Goal: Information Seeking & Learning: Learn about a topic

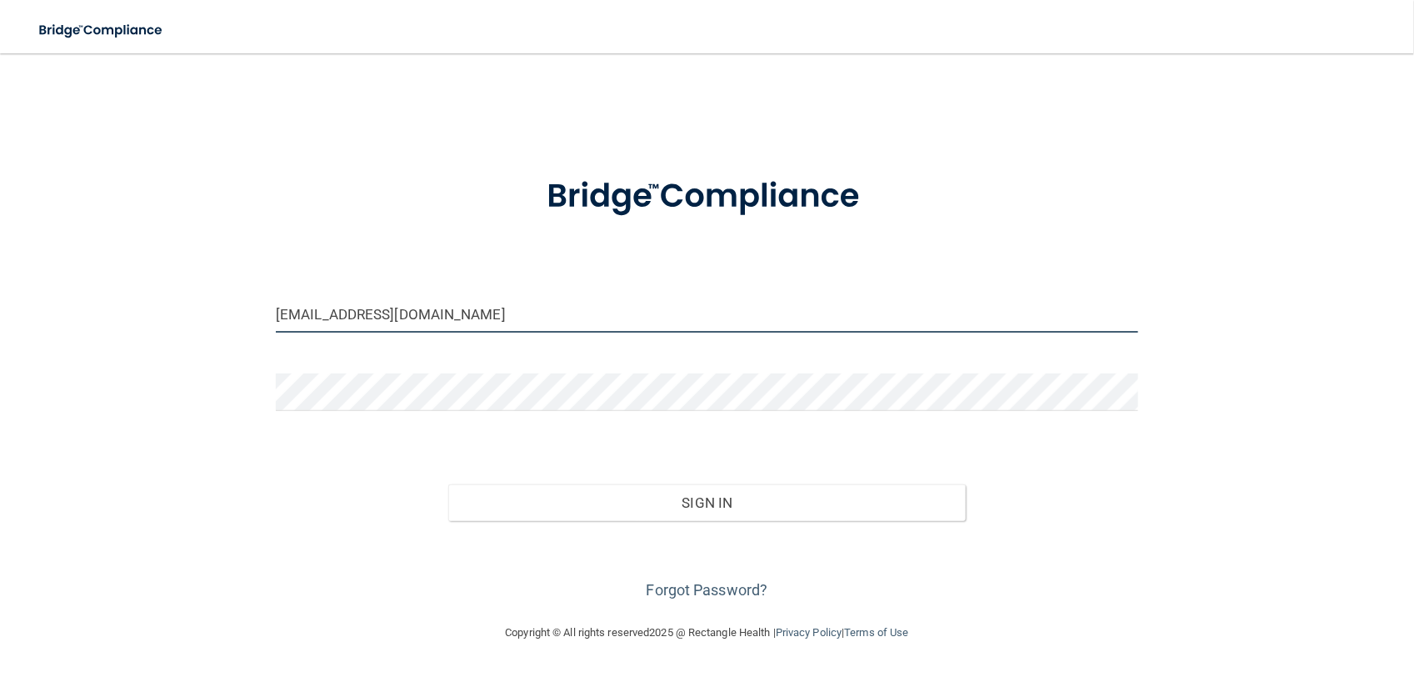
click at [588, 323] on input "[EMAIL_ADDRESS][DOMAIN_NAME]" at bounding box center [707, 314] width 863 height 38
type input "[EMAIL_ADDRESS][DOMAIN_NAME]"
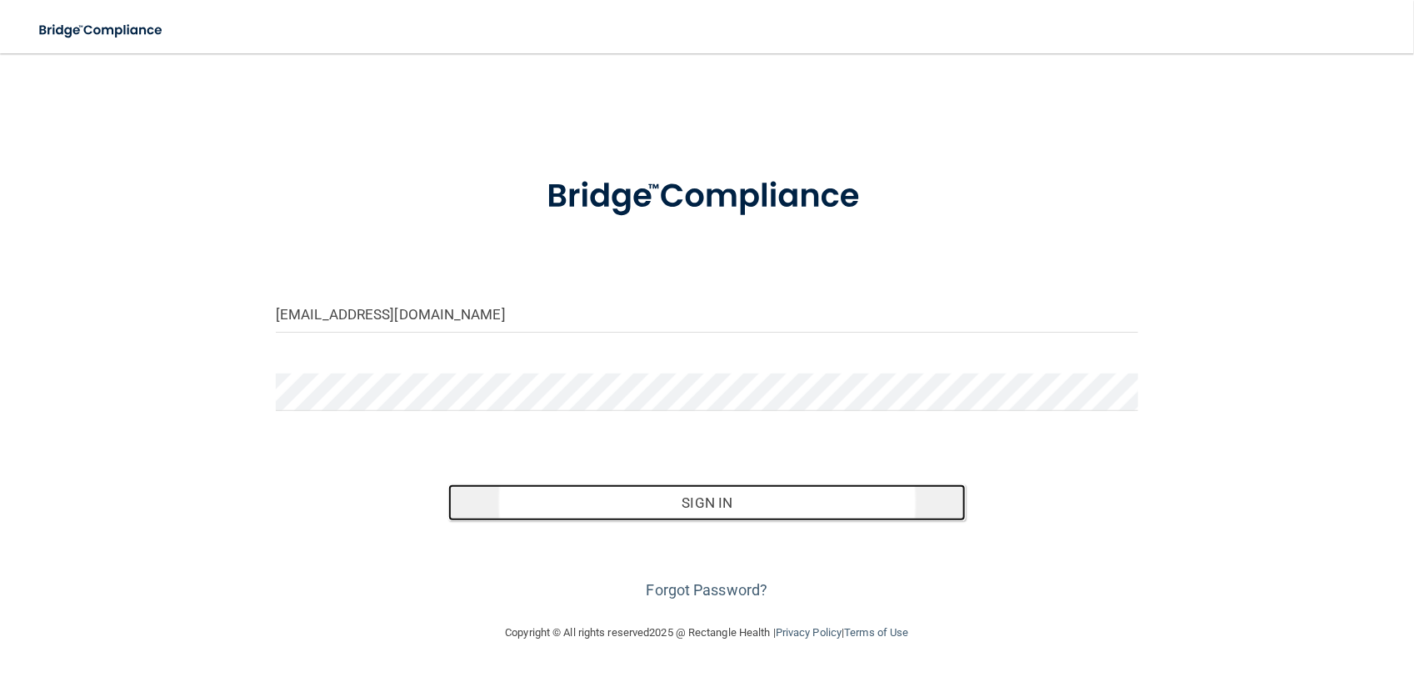
click at [731, 505] on button "Sign In" at bounding box center [707, 502] width 518 height 37
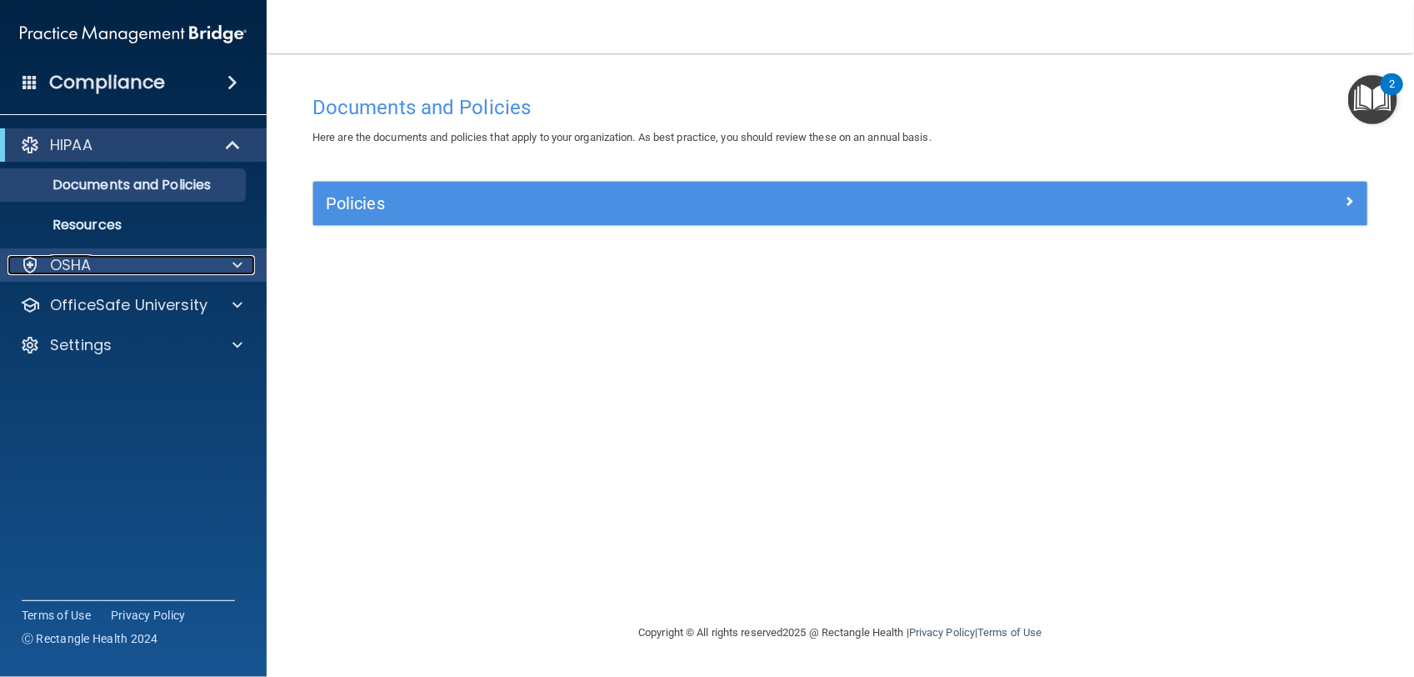
click at [114, 263] on div "OSHA" at bounding box center [111, 265] width 207 height 20
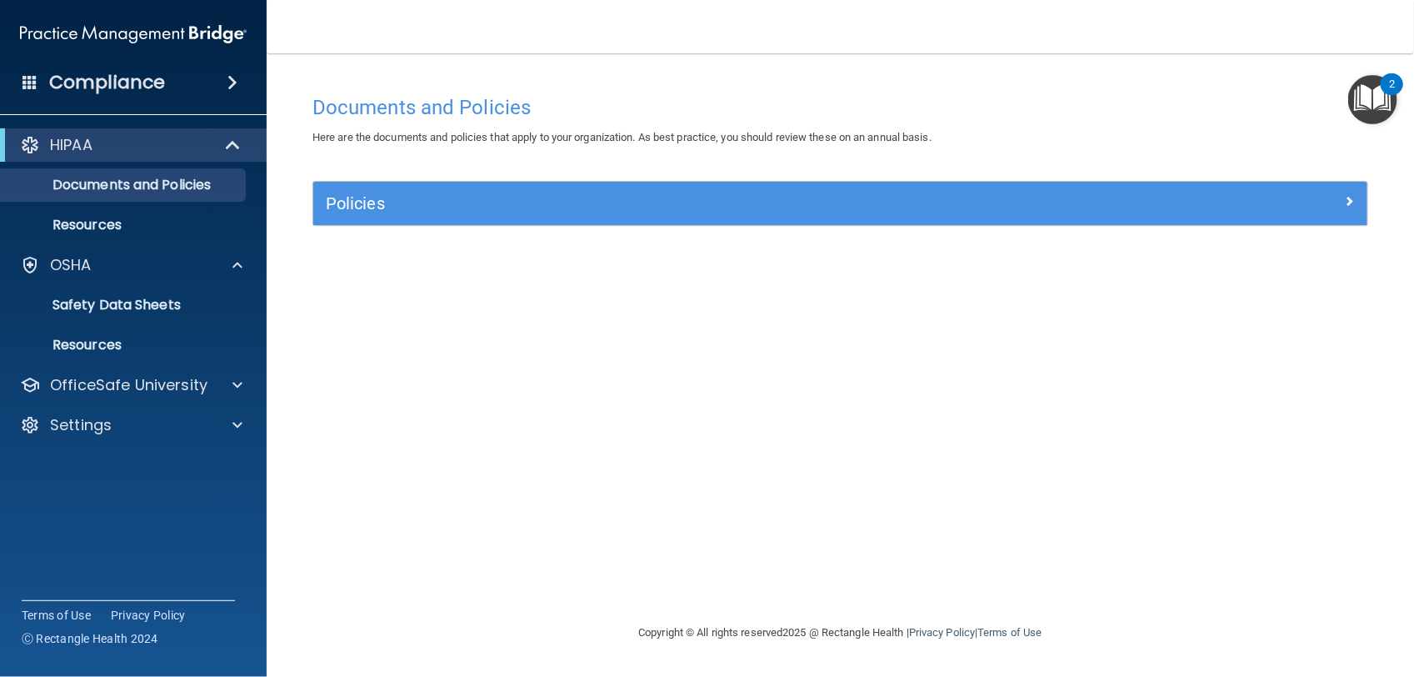
click at [167, 90] on div "Compliance" at bounding box center [133, 82] width 267 height 37
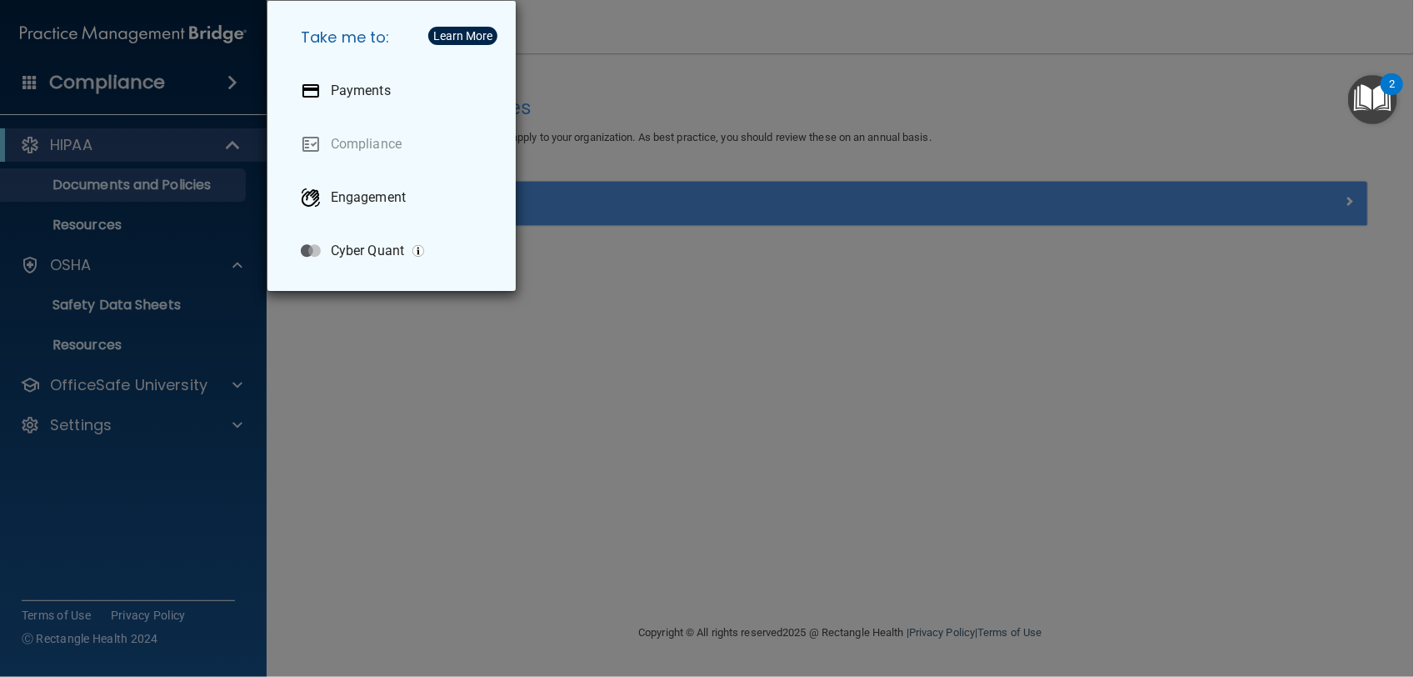
click at [734, 8] on div "Take me to: Payments Compliance Engagement Cyber Quant" at bounding box center [707, 338] width 1414 height 677
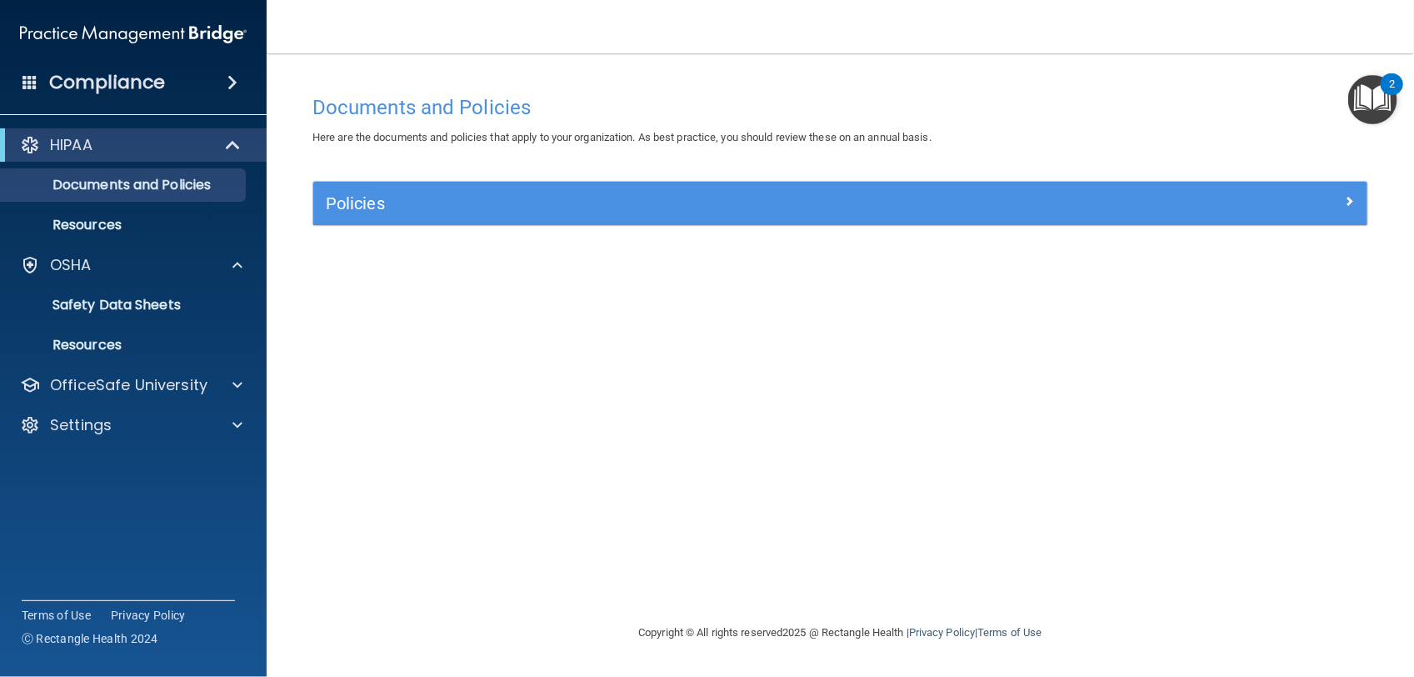
click at [111, 75] on h4 "Compliance" at bounding box center [107, 82] width 116 height 23
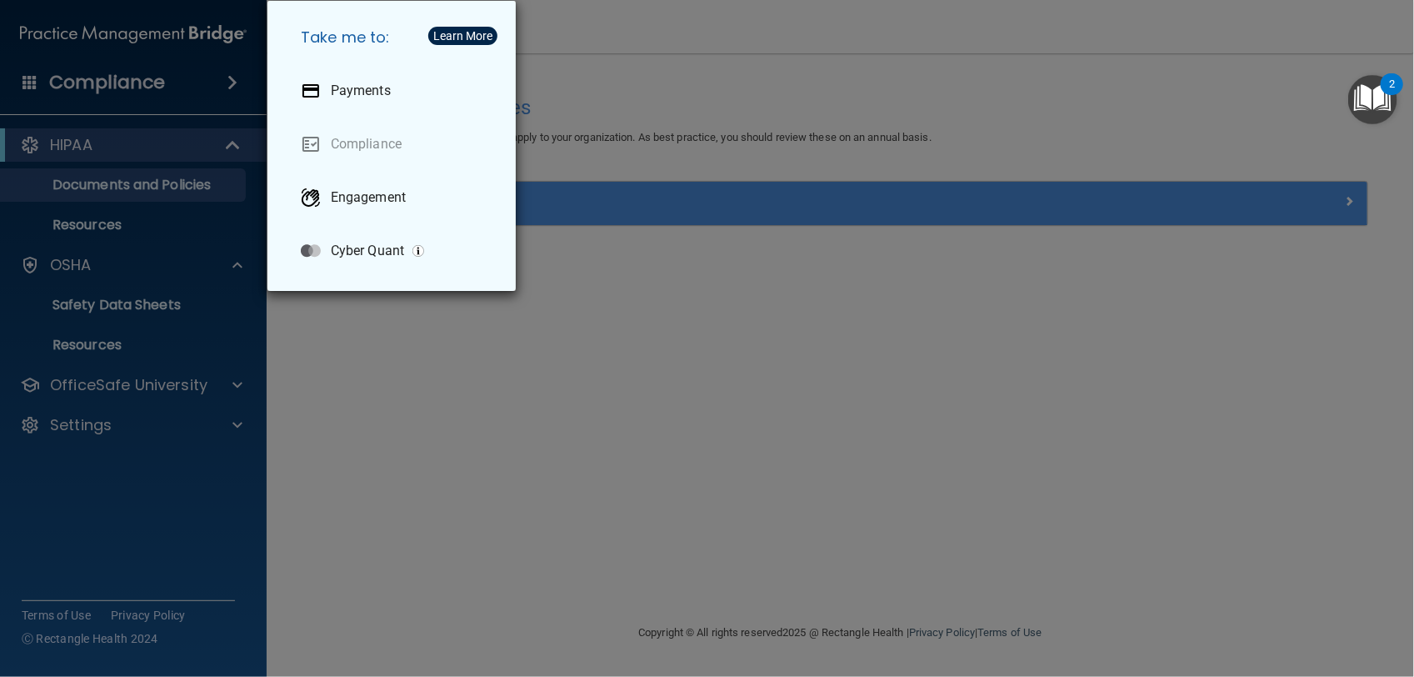
click at [148, 79] on div "Take me to: Payments Compliance Engagement Cyber Quant" at bounding box center [707, 338] width 1414 height 677
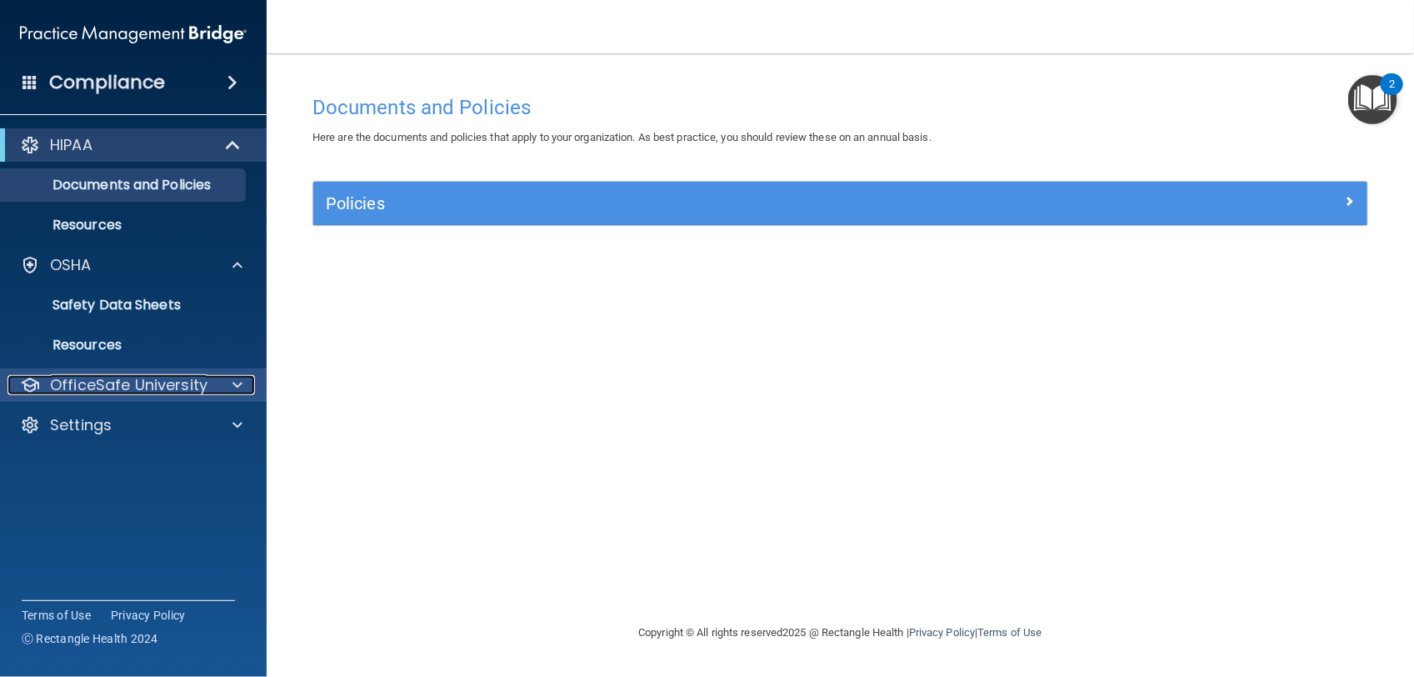
click at [184, 379] on p "OfficeSafe University" at bounding box center [129, 385] width 158 height 20
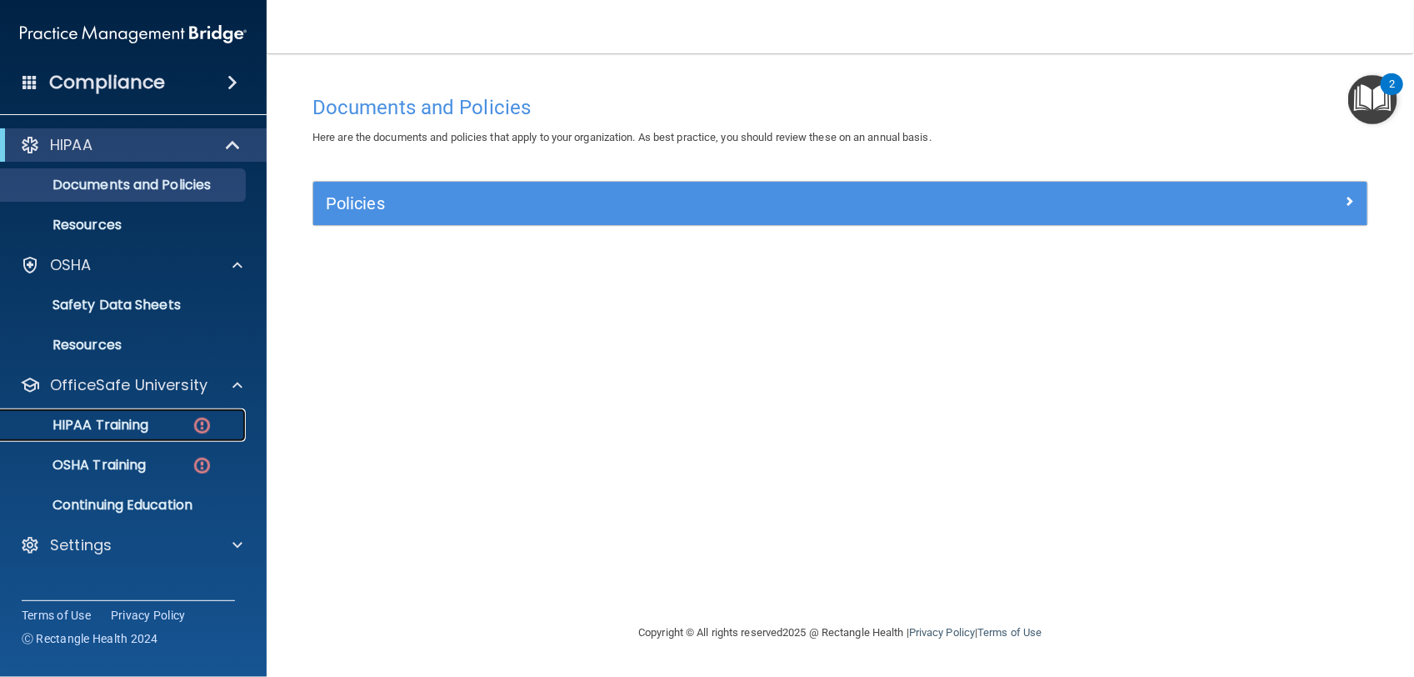
click at [173, 425] on div "HIPAA Training" at bounding box center [125, 425] width 228 height 17
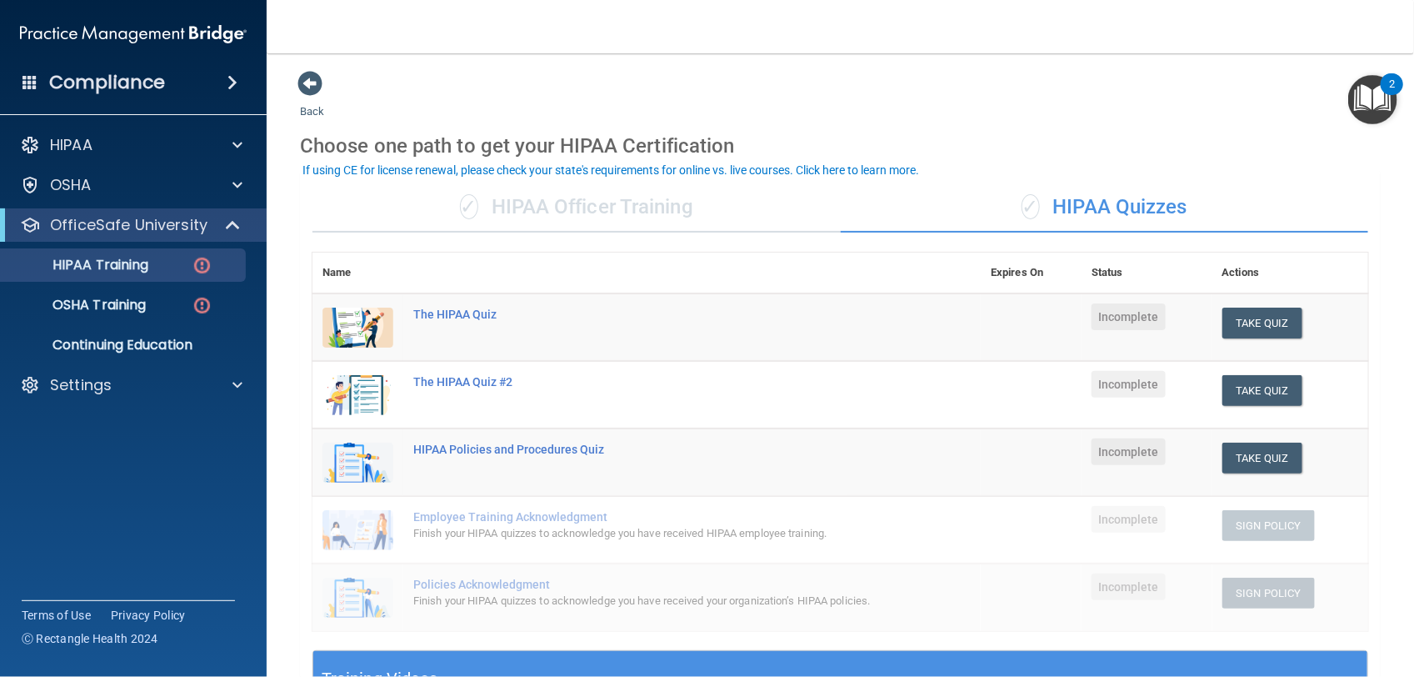
click at [688, 209] on div "✓ HIPAA Officer Training" at bounding box center [577, 208] width 528 height 50
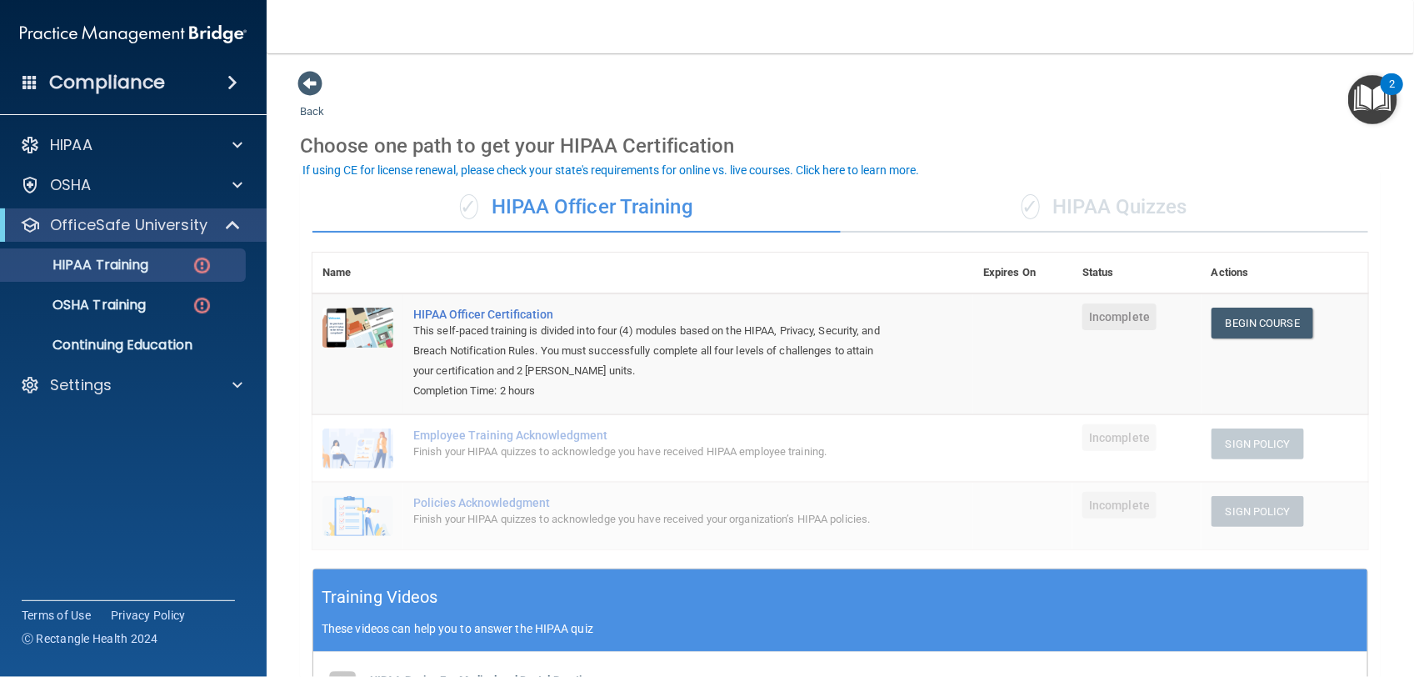
click at [1044, 201] on div "✓ HIPAA Quizzes" at bounding box center [1105, 208] width 528 height 50
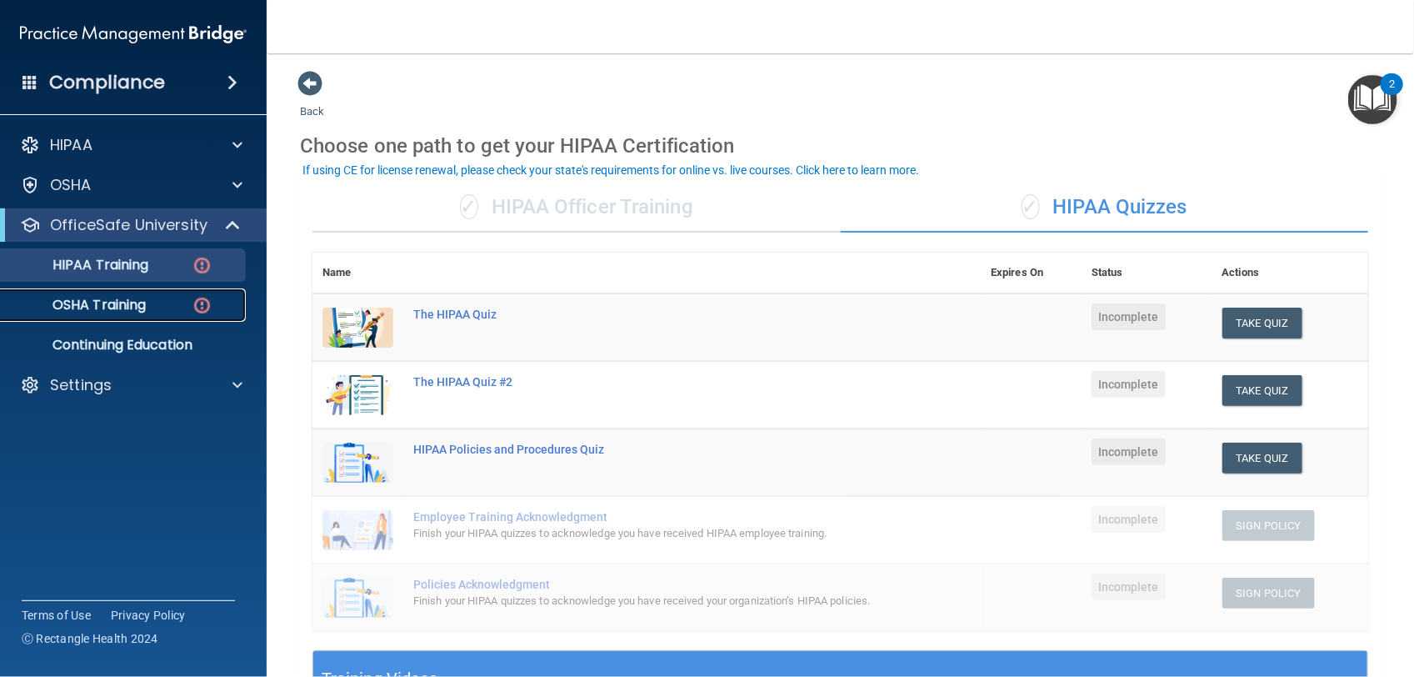
click at [171, 311] on div "OSHA Training" at bounding box center [125, 305] width 228 height 17
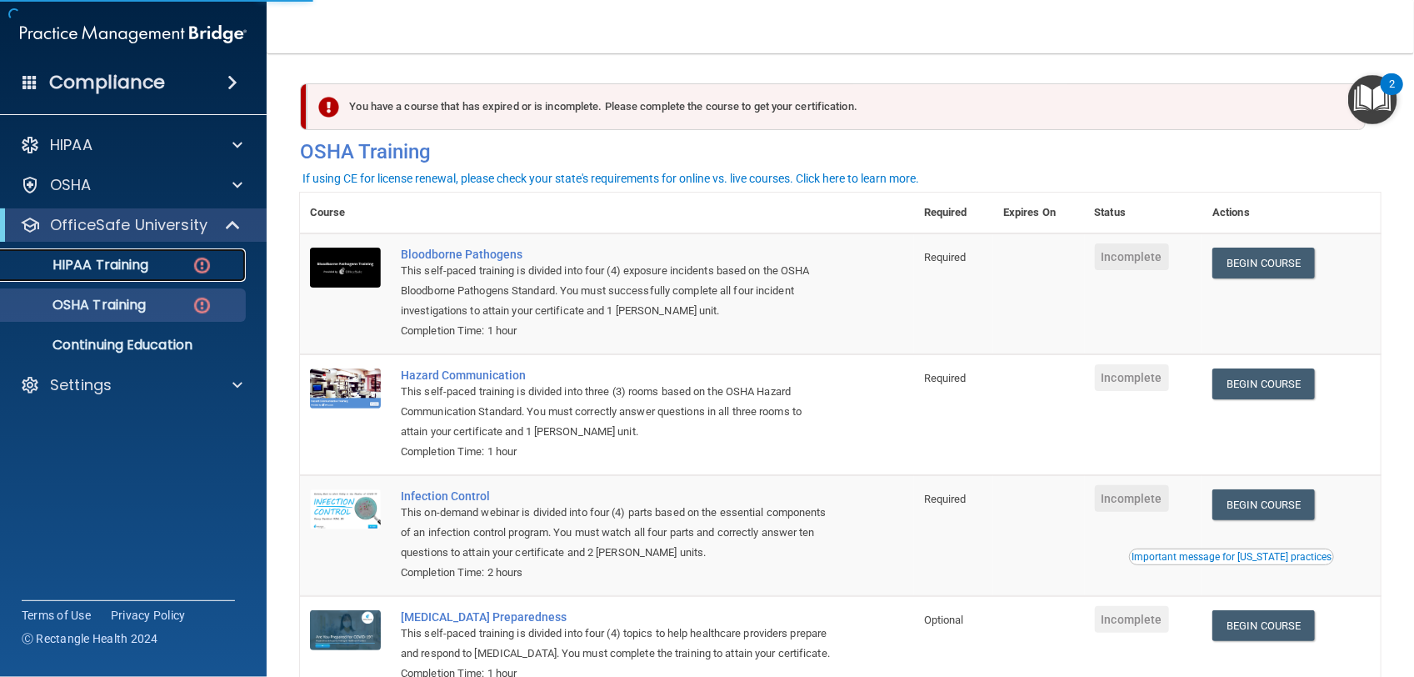
click at [171, 268] on div "HIPAA Training" at bounding box center [125, 265] width 228 height 17
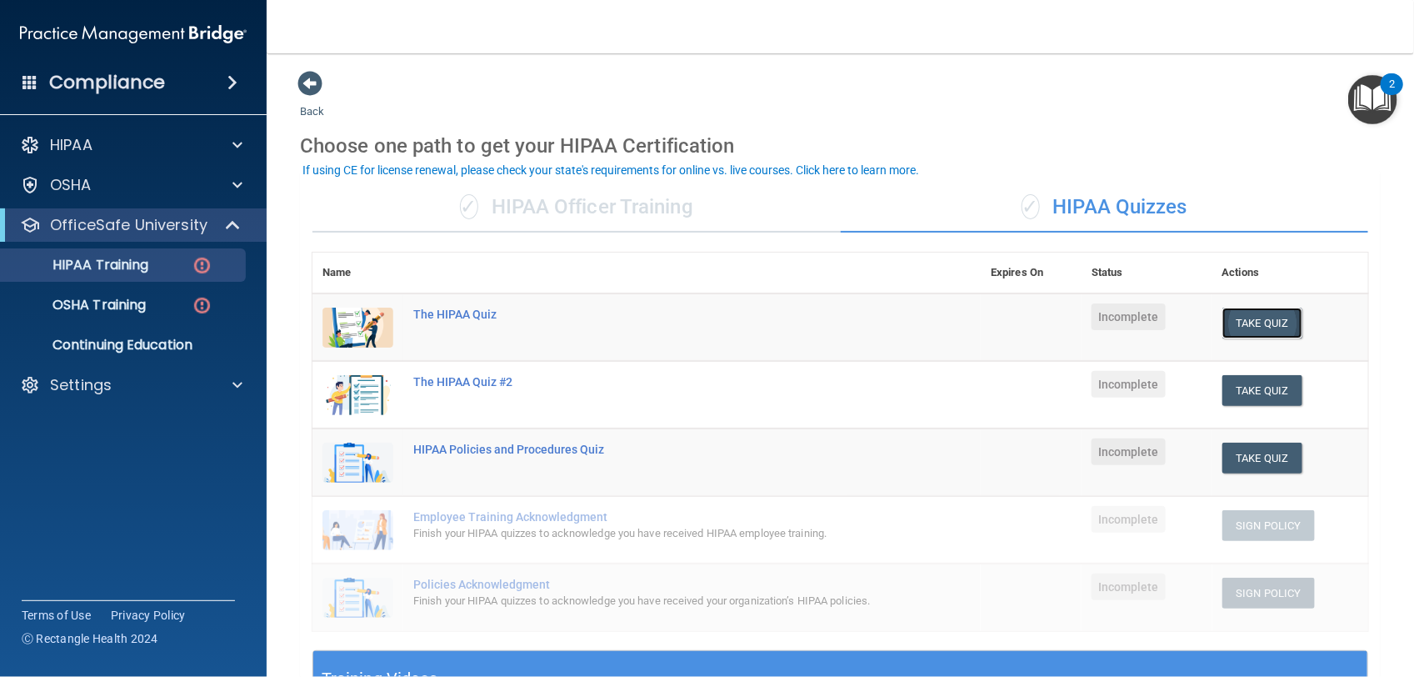
click at [1255, 318] on button "Take Quiz" at bounding box center [1263, 323] width 80 height 31
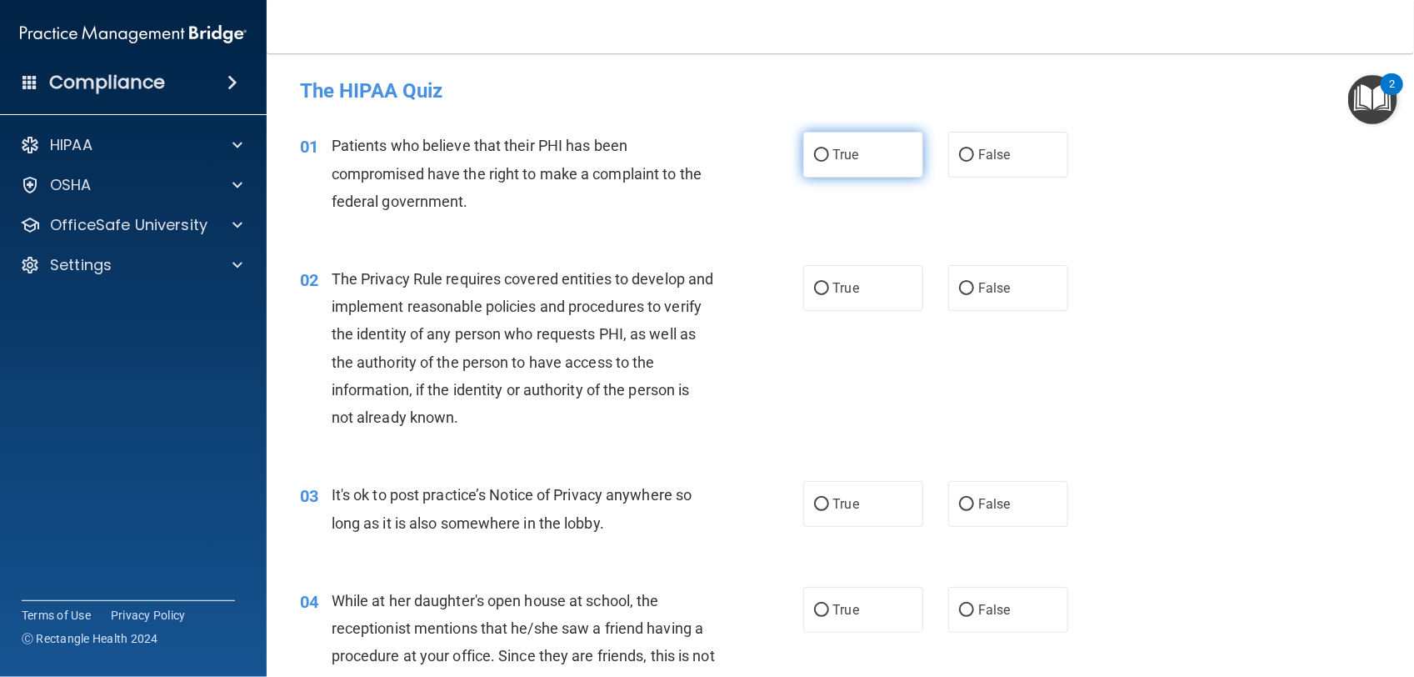
click at [847, 159] on span "True" at bounding box center [846, 155] width 26 height 16
click at [829, 159] on input "True" at bounding box center [821, 155] width 15 height 13
radio input "true"
click at [844, 283] on span "True" at bounding box center [846, 288] width 26 height 16
click at [829, 283] on input "True" at bounding box center [821, 289] width 15 height 13
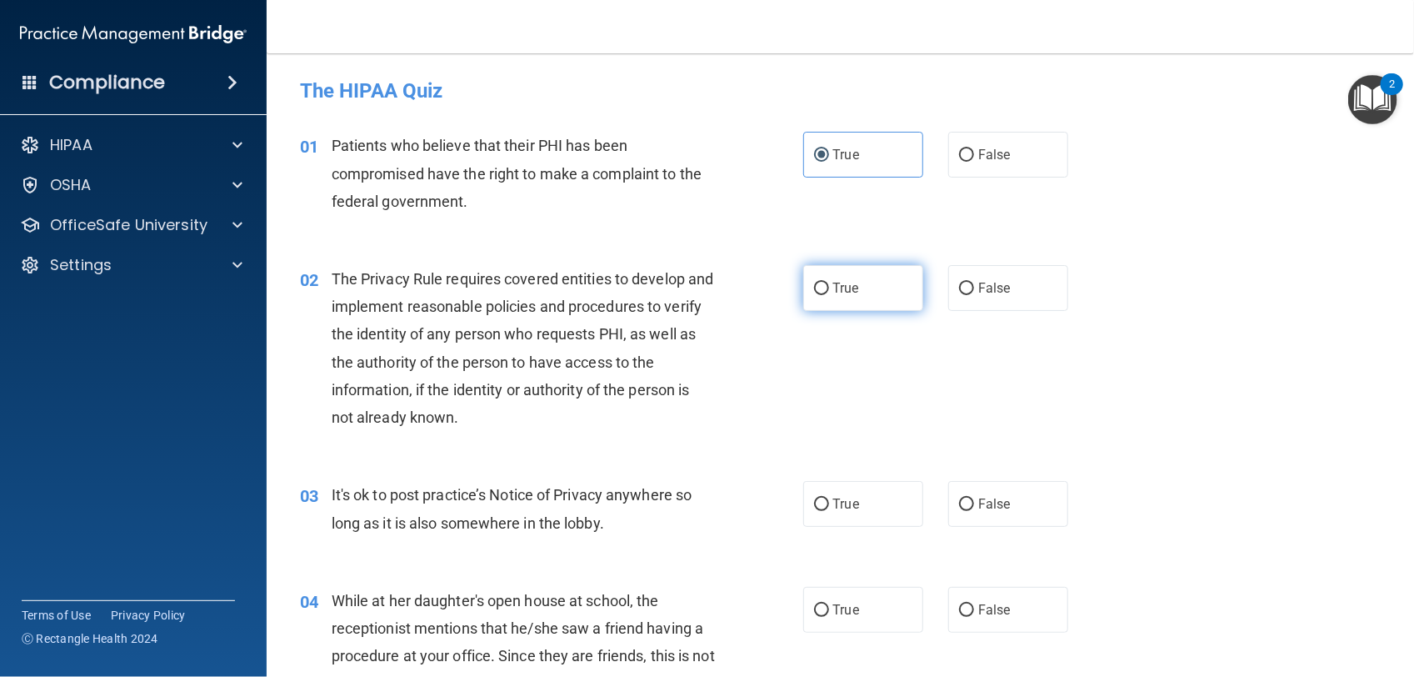
radio input "true"
click at [968, 498] on label "False" at bounding box center [1008, 504] width 120 height 46
click at [968, 498] on input "False" at bounding box center [966, 504] width 15 height 13
radio input "true"
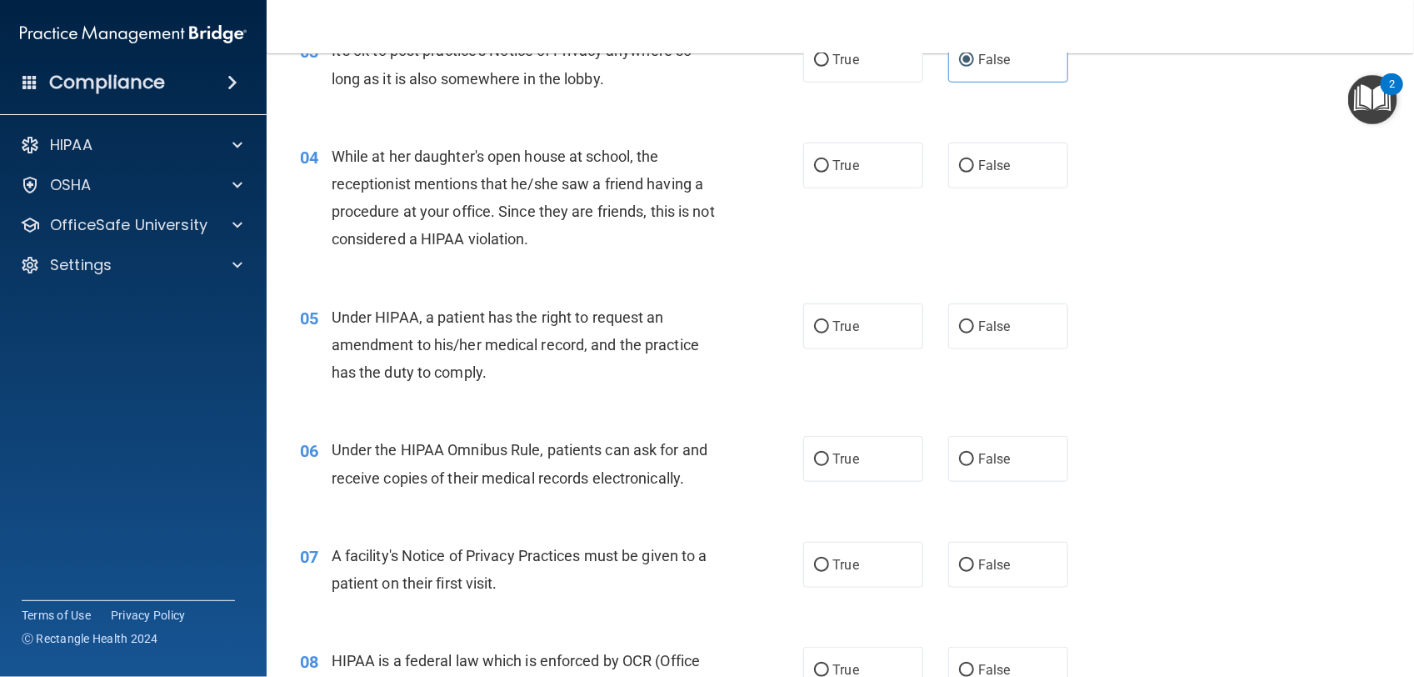
scroll to position [486, 0]
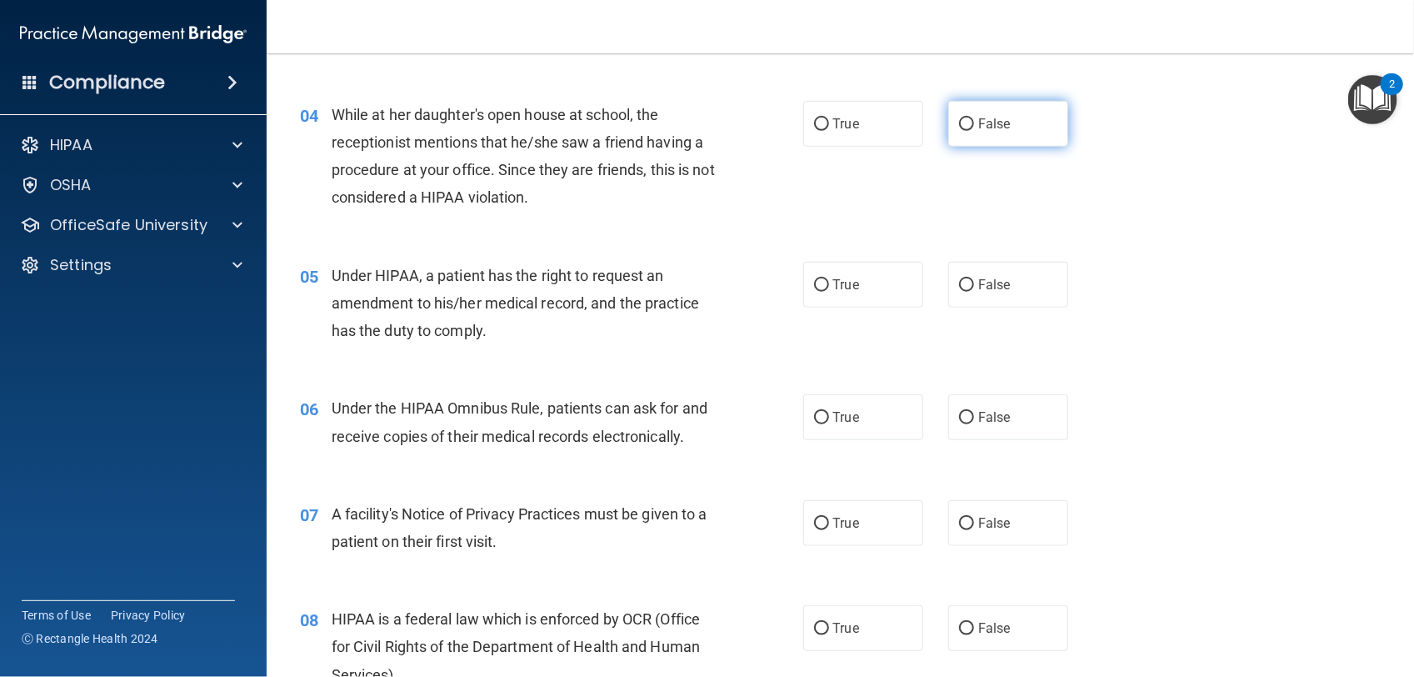
click at [1004, 114] on label "False" at bounding box center [1008, 124] width 120 height 46
click at [974, 118] on input "False" at bounding box center [966, 124] width 15 height 13
radio input "true"
click at [881, 289] on label "True" at bounding box center [863, 285] width 120 height 46
click at [829, 289] on input "True" at bounding box center [821, 285] width 15 height 13
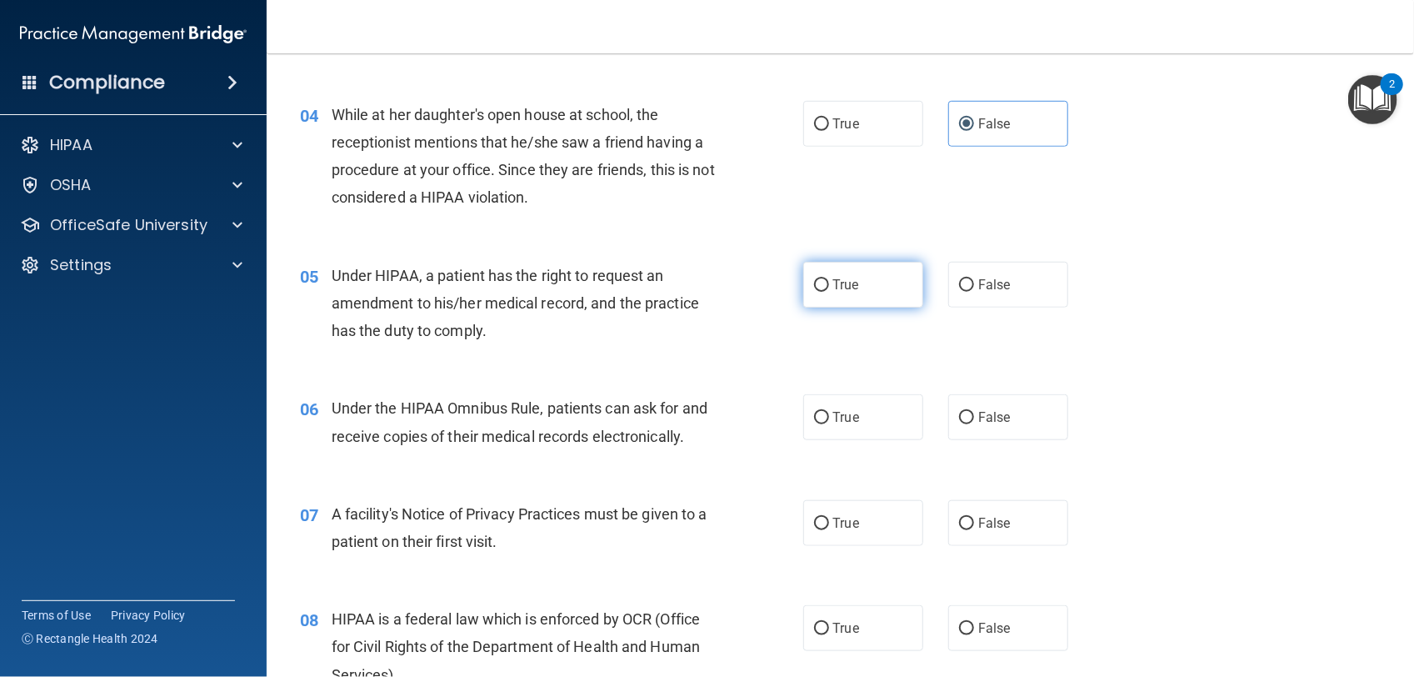
radio input "true"
click at [988, 417] on span "False" at bounding box center [994, 417] width 33 height 16
click at [974, 417] on input "False" at bounding box center [966, 418] width 15 height 13
radio input "true"
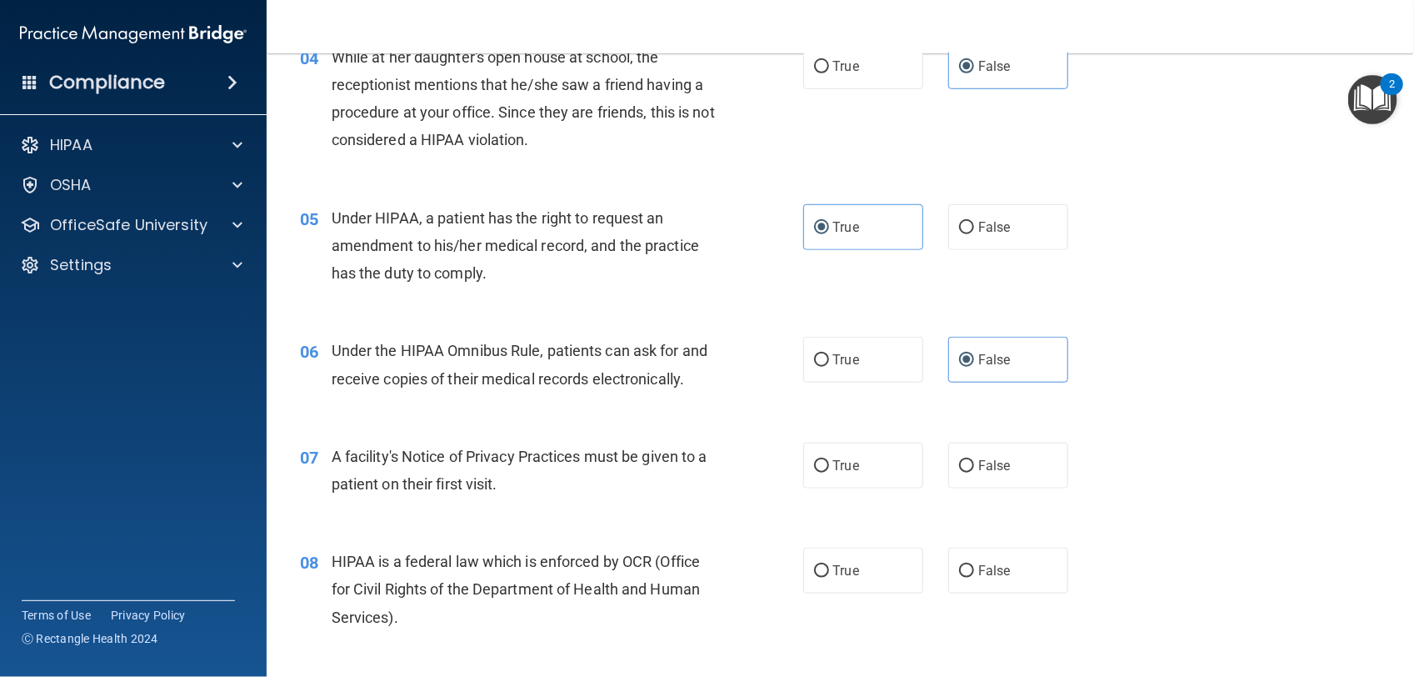
scroll to position [569, 0]
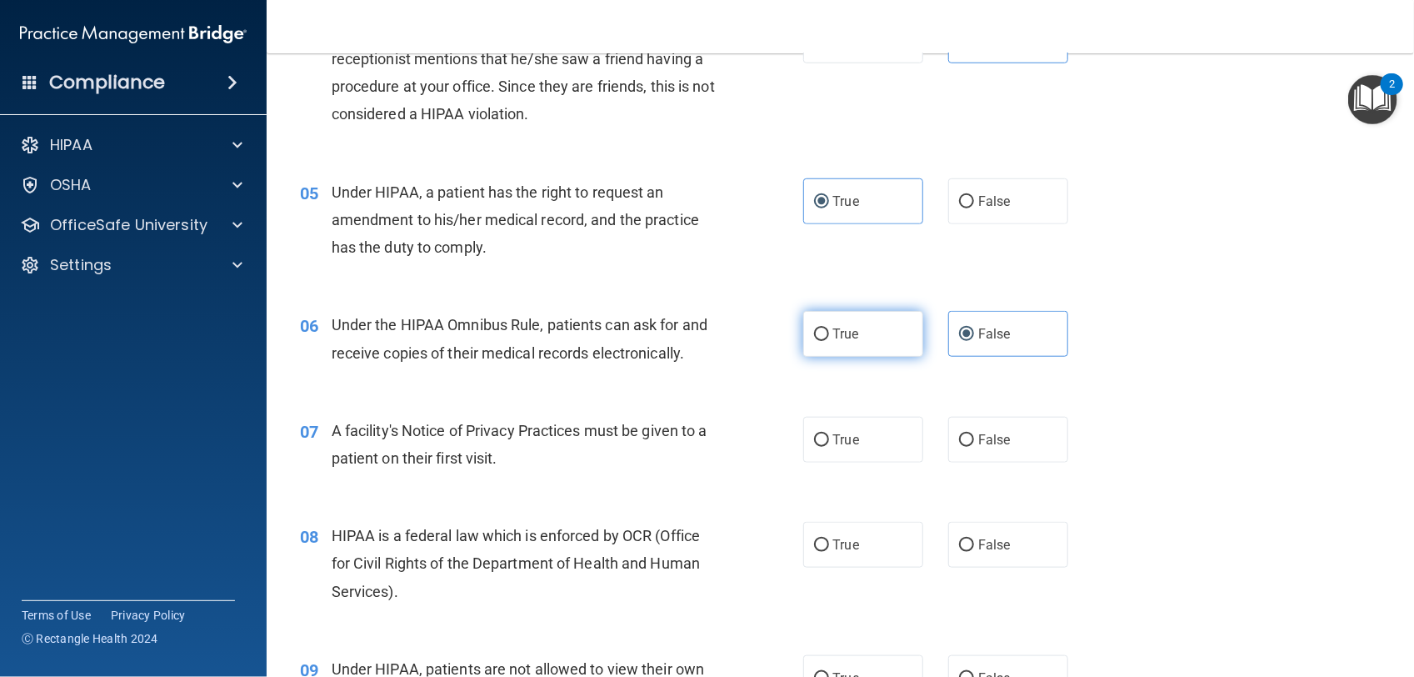
click at [856, 340] on label "True" at bounding box center [863, 334] width 120 height 46
click at [829, 340] on input "True" at bounding box center [821, 334] width 15 height 13
radio input "true"
radio input "false"
click at [858, 454] on label "True" at bounding box center [863, 440] width 120 height 46
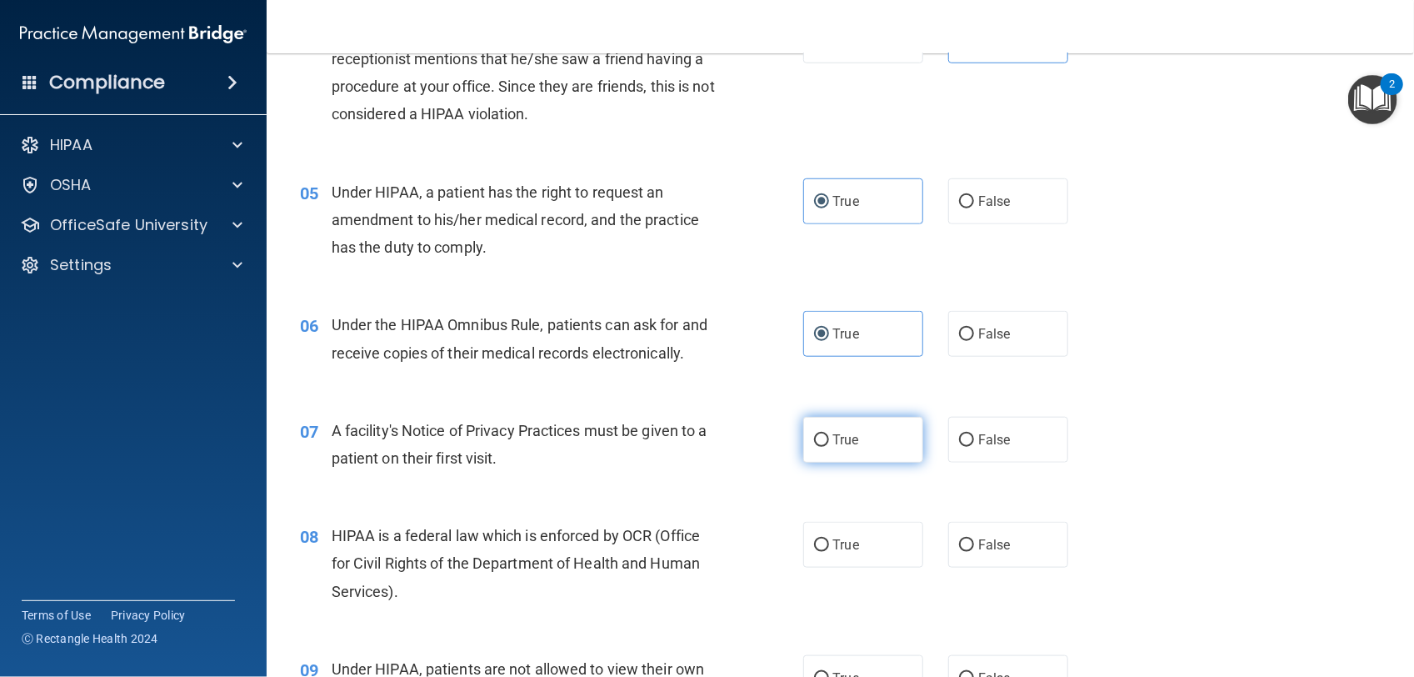
click at [829, 447] on input "True" at bounding box center [821, 440] width 15 height 13
radio input "true"
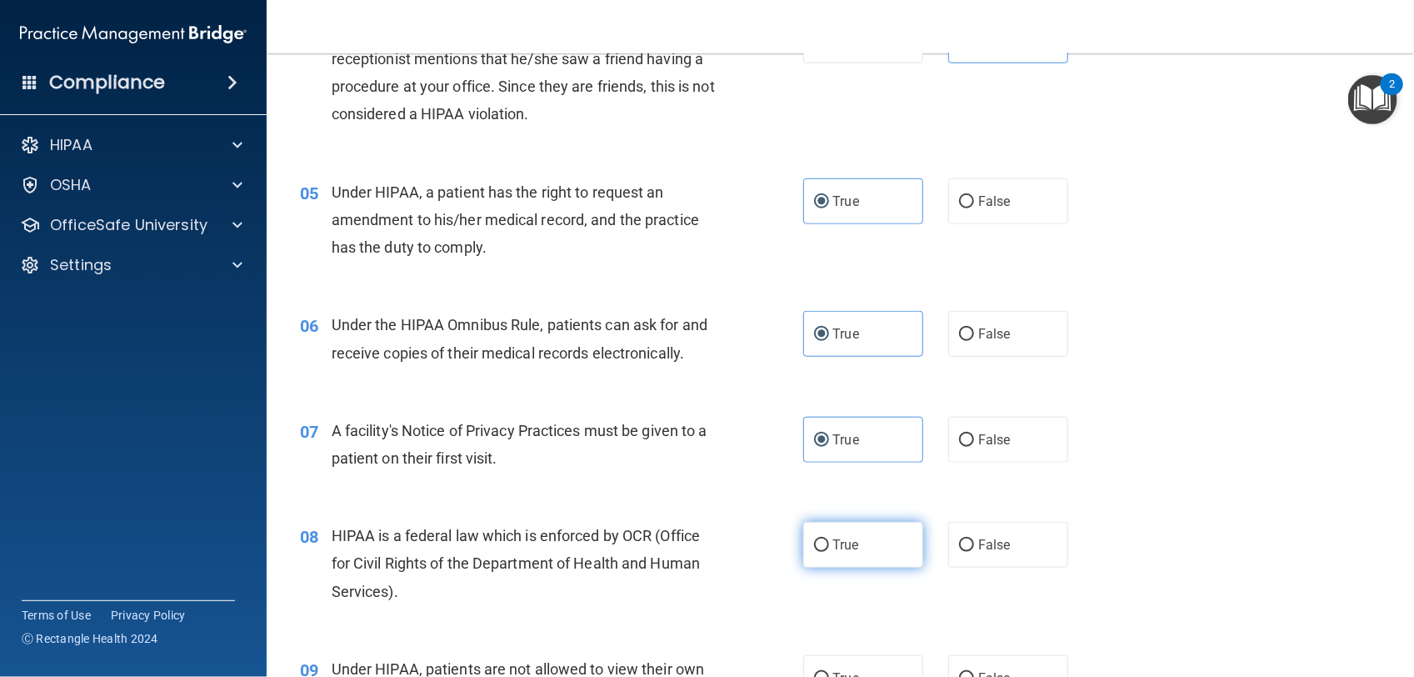
click at [855, 568] on label "True" at bounding box center [863, 545] width 120 height 46
click at [829, 552] on input "True" at bounding box center [821, 545] width 15 height 13
radio input "true"
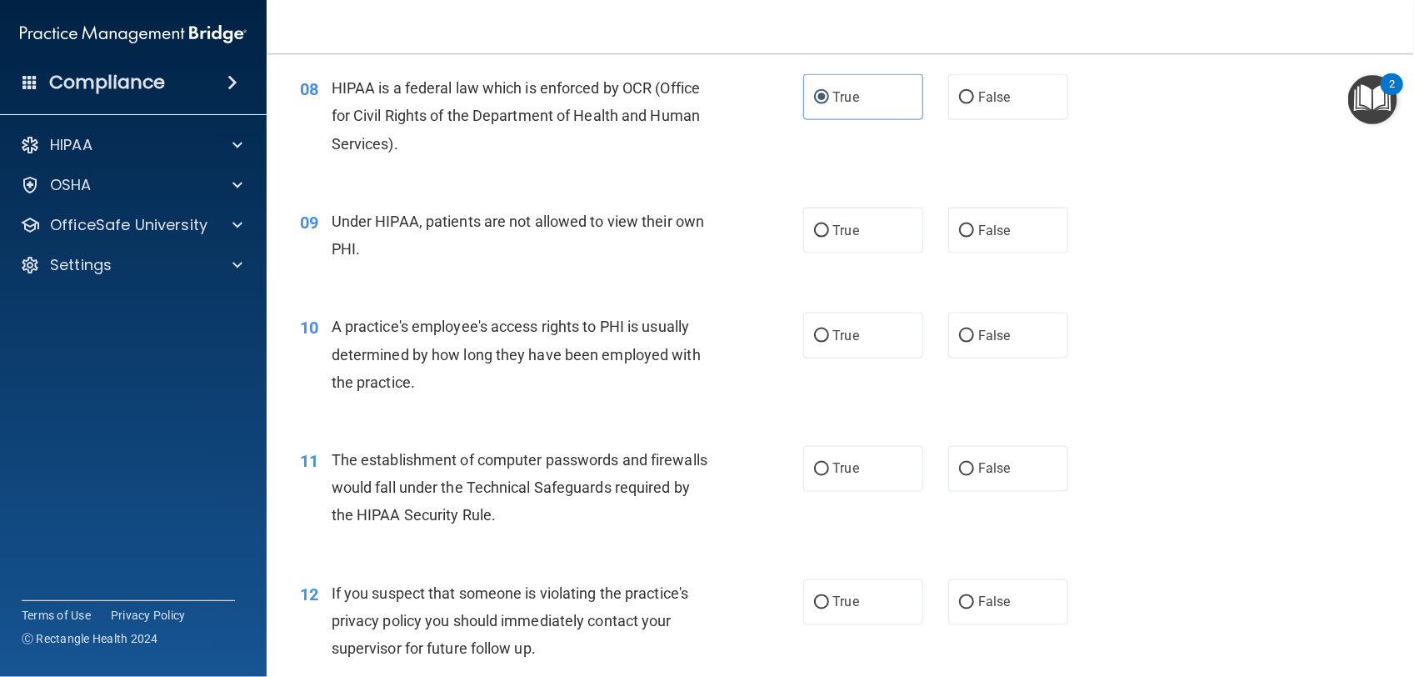
scroll to position [1028, 0]
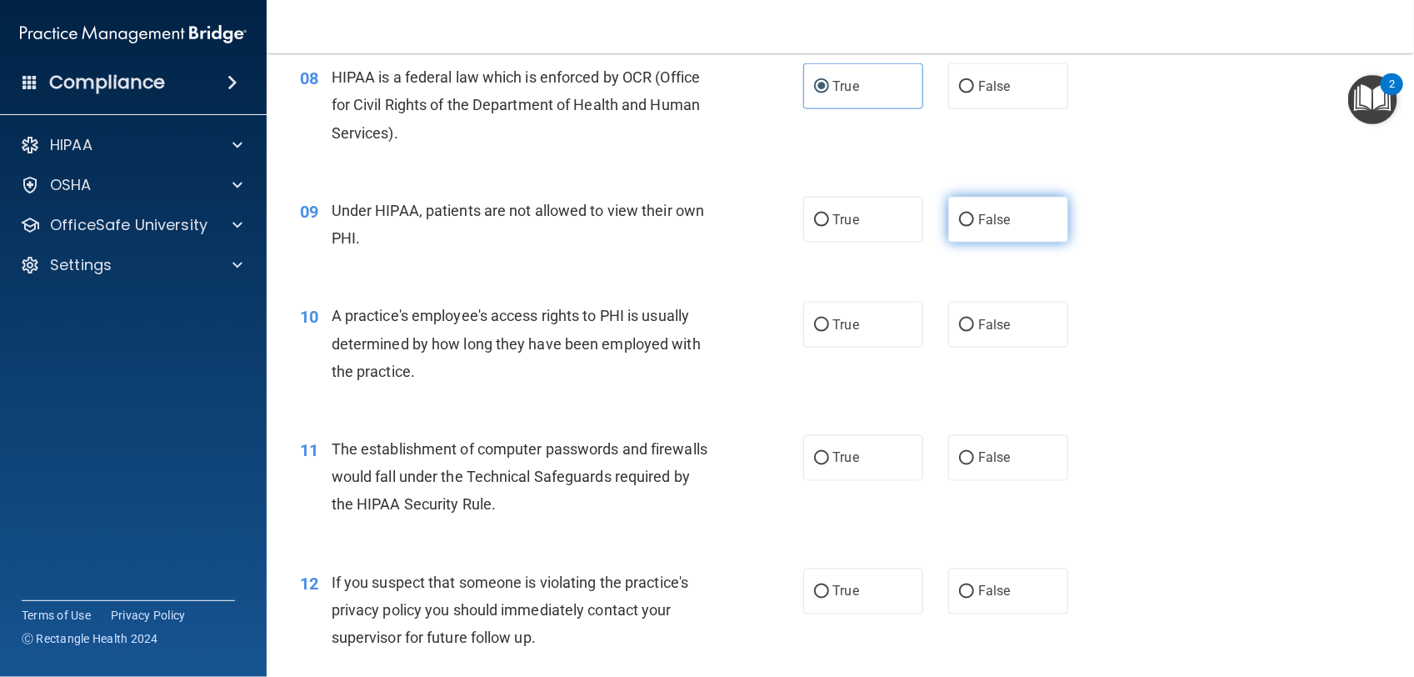
click at [959, 227] on input "False" at bounding box center [966, 220] width 15 height 13
radio input "true"
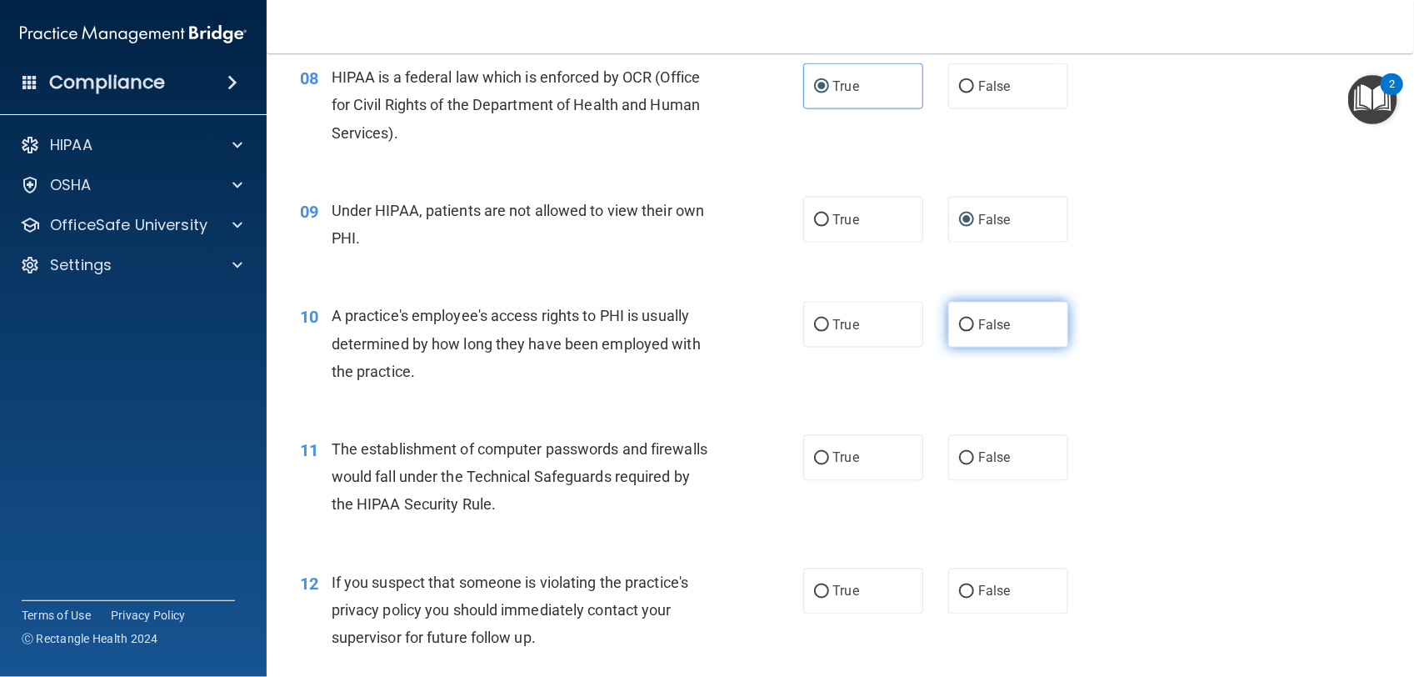
click at [998, 333] on span "False" at bounding box center [994, 325] width 33 height 16
click at [974, 332] on input "False" at bounding box center [966, 325] width 15 height 13
radio input "true"
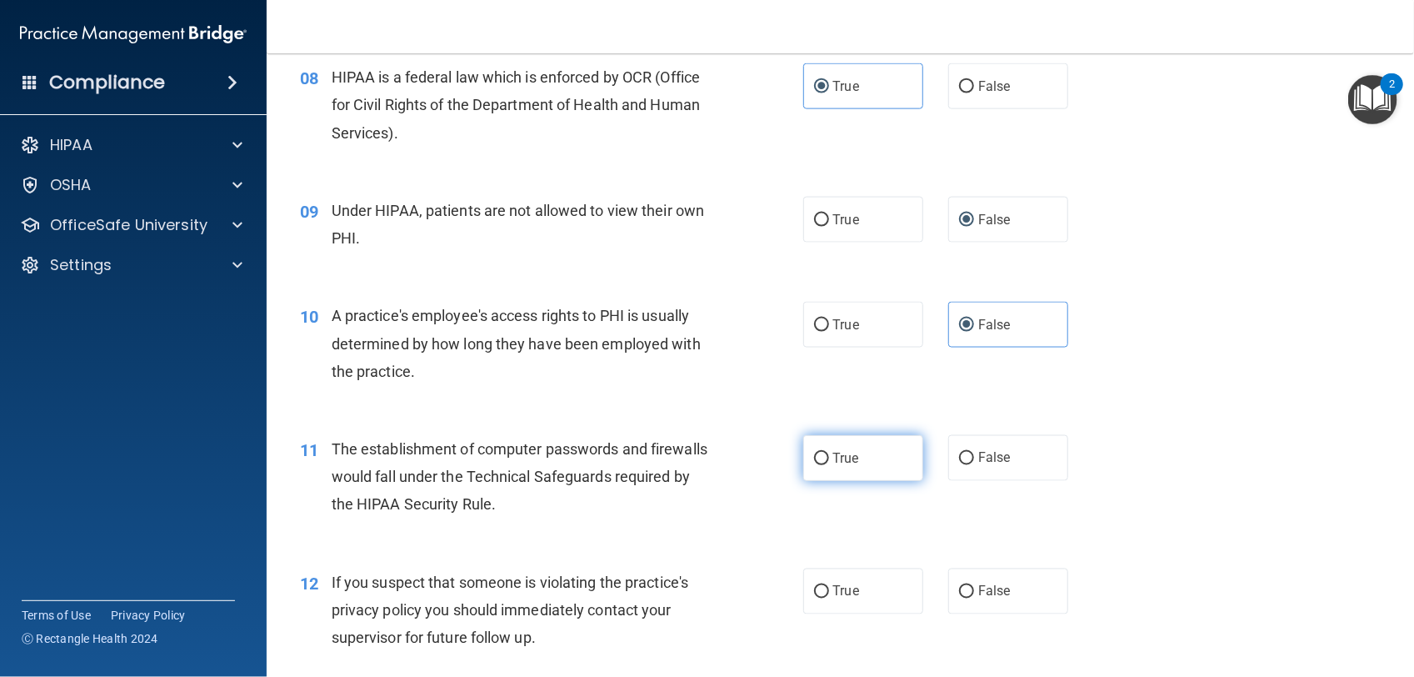
click at [888, 481] on label "True" at bounding box center [863, 458] width 120 height 46
click at [829, 465] on input "True" at bounding box center [821, 459] width 15 height 13
radio input "true"
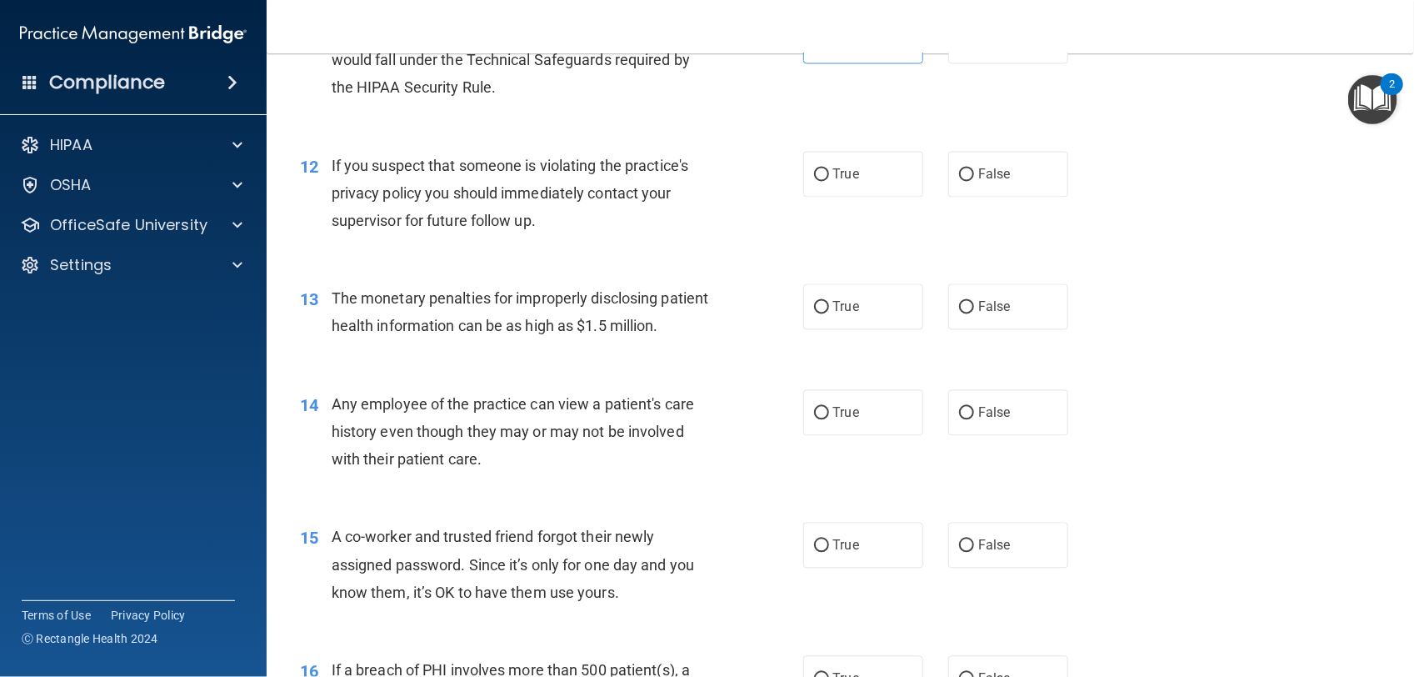
scroll to position [1486, 0]
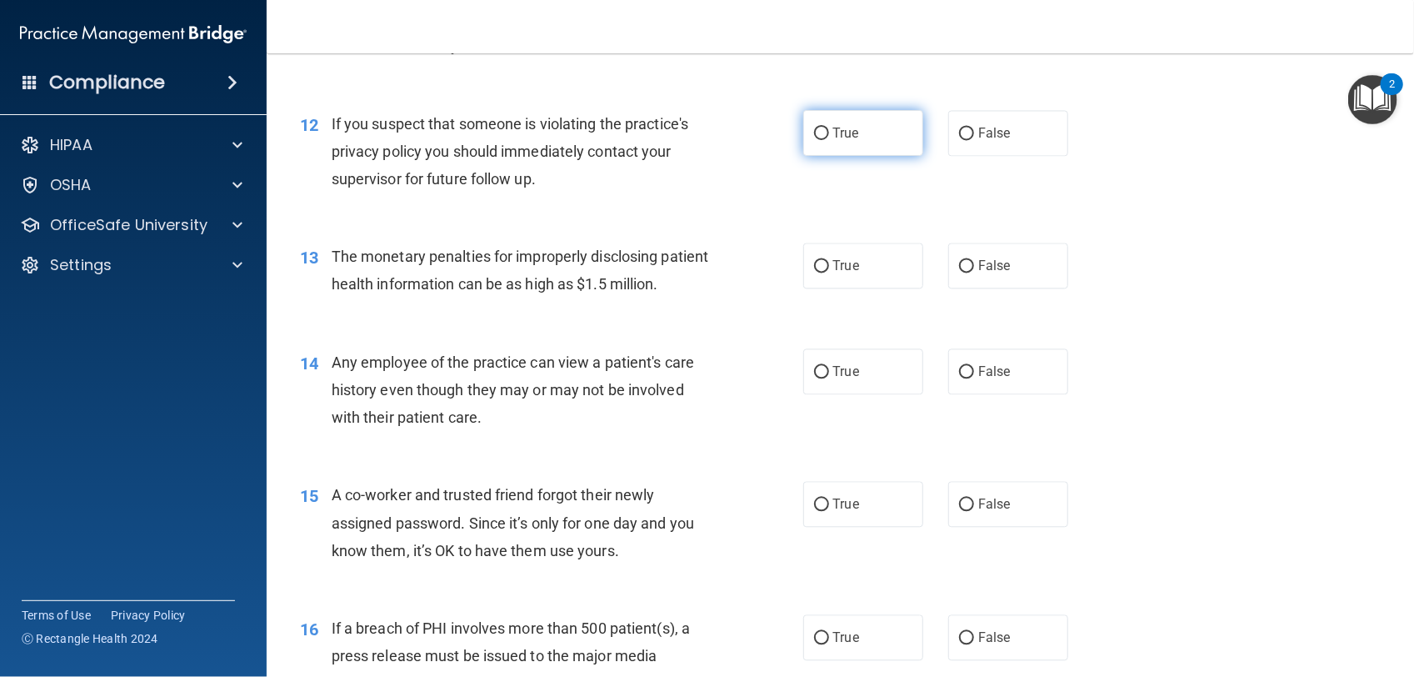
click at [868, 151] on label "True" at bounding box center [863, 133] width 120 height 46
click at [829, 140] on input "True" at bounding box center [821, 134] width 15 height 13
radio input "true"
click at [885, 288] on label "True" at bounding box center [863, 266] width 120 height 46
click at [829, 273] on input "True" at bounding box center [821, 266] width 15 height 13
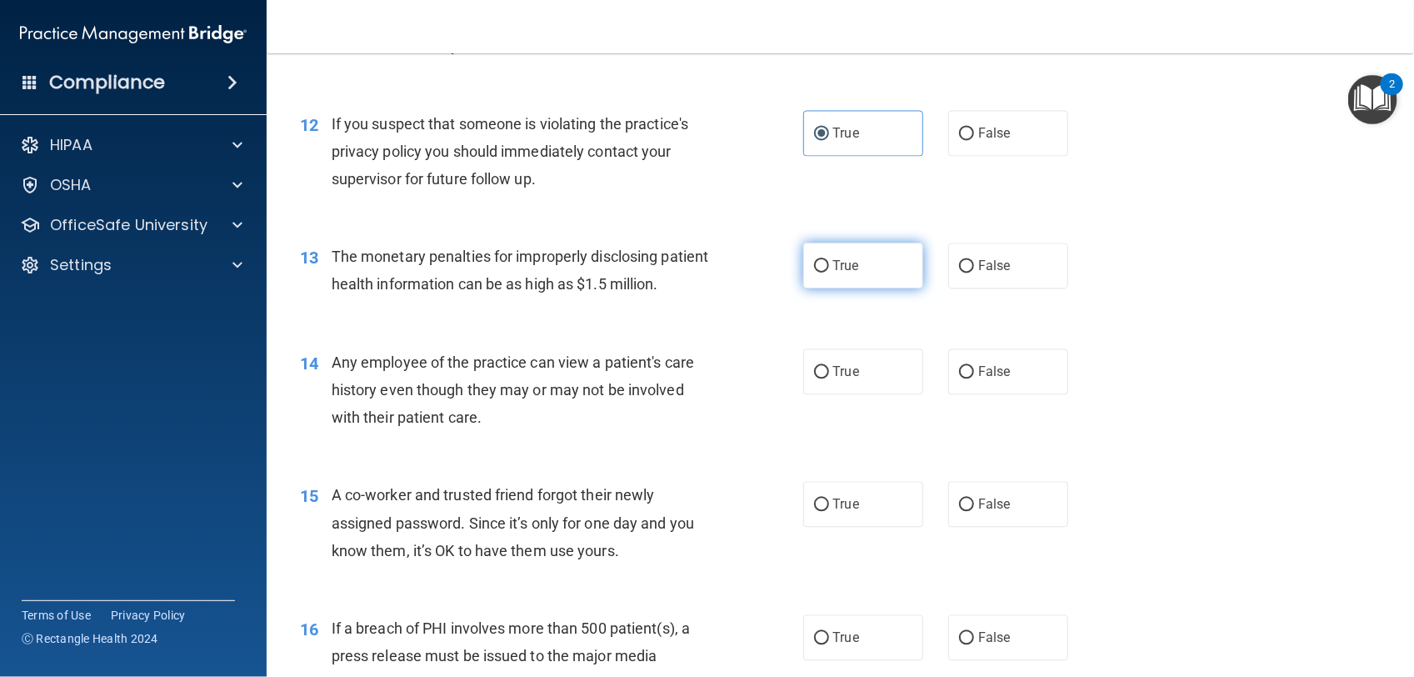
radio input "true"
click at [968, 394] on label "False" at bounding box center [1008, 371] width 120 height 46
click at [968, 378] on input "False" at bounding box center [966, 372] width 15 height 13
radio input "true"
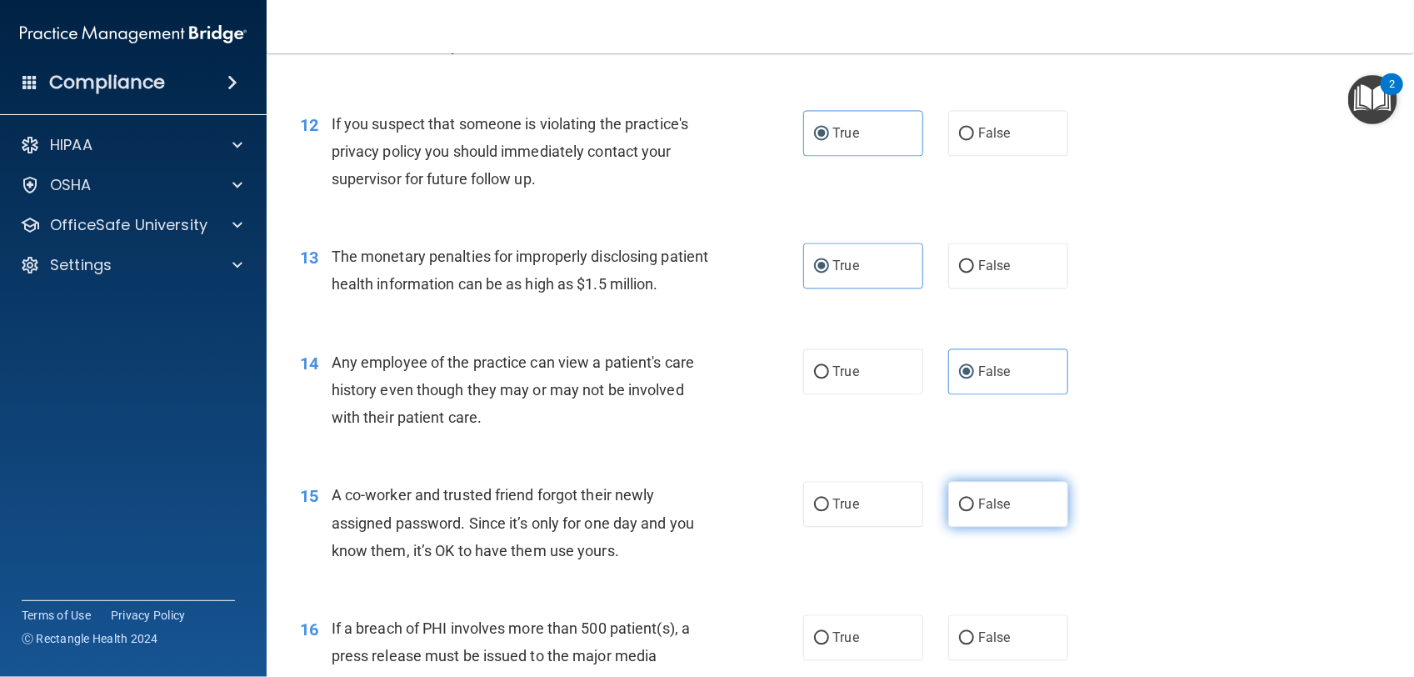
click at [978, 512] on span "False" at bounding box center [994, 504] width 33 height 16
click at [974, 511] on input "False" at bounding box center [966, 504] width 15 height 13
radio input "true"
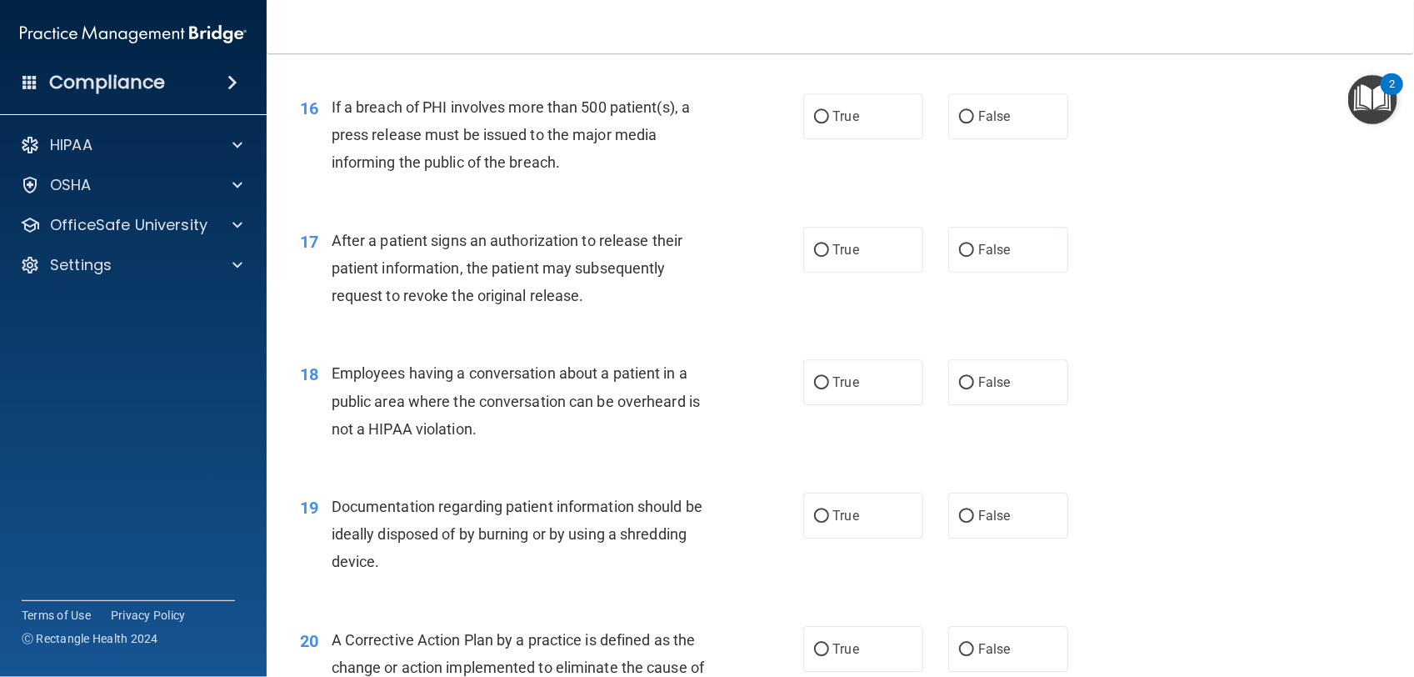
scroll to position [2023, 0]
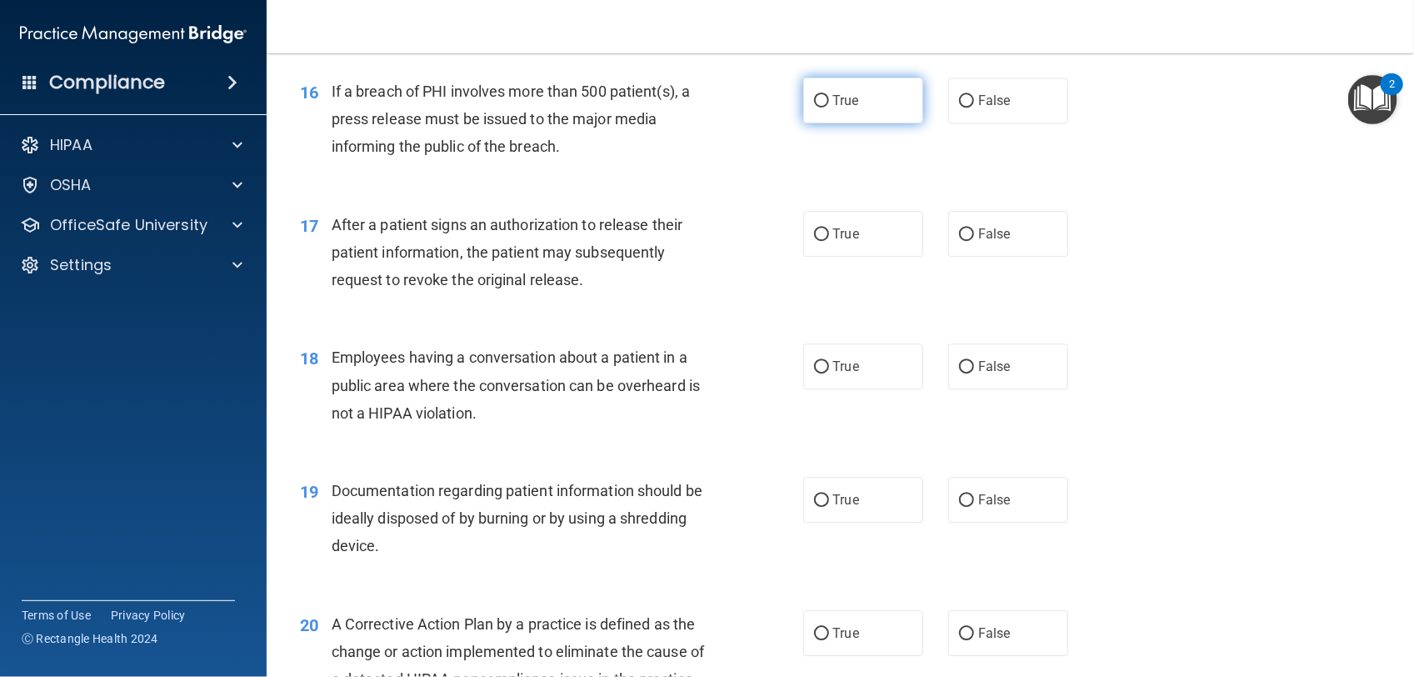
click at [838, 108] on span "True" at bounding box center [846, 101] width 26 height 16
click at [829, 108] on input "True" at bounding box center [821, 101] width 15 height 13
radio input "true"
click at [867, 257] on label "True" at bounding box center [863, 234] width 120 height 46
click at [829, 241] on input "True" at bounding box center [821, 234] width 15 height 13
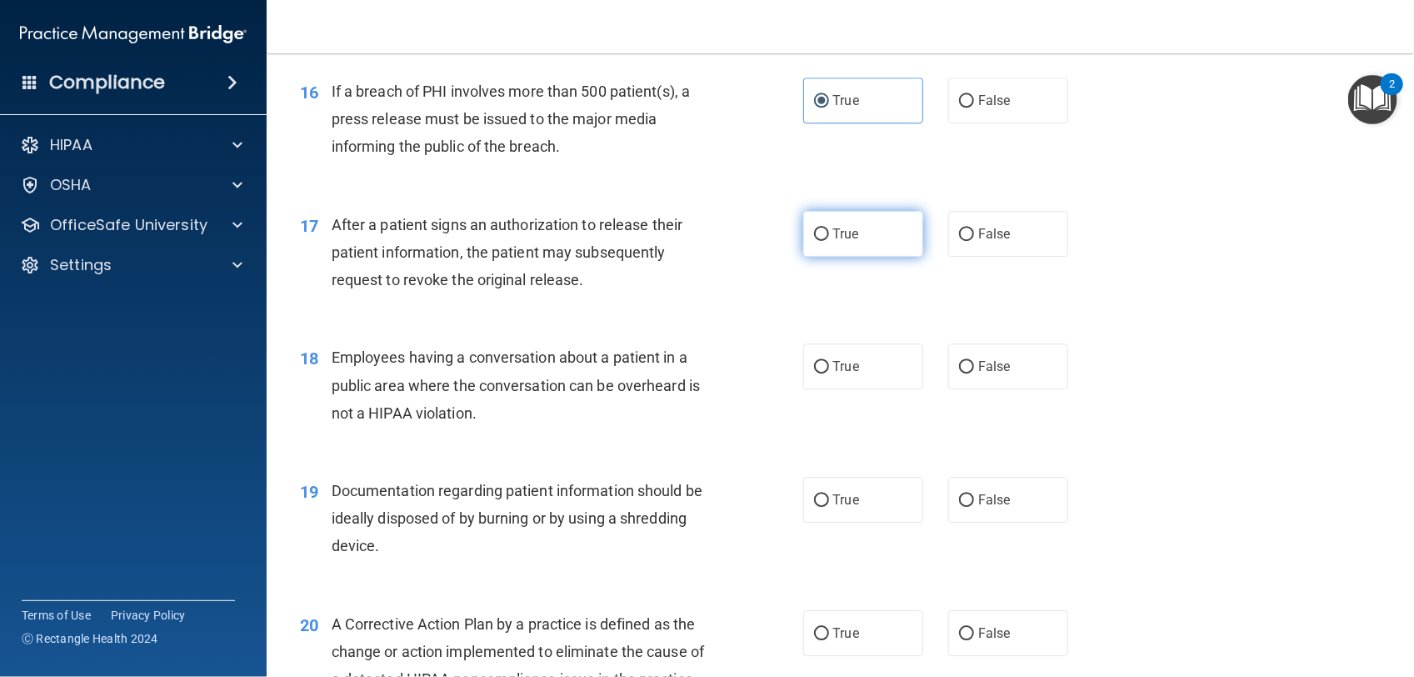
radio input "true"
click at [983, 374] on span "False" at bounding box center [994, 366] width 33 height 16
click at [974, 373] on input "False" at bounding box center [966, 367] width 15 height 13
radio input "true"
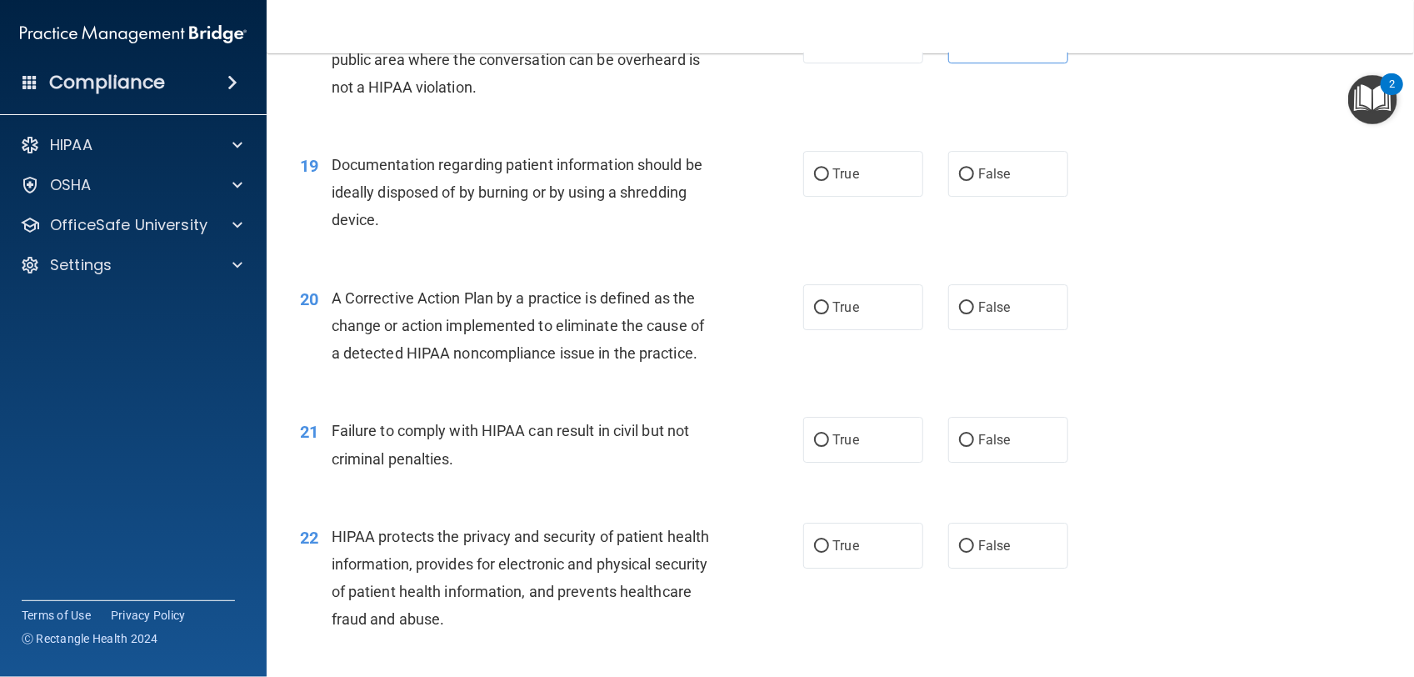
scroll to position [2356, 0]
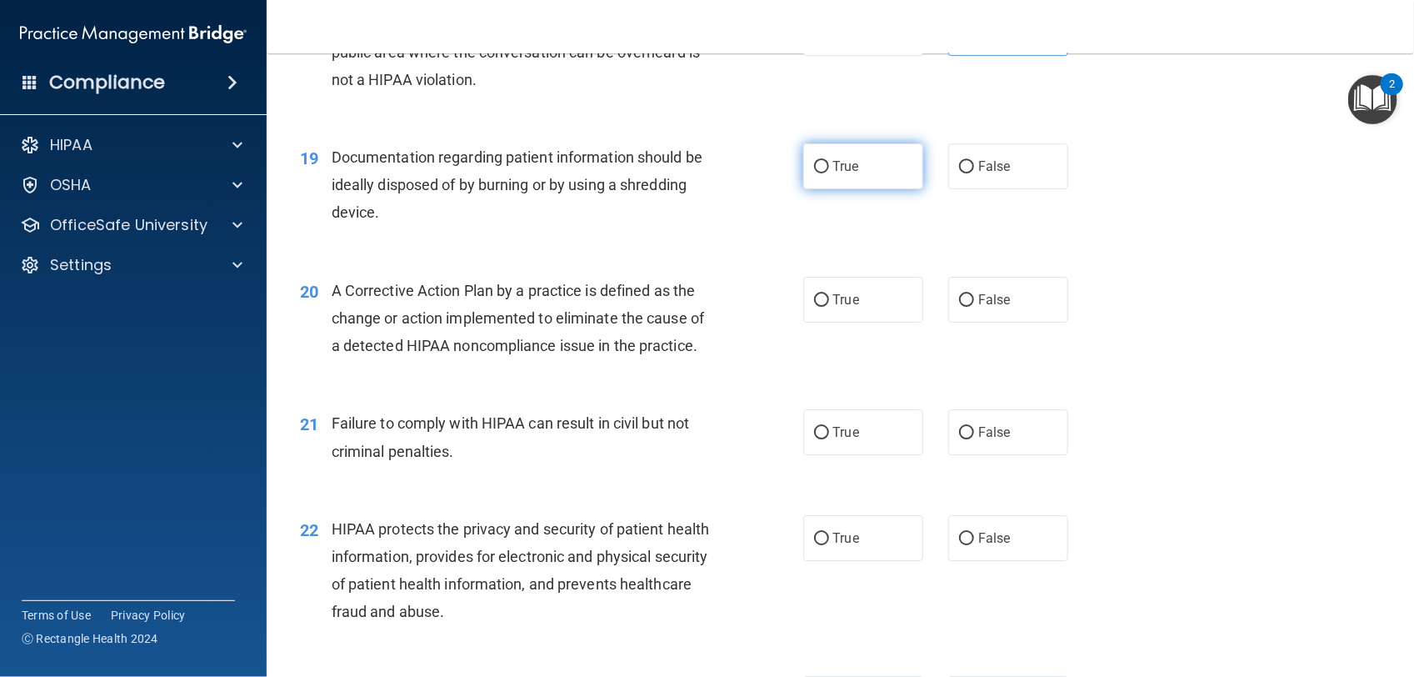
click at [873, 189] on label "True" at bounding box center [863, 166] width 120 height 46
click at [829, 173] on input "True" at bounding box center [821, 167] width 15 height 13
radio input "true"
click at [880, 323] on label "True" at bounding box center [863, 300] width 120 height 46
click at [829, 307] on input "True" at bounding box center [821, 300] width 15 height 13
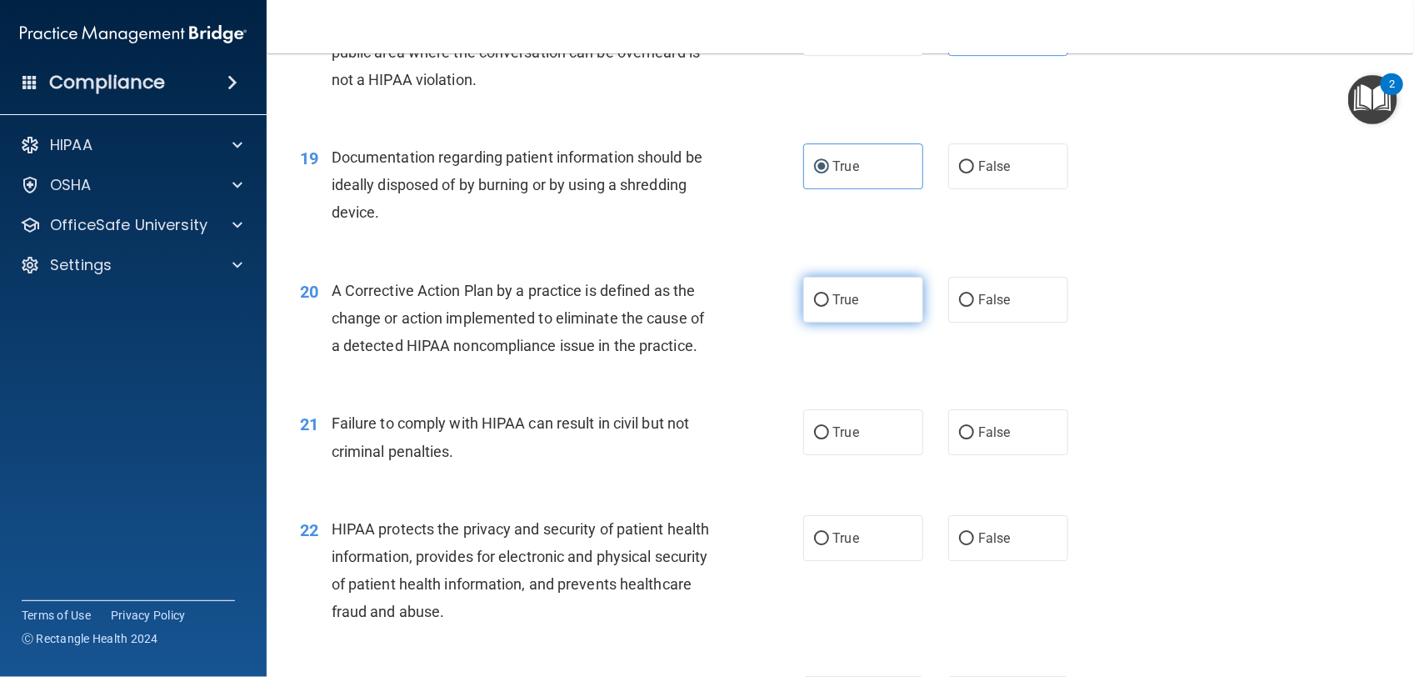
radio input "true"
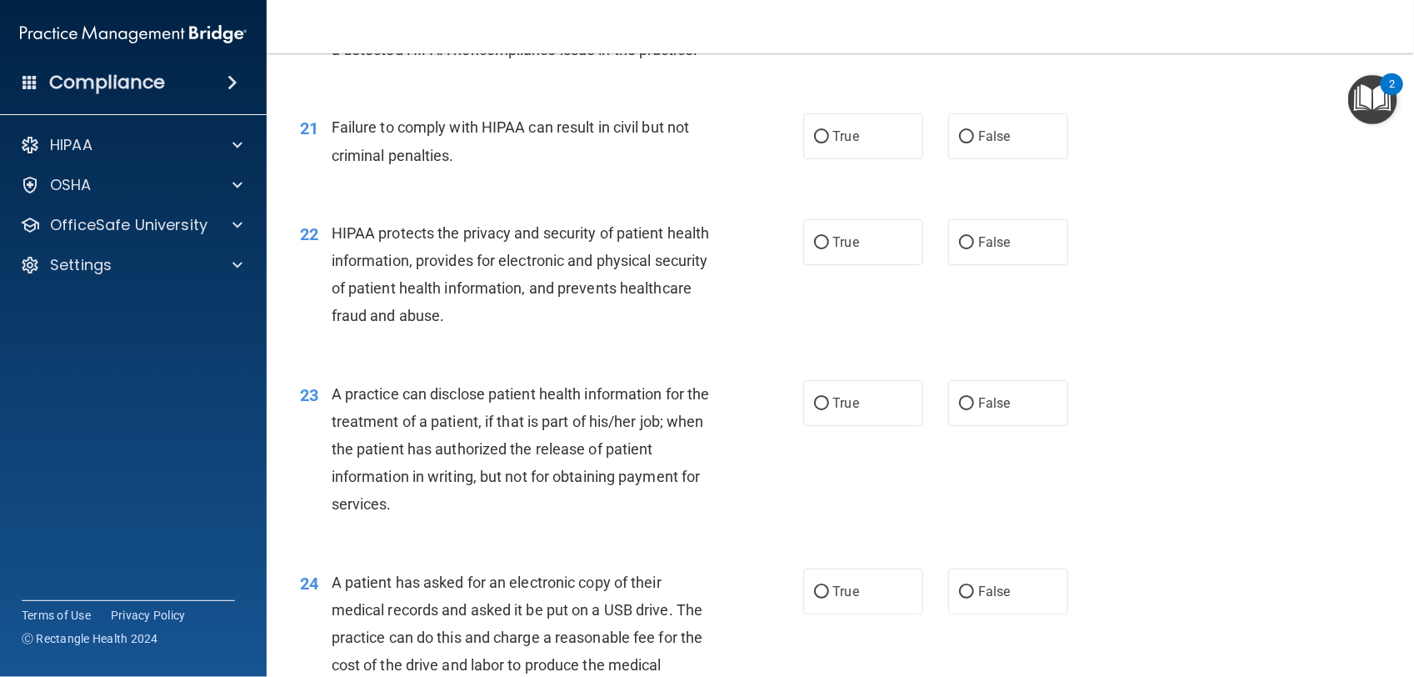
scroll to position [2668, 0]
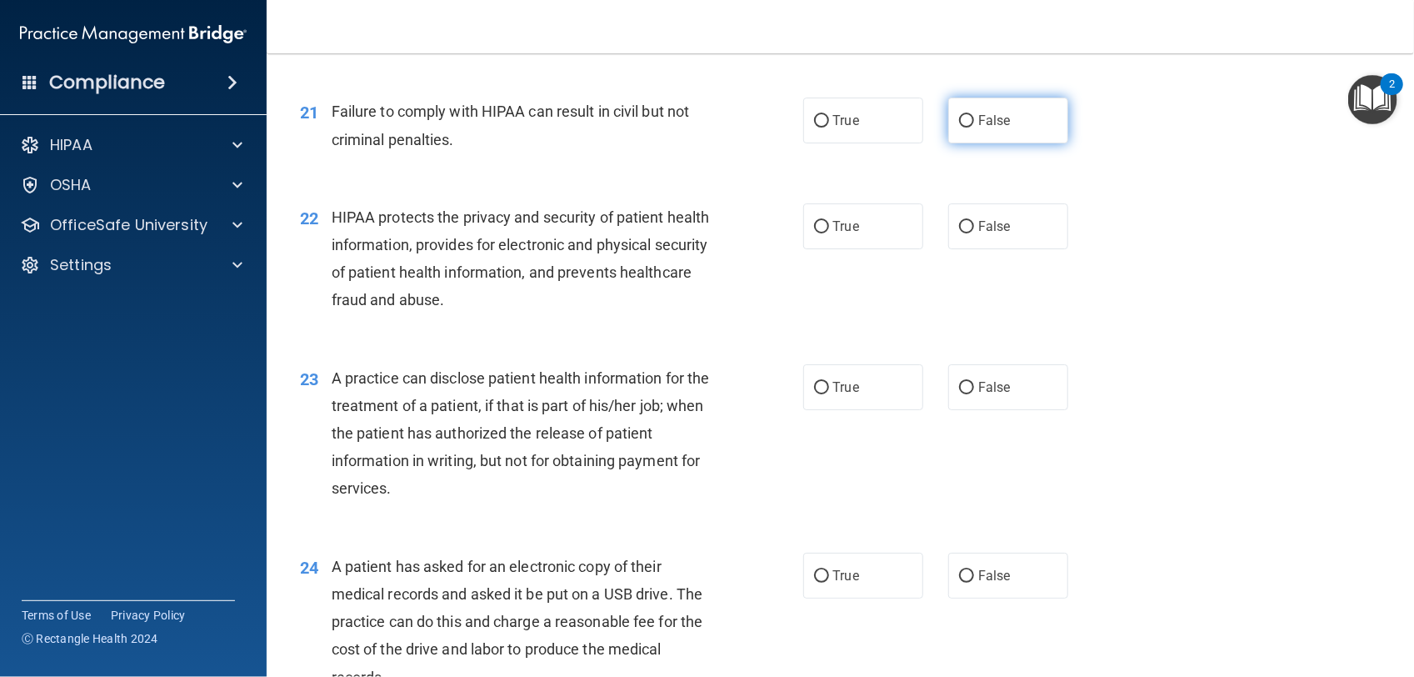
click at [983, 128] on span "False" at bounding box center [994, 121] width 33 height 16
click at [974, 128] on input "False" at bounding box center [966, 121] width 15 height 13
radio input "true"
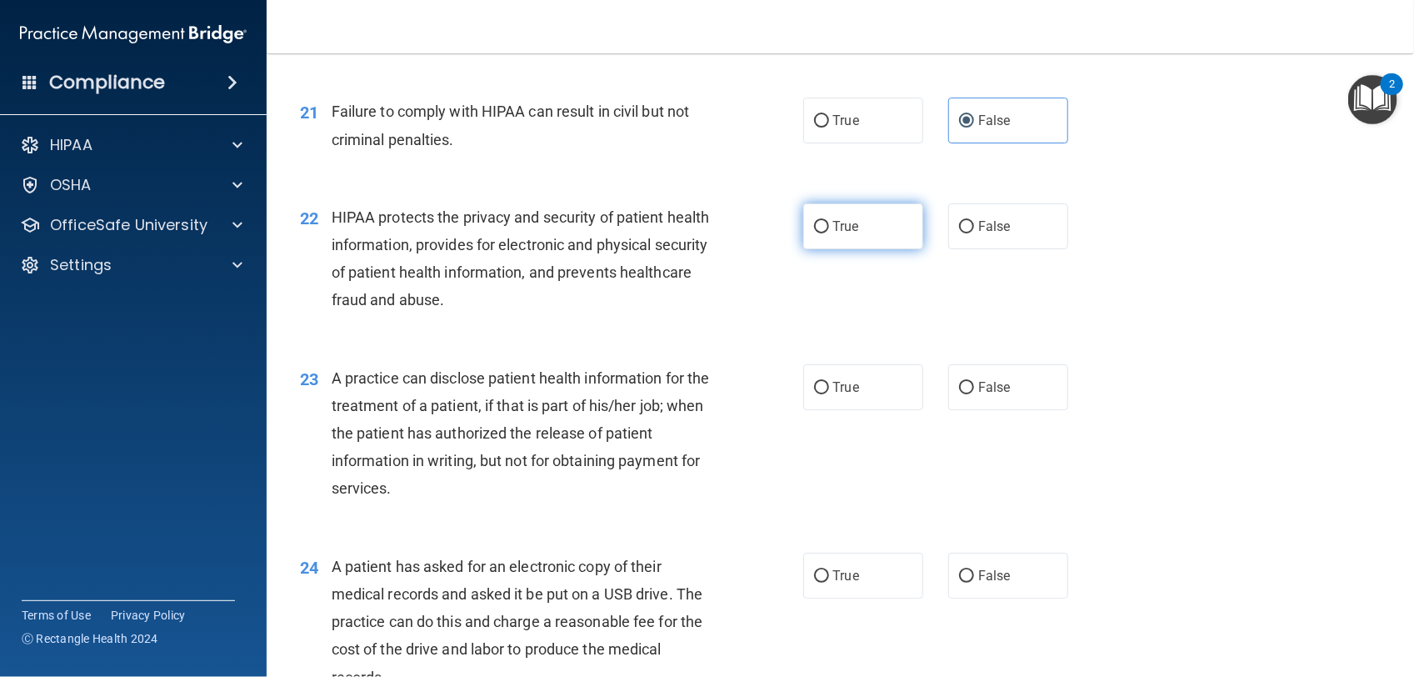
click at [879, 249] on label "True" at bounding box center [863, 226] width 120 height 46
click at [829, 233] on input "True" at bounding box center [821, 227] width 15 height 13
radio input "true"
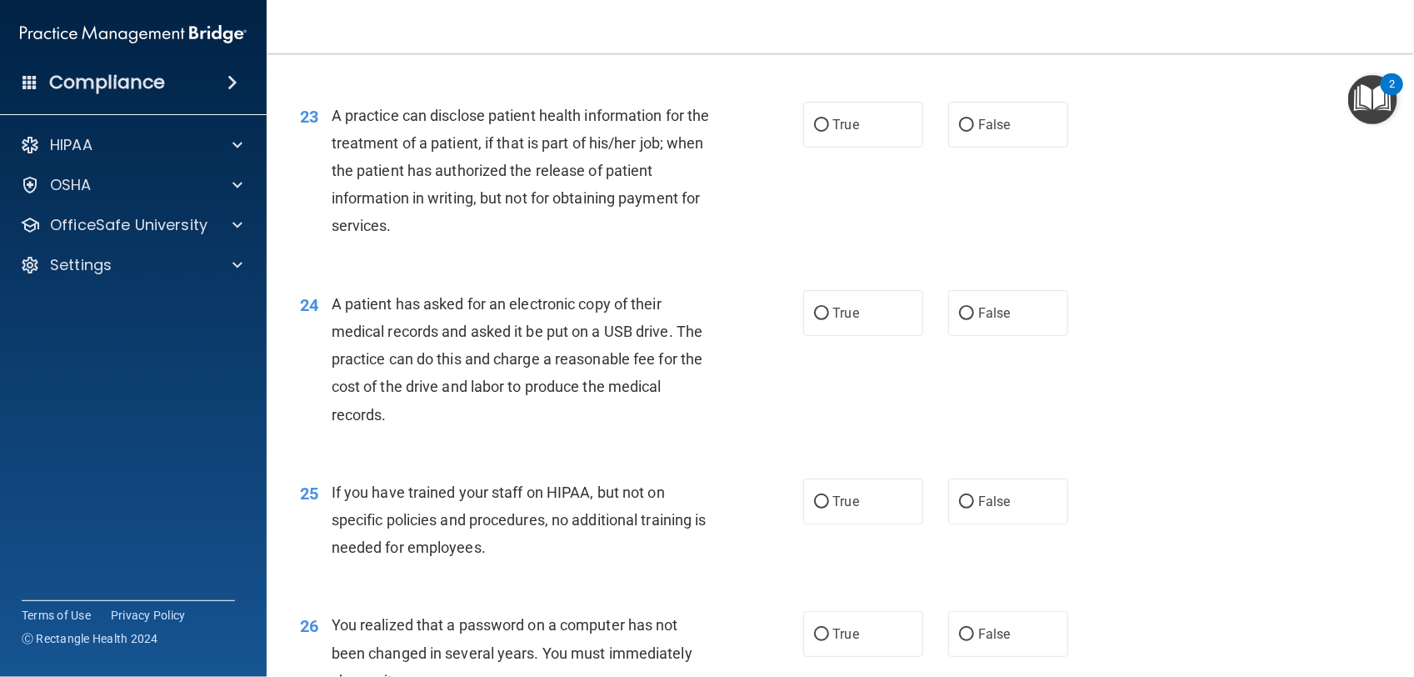
scroll to position [2933, 0]
click at [885, 144] on label "True" at bounding box center [863, 121] width 120 height 46
click at [829, 128] on input "True" at bounding box center [821, 122] width 15 height 13
radio input "true"
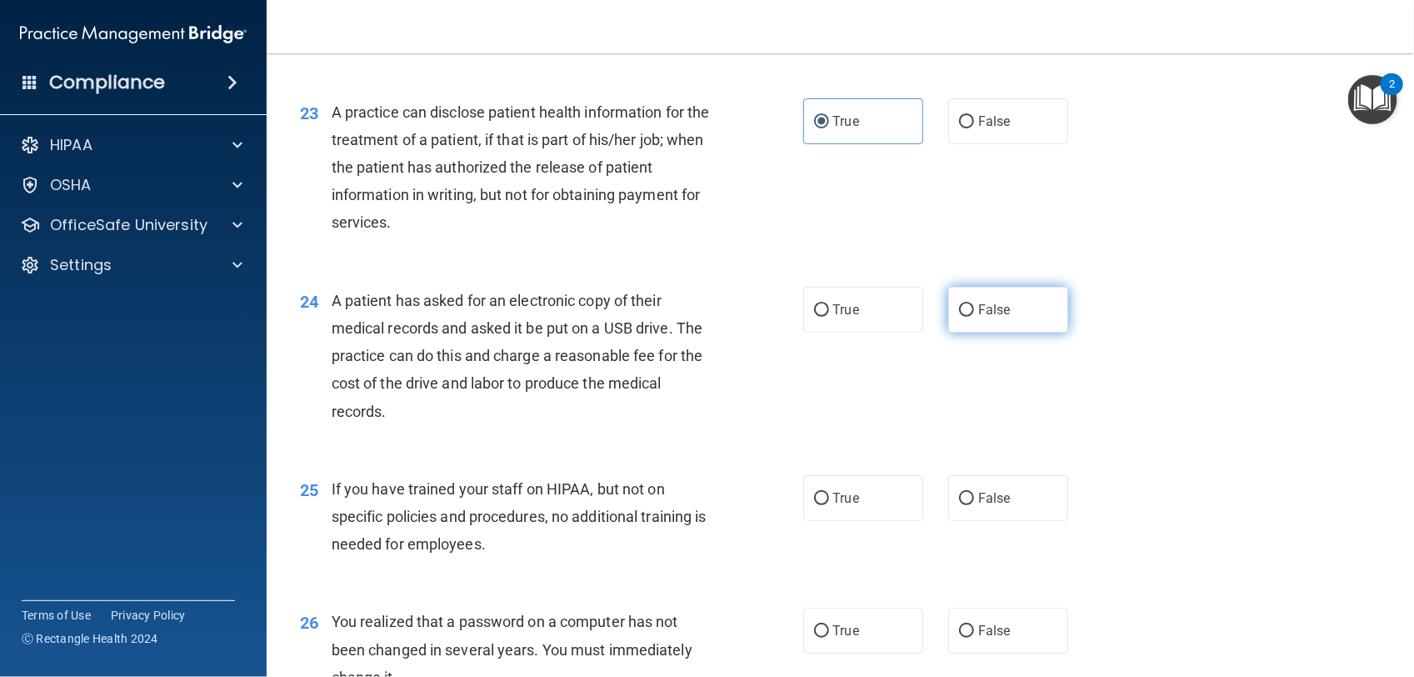
click at [993, 318] on span "False" at bounding box center [994, 310] width 33 height 16
click at [974, 317] on input "False" at bounding box center [966, 310] width 15 height 13
radio input "true"
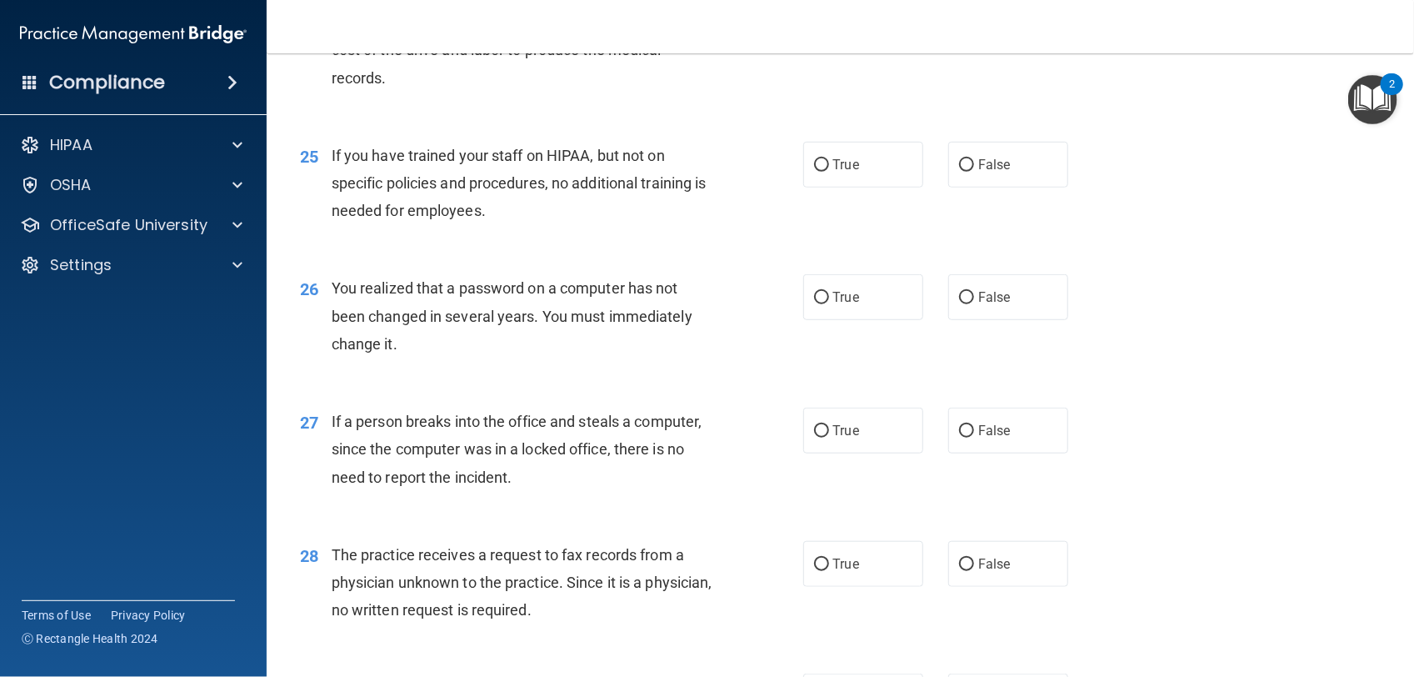
scroll to position [3308, 0]
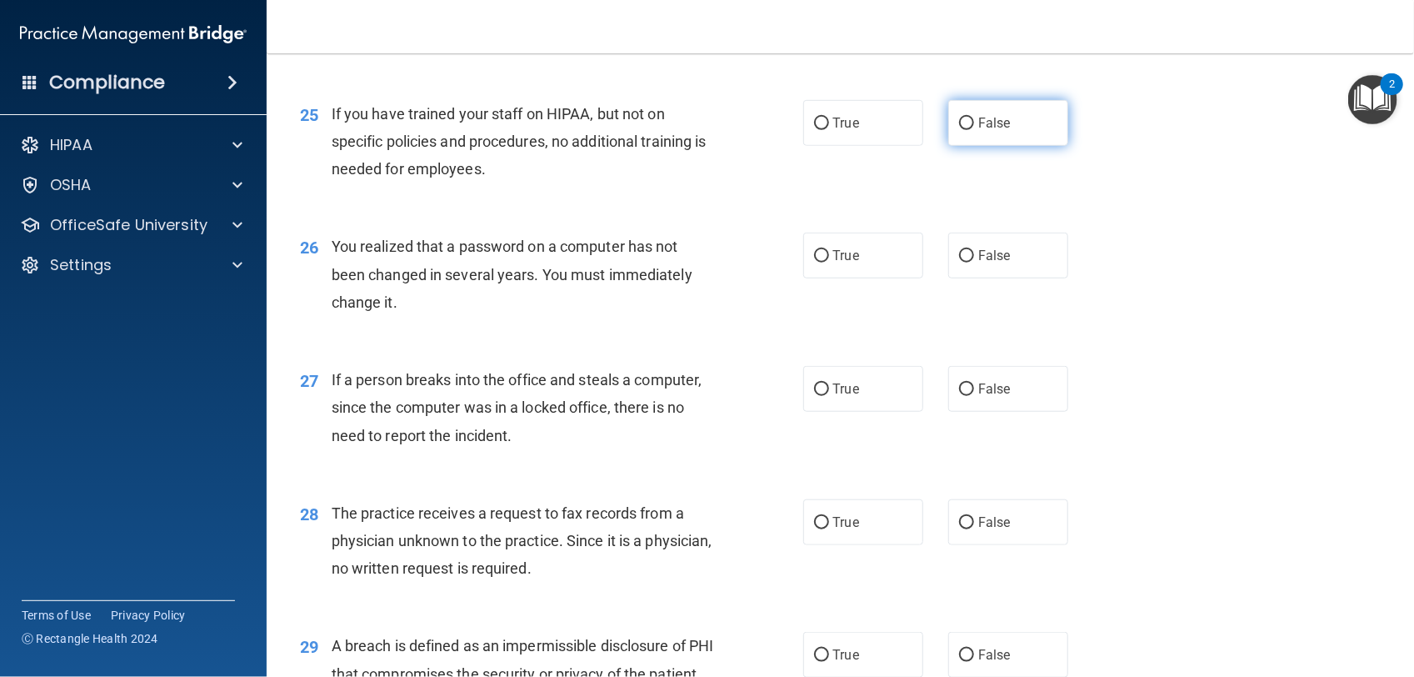
click at [984, 146] on label "False" at bounding box center [1008, 123] width 120 height 46
click at [974, 130] on input "False" at bounding box center [966, 124] width 15 height 13
radio input "true"
click at [868, 278] on label "True" at bounding box center [863, 256] width 120 height 46
click at [829, 263] on input "True" at bounding box center [821, 256] width 15 height 13
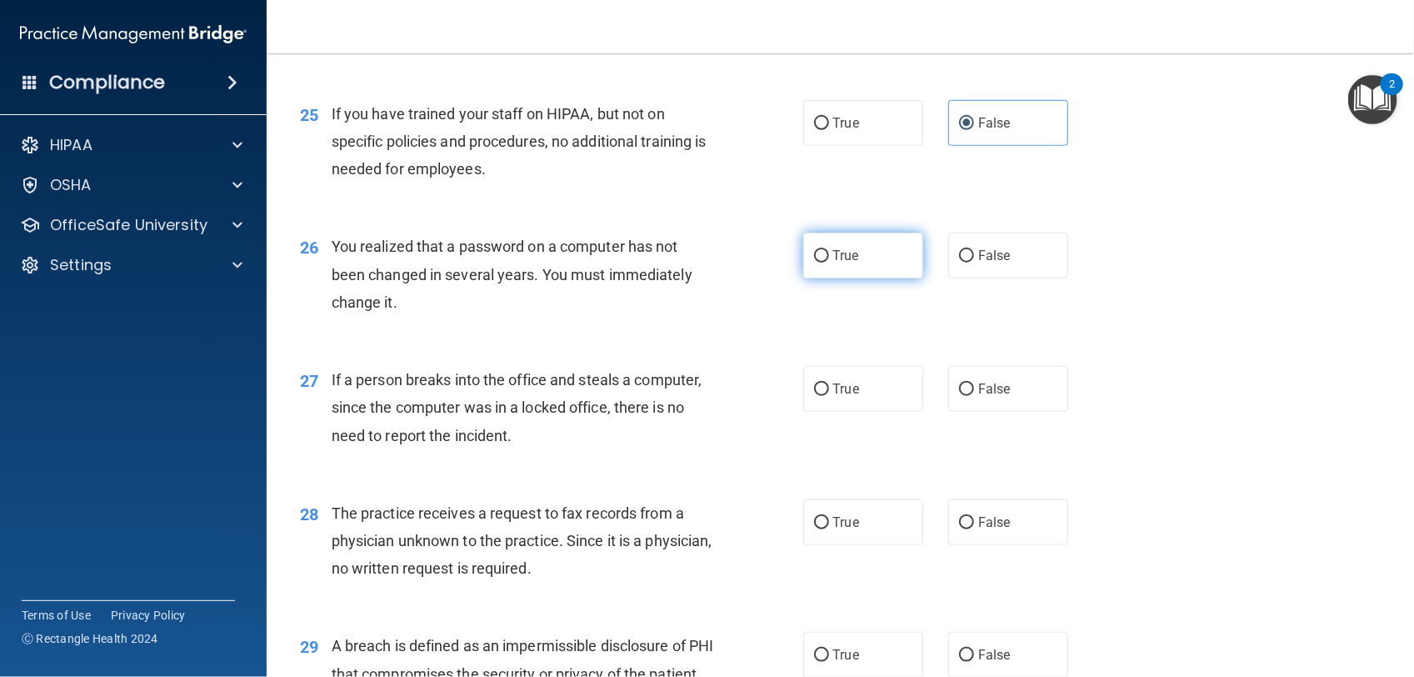
radio input "true"
click at [992, 397] on span "False" at bounding box center [994, 389] width 33 height 16
click at [974, 396] on input "False" at bounding box center [966, 389] width 15 height 13
radio input "true"
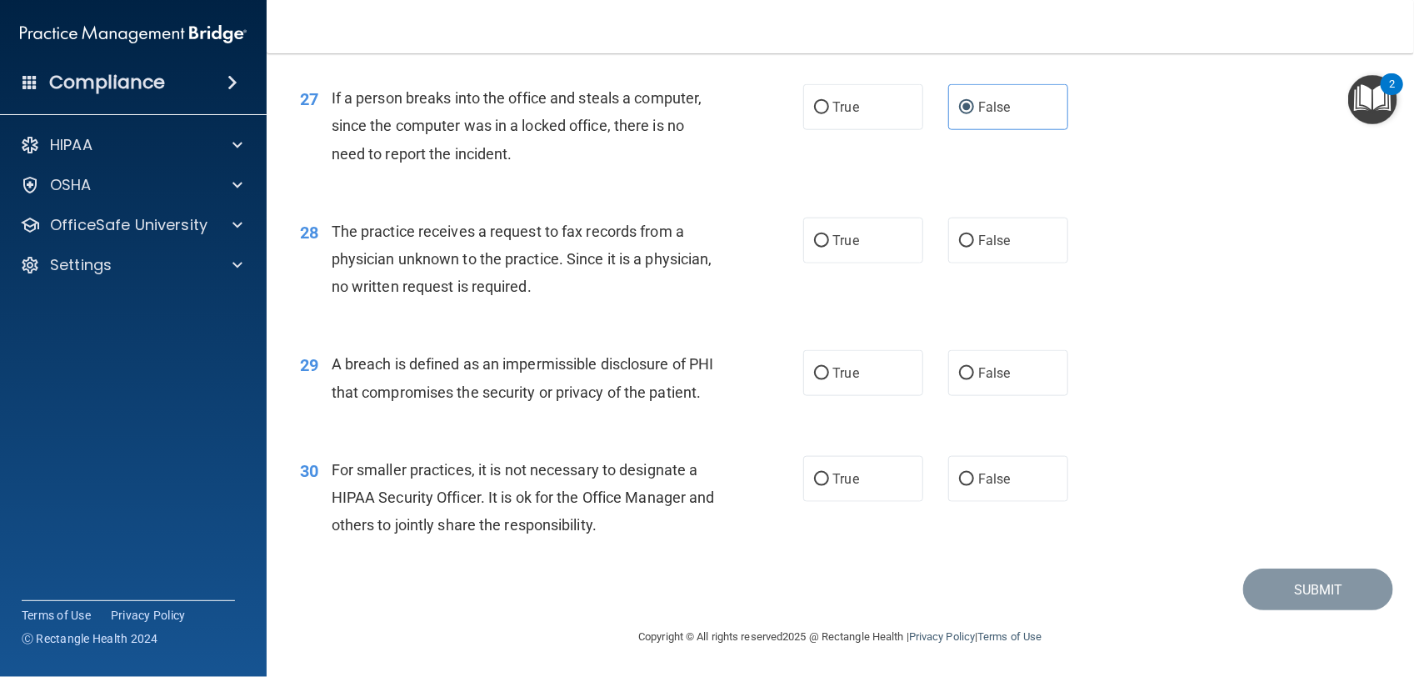
scroll to position [3675, 0]
click at [983, 233] on span "False" at bounding box center [994, 241] width 33 height 16
click at [974, 235] on input "False" at bounding box center [966, 241] width 15 height 13
radio input "true"
click at [900, 350] on label "True" at bounding box center [863, 373] width 120 height 46
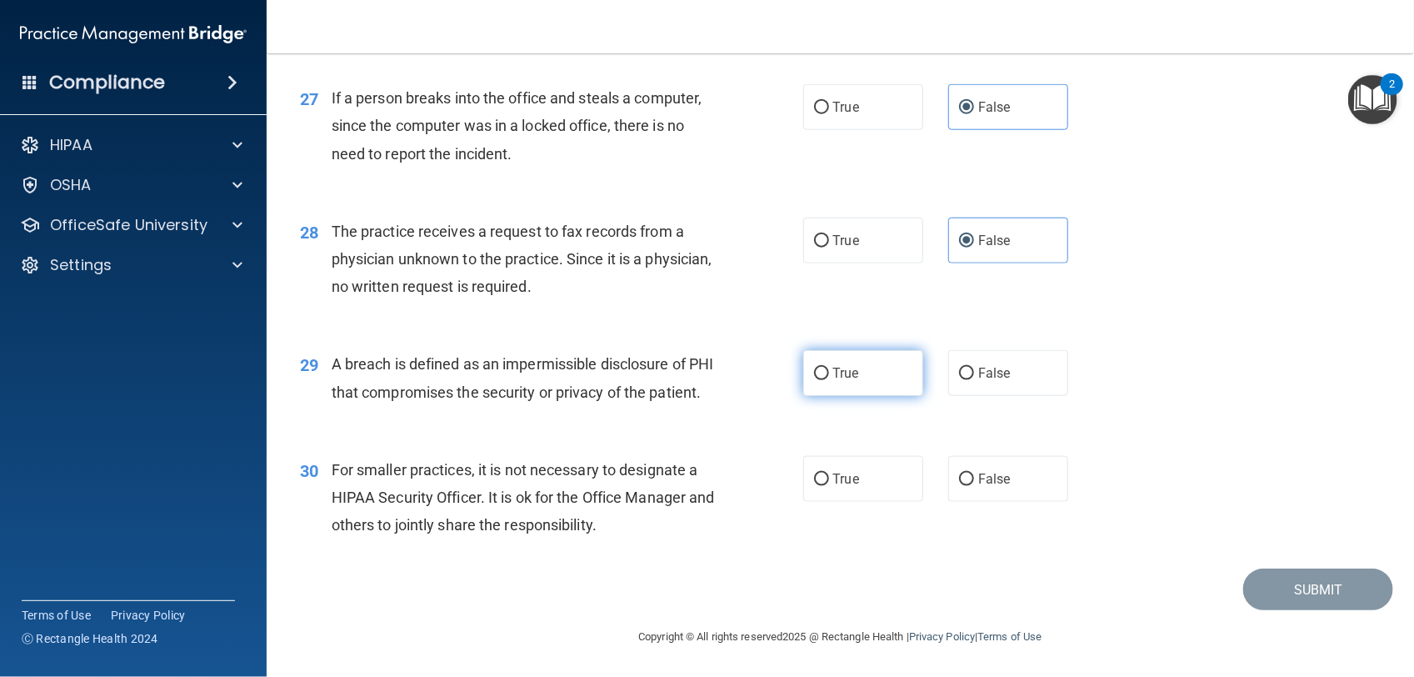
click at [829, 368] on input "True" at bounding box center [821, 374] width 15 height 13
radio input "true"
click at [1030, 465] on label "False" at bounding box center [1008, 479] width 120 height 46
click at [974, 473] on input "False" at bounding box center [966, 479] width 15 height 13
radio input "true"
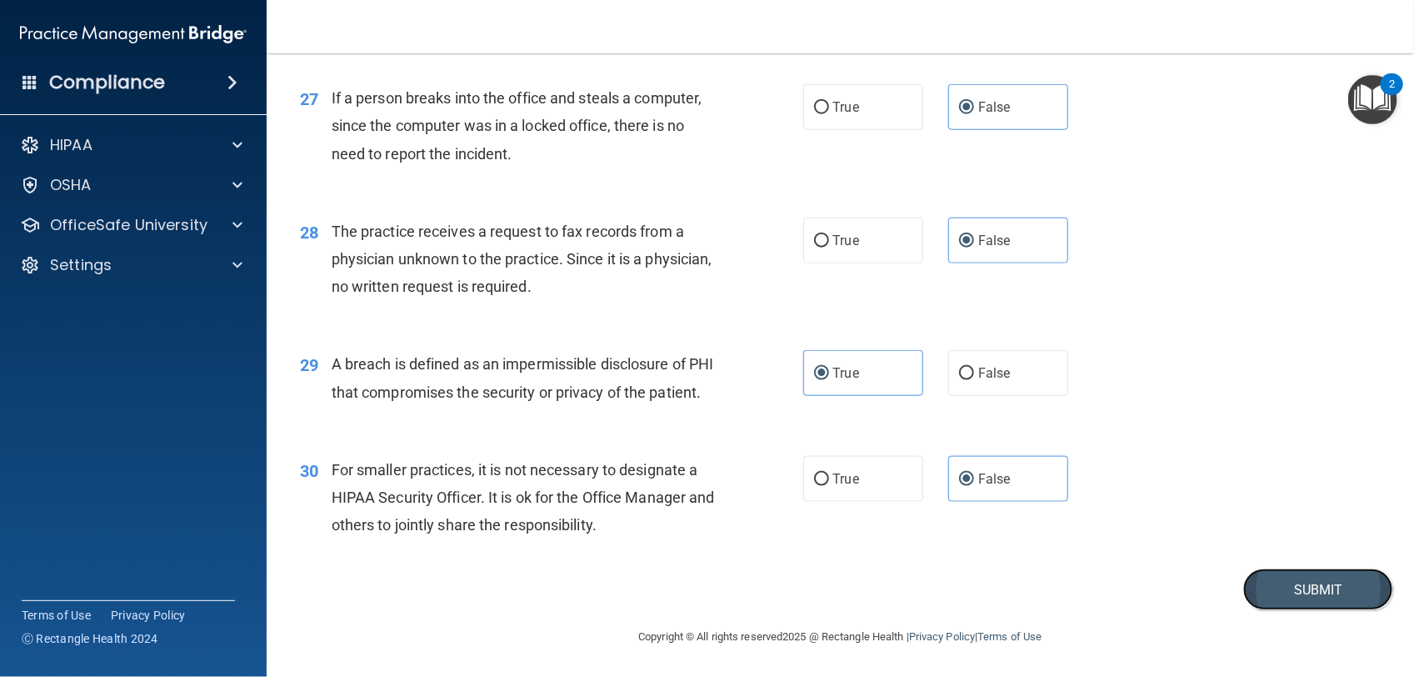
click at [1333, 582] on button "Submit" at bounding box center [1318, 589] width 150 height 43
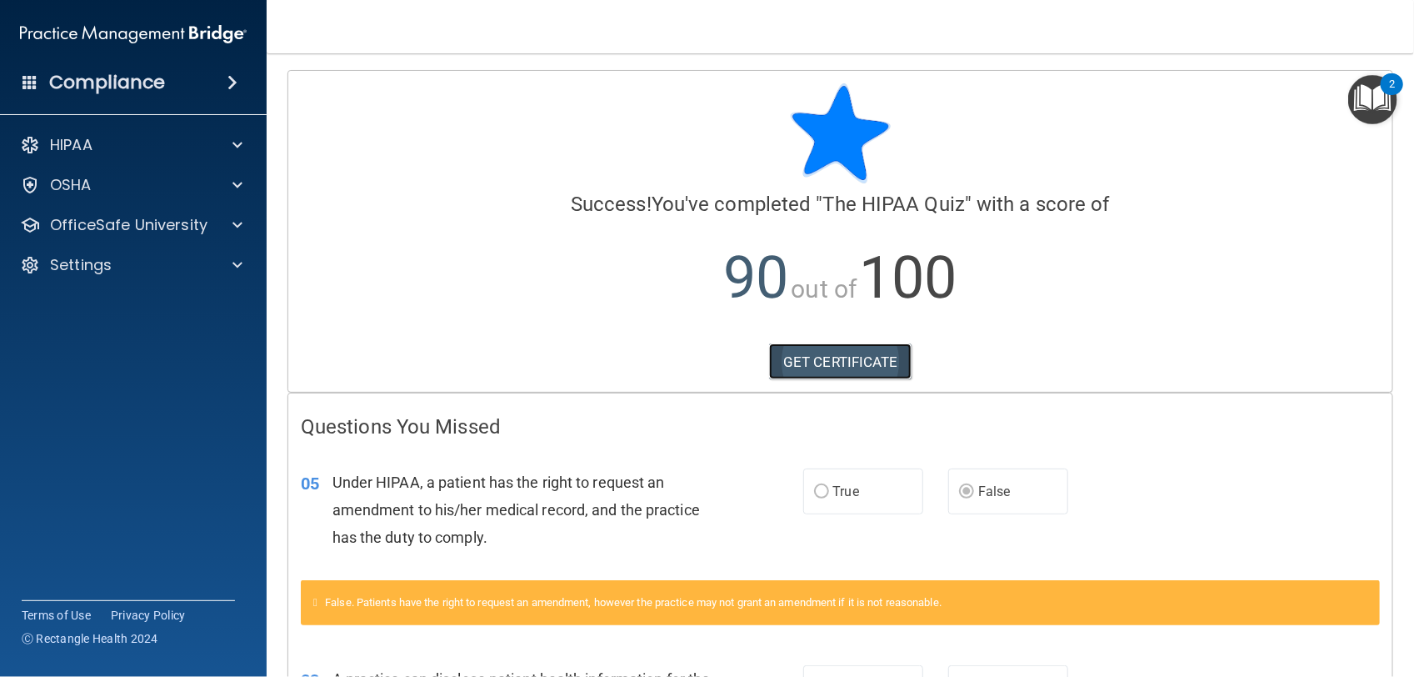
click at [882, 359] on link "GET CERTIFICATE" at bounding box center [840, 361] width 143 height 37
click at [127, 152] on div "HIPAA" at bounding box center [111, 145] width 207 height 20
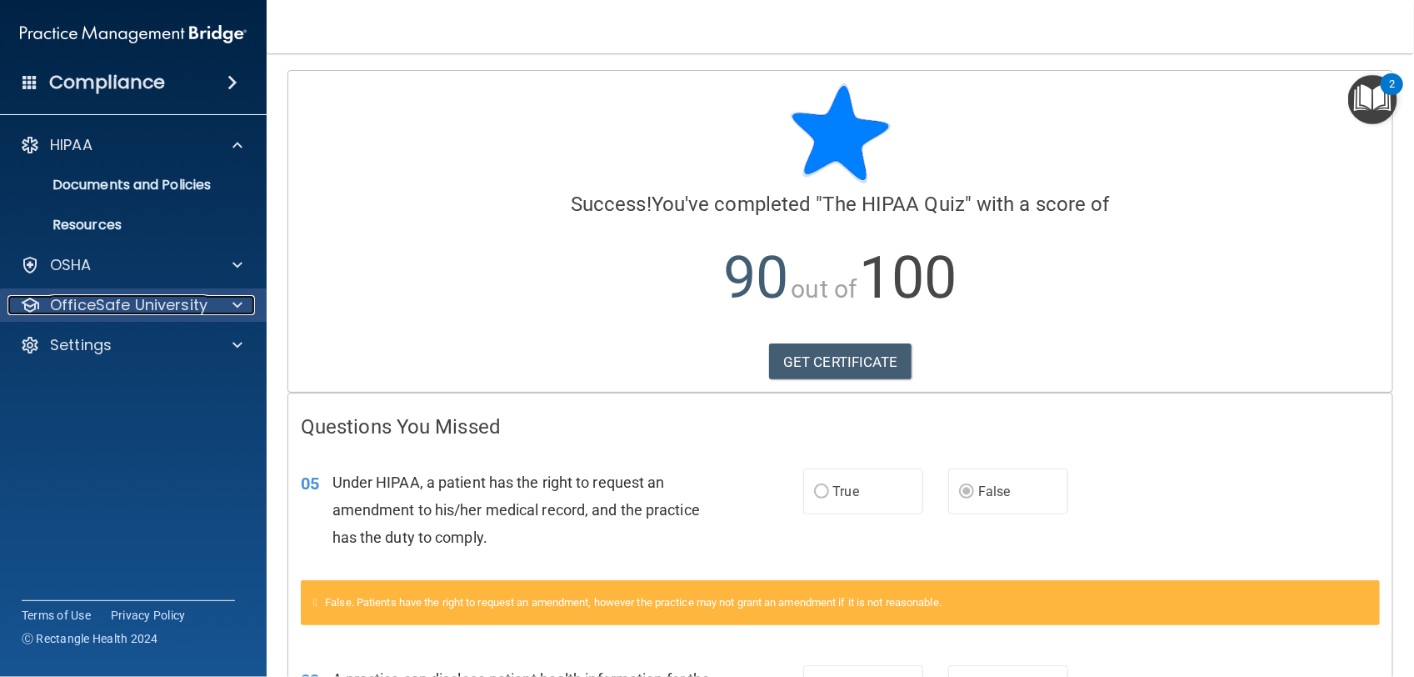
click at [148, 305] on p "OfficeSafe University" at bounding box center [129, 305] width 158 height 20
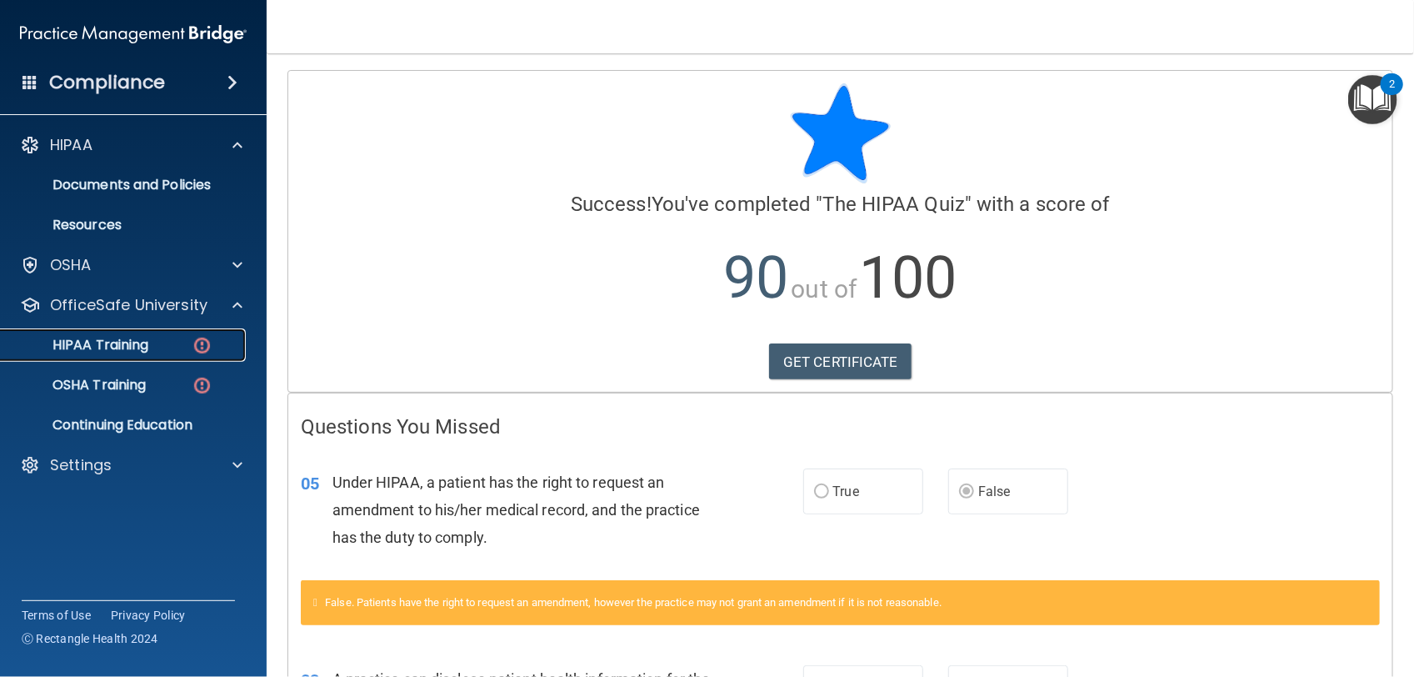
click at [150, 331] on link "HIPAA Training" at bounding box center [114, 344] width 263 height 33
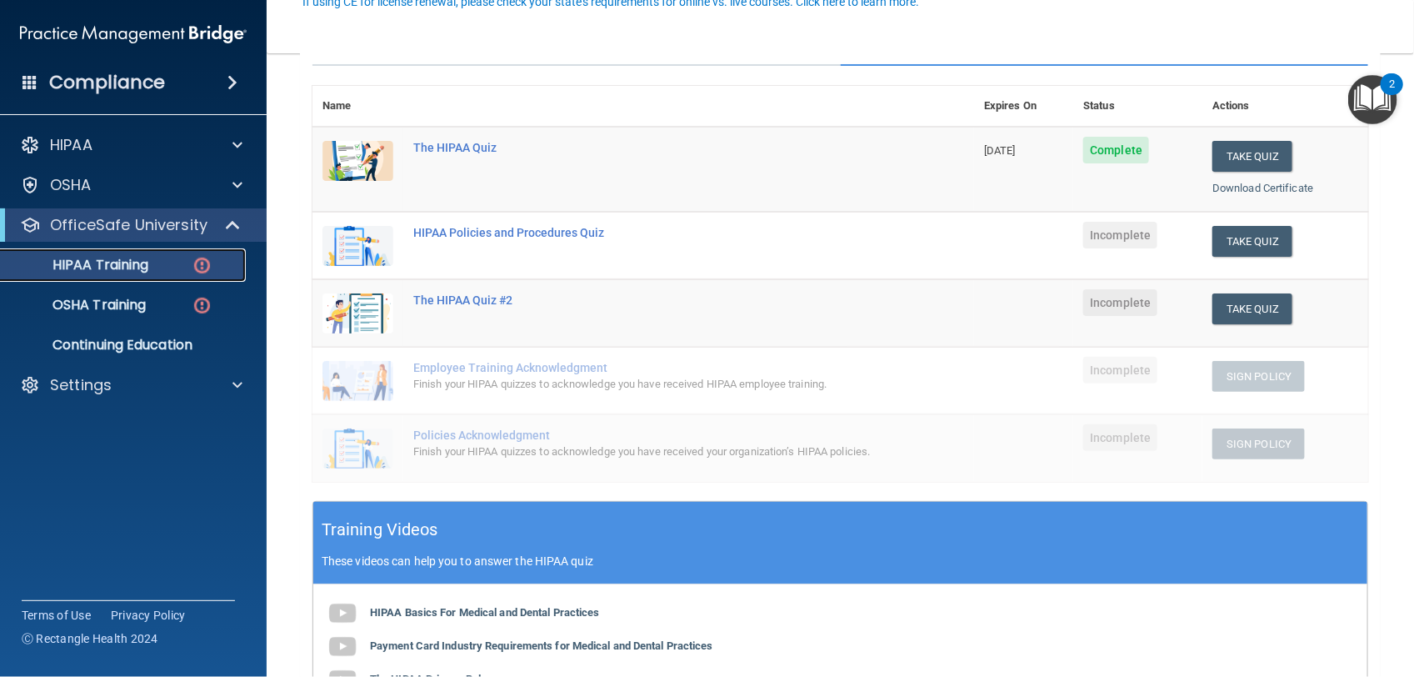
scroll to position [208, 0]
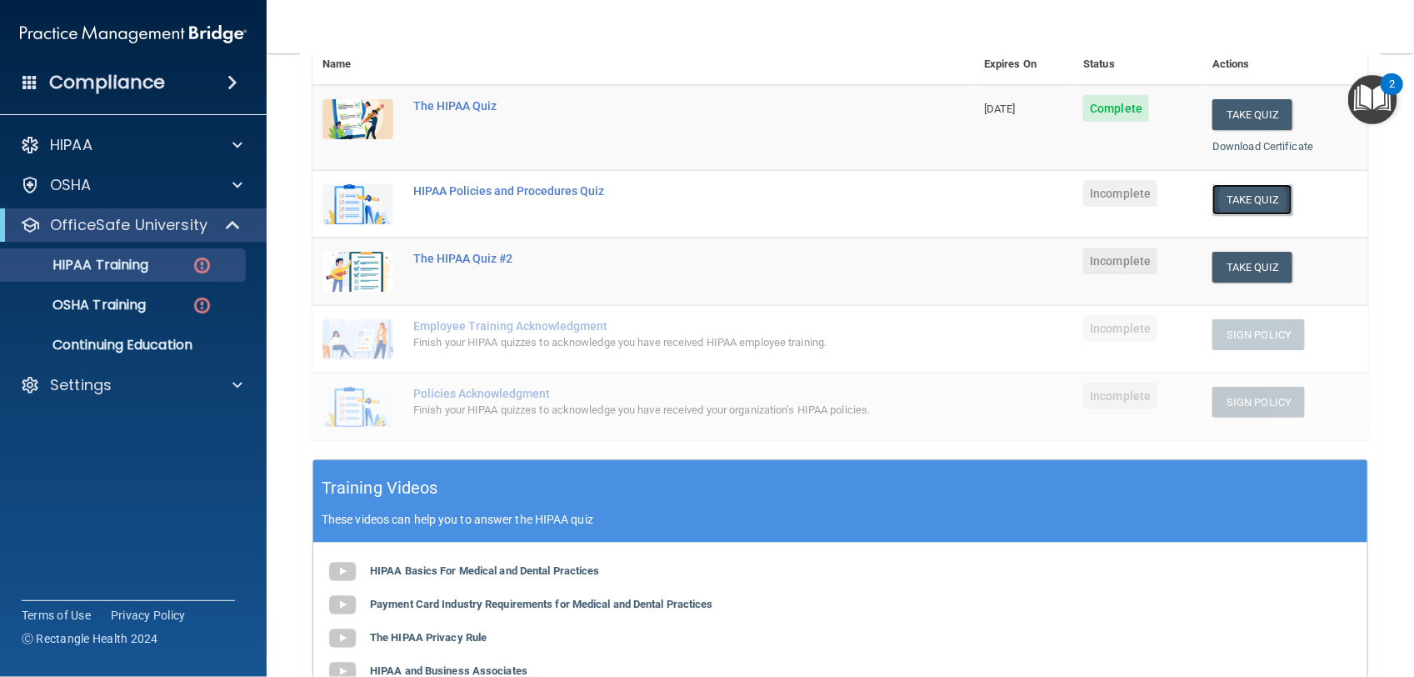
drag, startPoint x: 1273, startPoint y: 197, endPoint x: 1242, endPoint y: 193, distance: 31.0
click at [1242, 193] on button "Take Quiz" at bounding box center [1253, 199] width 80 height 31
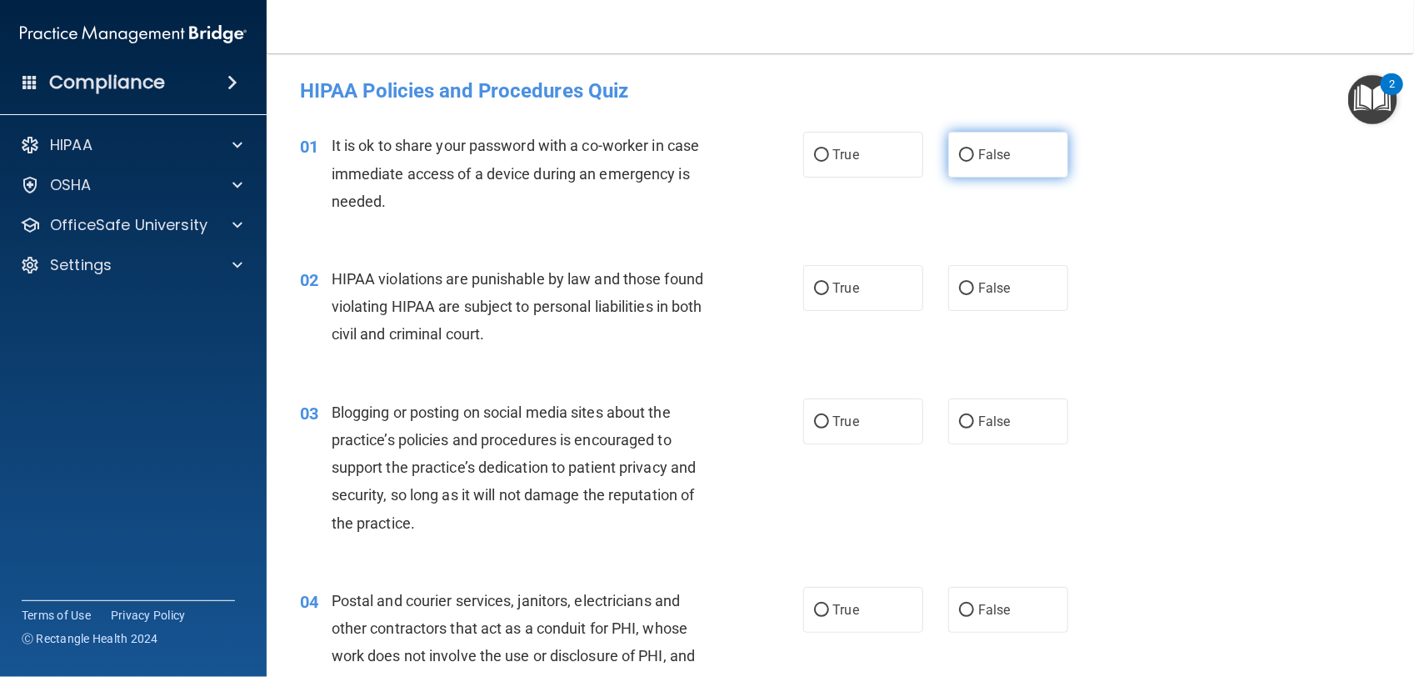
click at [1043, 160] on label "False" at bounding box center [1008, 155] width 120 height 46
click at [974, 160] on input "False" at bounding box center [966, 155] width 15 height 13
radio input "true"
click at [892, 288] on label "True" at bounding box center [863, 288] width 120 height 46
click at [829, 288] on input "True" at bounding box center [821, 289] width 15 height 13
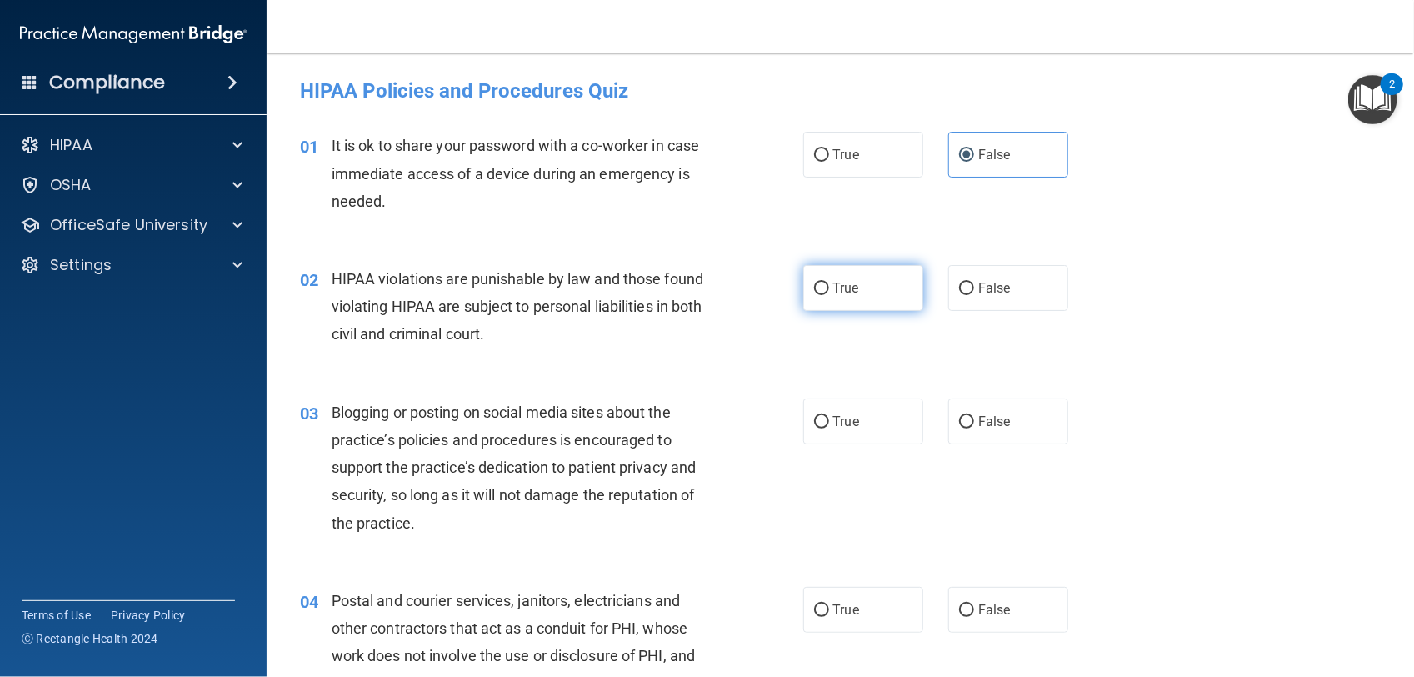
radio input "true"
click at [993, 425] on span "False" at bounding box center [994, 421] width 33 height 16
click at [974, 425] on input "False" at bounding box center [966, 422] width 15 height 13
radio input "true"
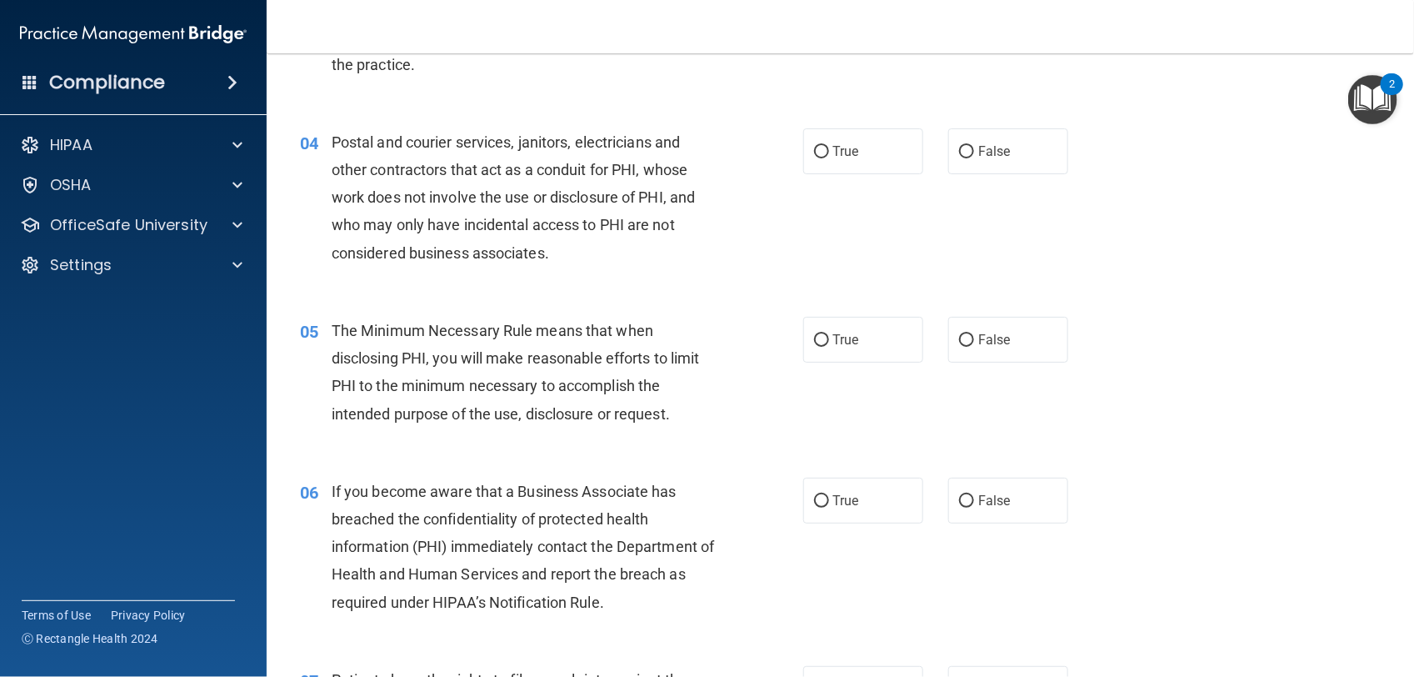
scroll to position [500, 0]
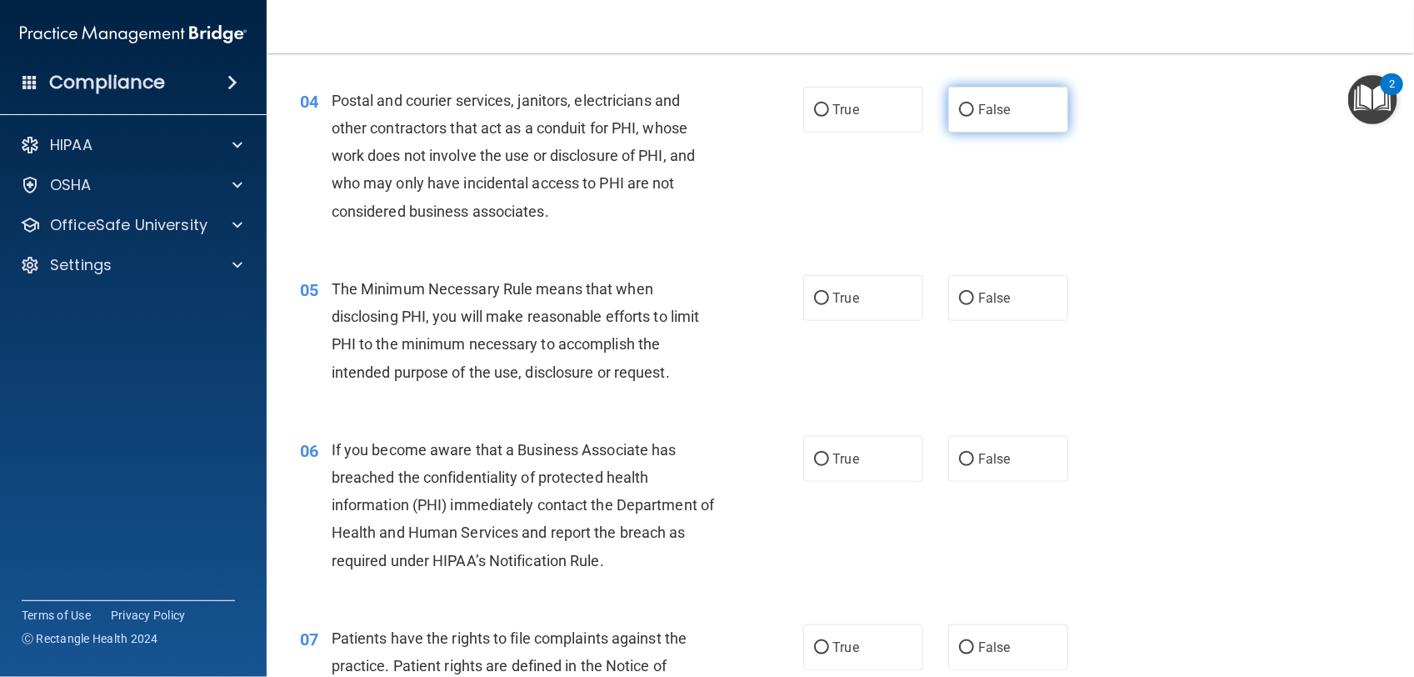
click at [1023, 107] on label "False" at bounding box center [1008, 110] width 120 height 46
click at [974, 107] on input "False" at bounding box center [966, 110] width 15 height 13
radio input "true"
click at [867, 290] on label "True" at bounding box center [863, 298] width 120 height 46
click at [829, 293] on input "True" at bounding box center [821, 299] width 15 height 13
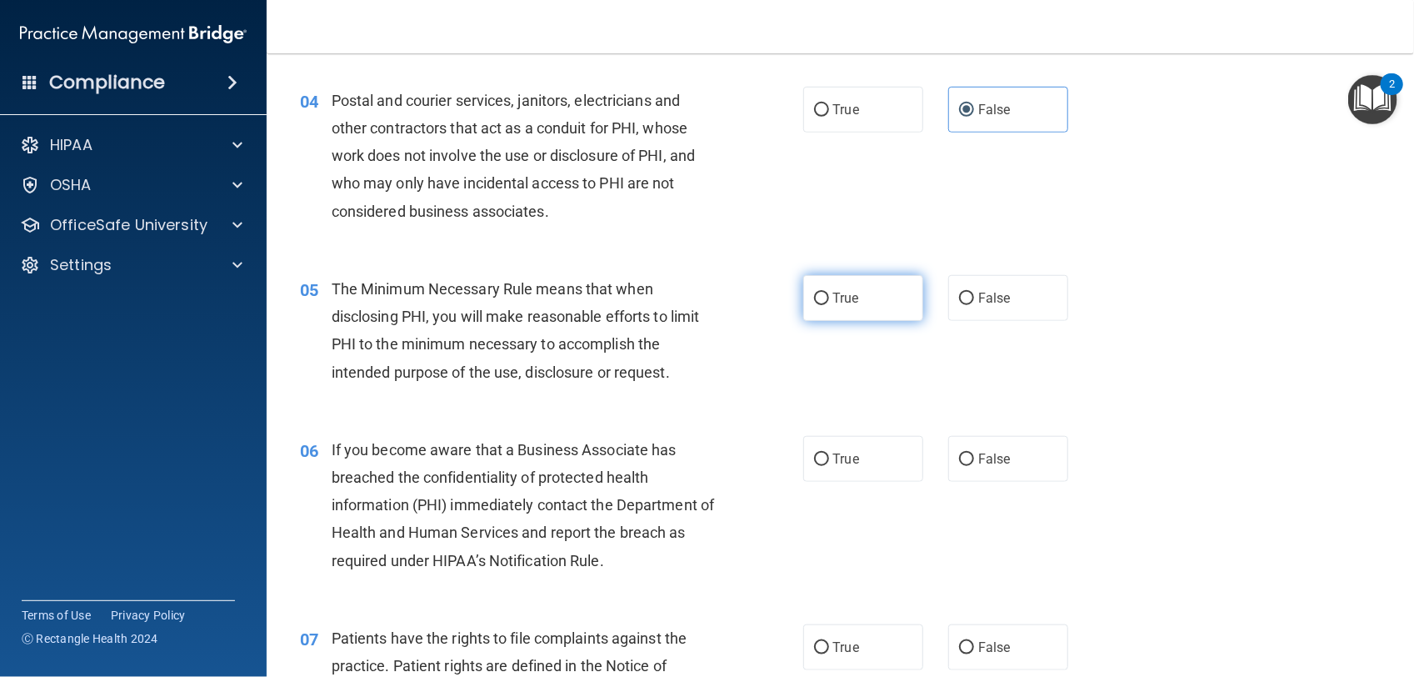
radio input "true"
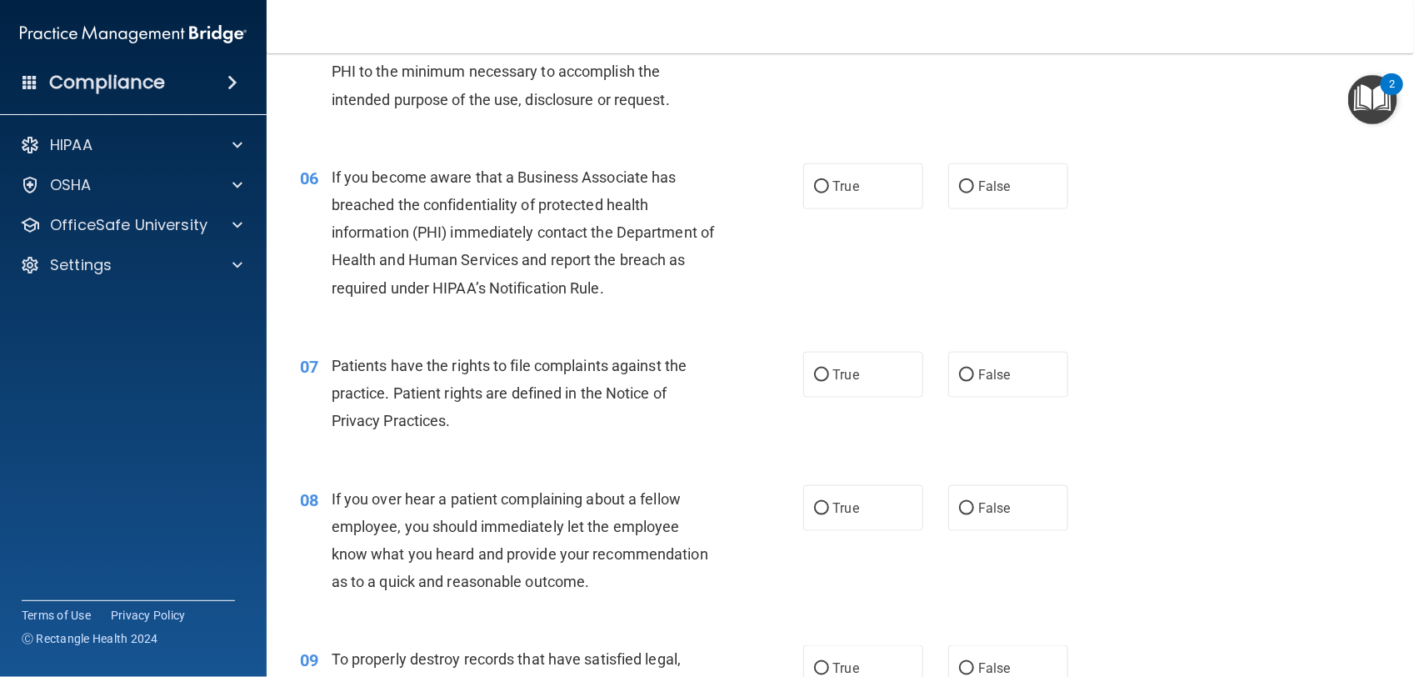
scroll to position [792, 0]
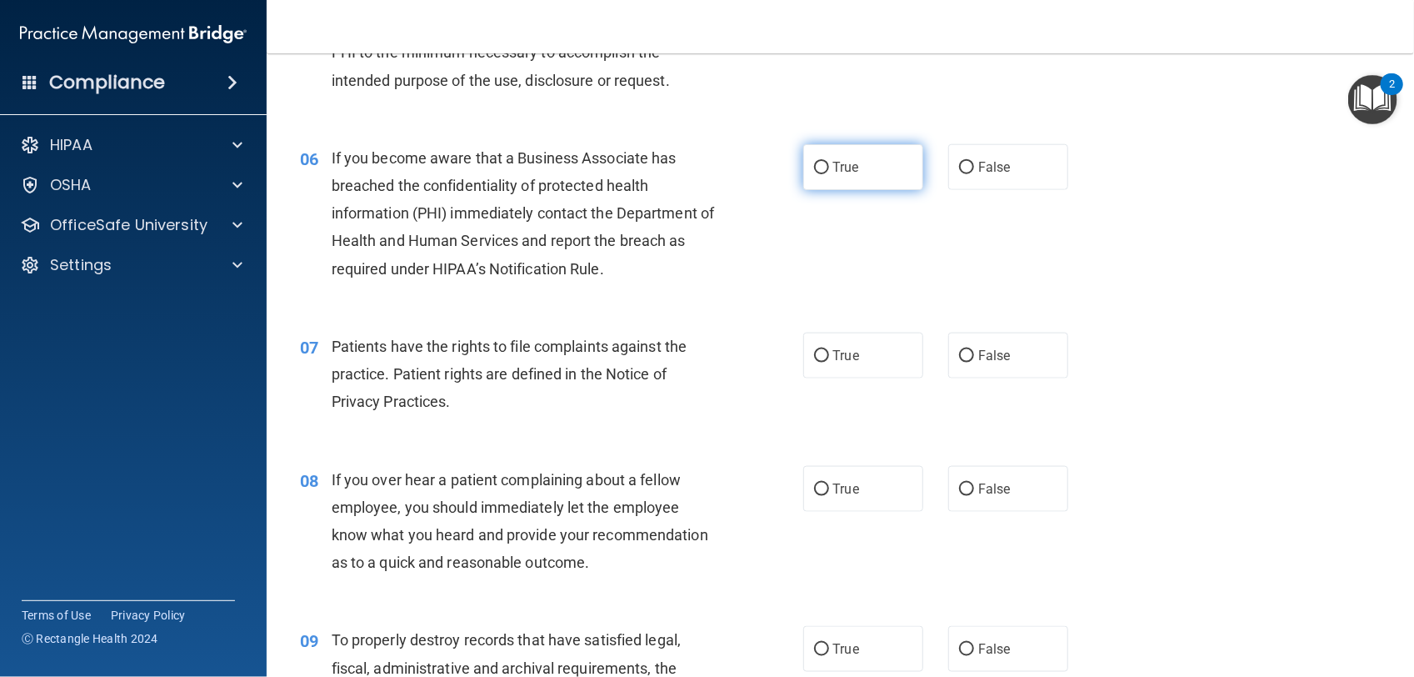
click at [881, 163] on label "True" at bounding box center [863, 167] width 120 height 46
click at [829, 163] on input "True" at bounding box center [821, 168] width 15 height 13
radio input "true"
click at [877, 350] on label "True" at bounding box center [863, 356] width 120 height 46
click at [829, 350] on input "True" at bounding box center [821, 356] width 15 height 13
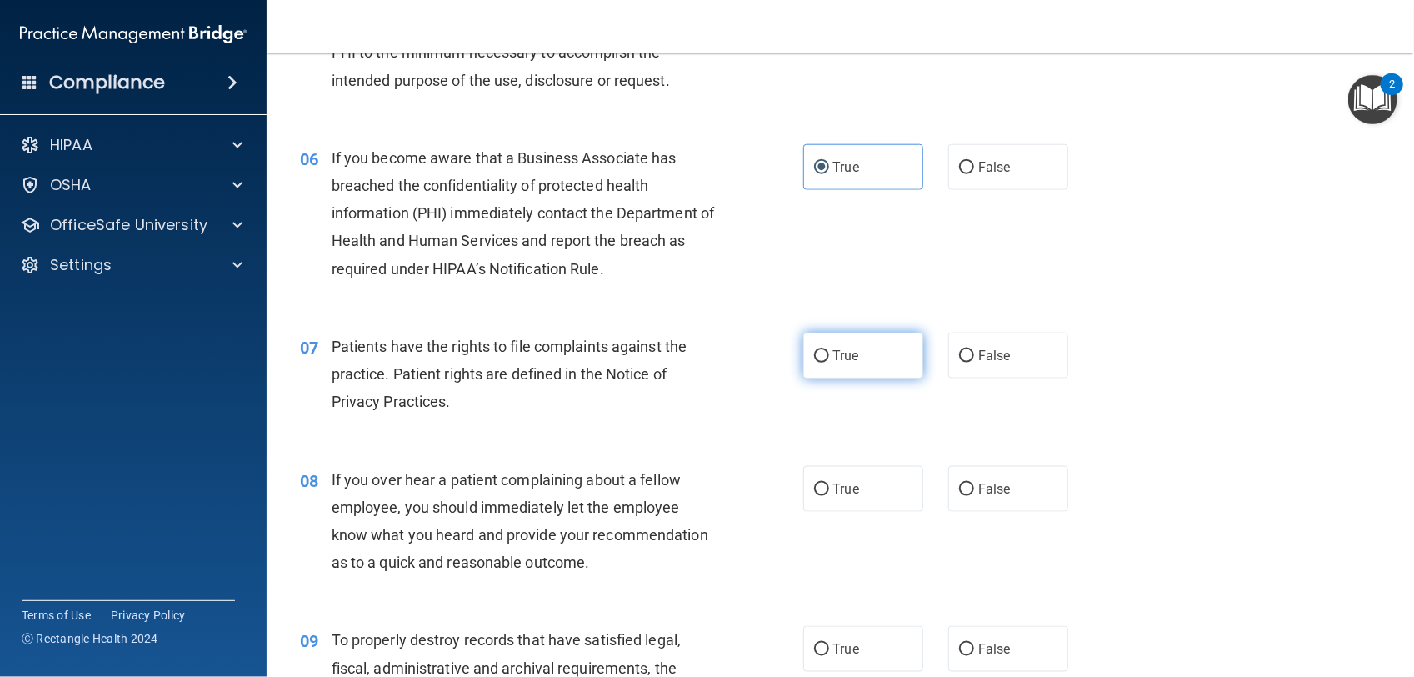
radio input "true"
click at [1003, 488] on label "False" at bounding box center [1008, 489] width 120 height 46
click at [974, 488] on input "False" at bounding box center [966, 489] width 15 height 13
radio input "true"
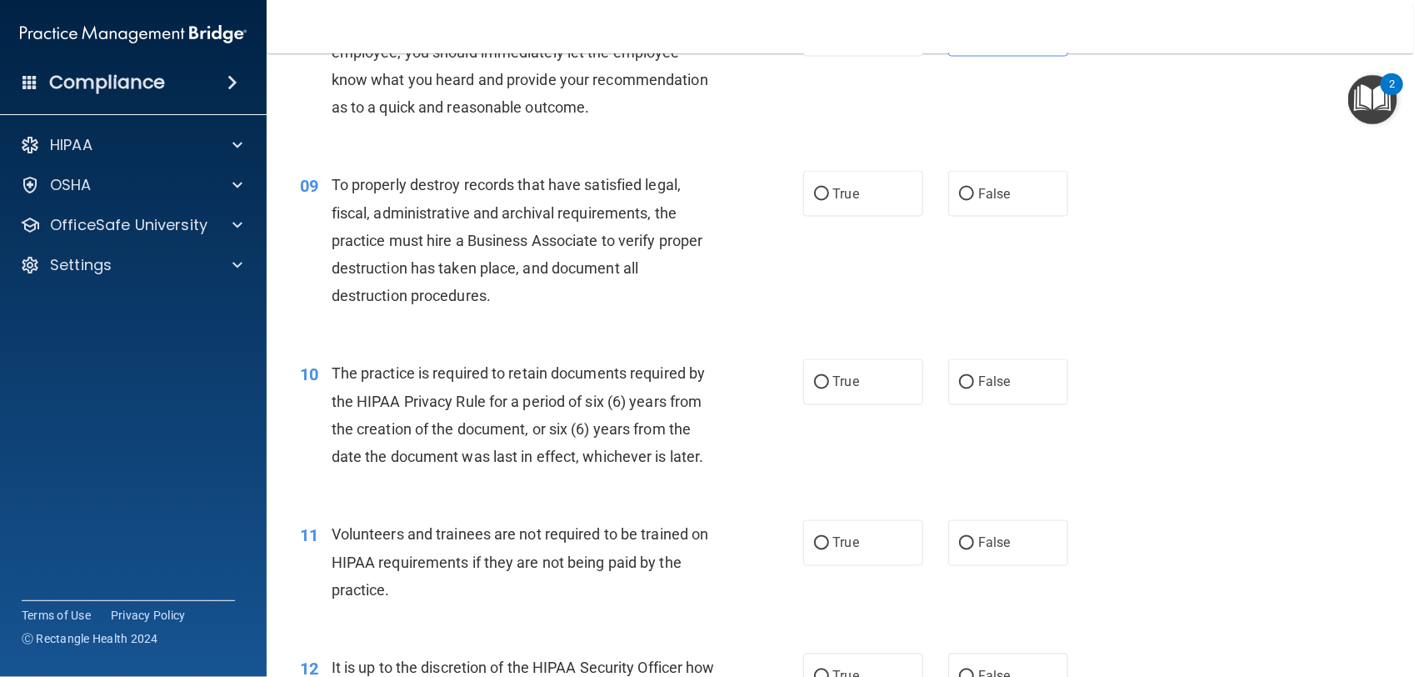
scroll to position [1264, 0]
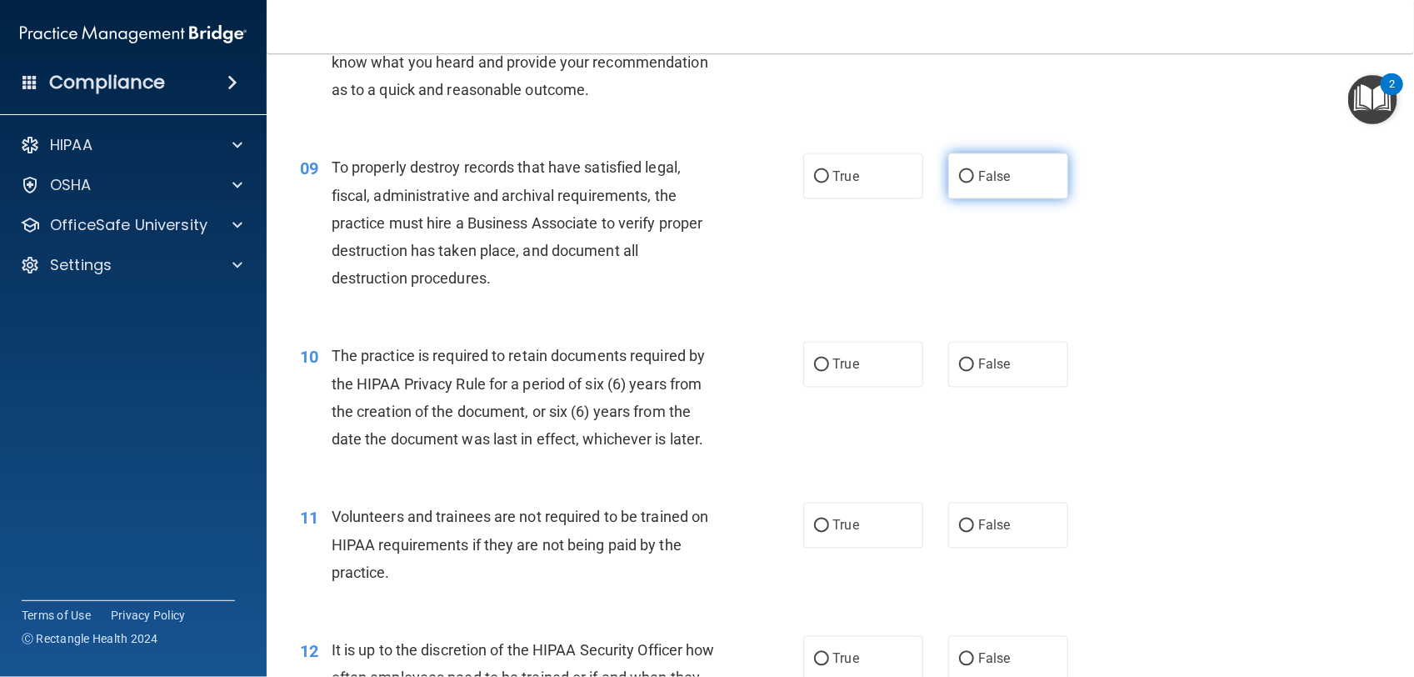
click at [980, 180] on span "False" at bounding box center [994, 176] width 33 height 16
click at [974, 180] on input "False" at bounding box center [966, 177] width 15 height 13
radio input "true"
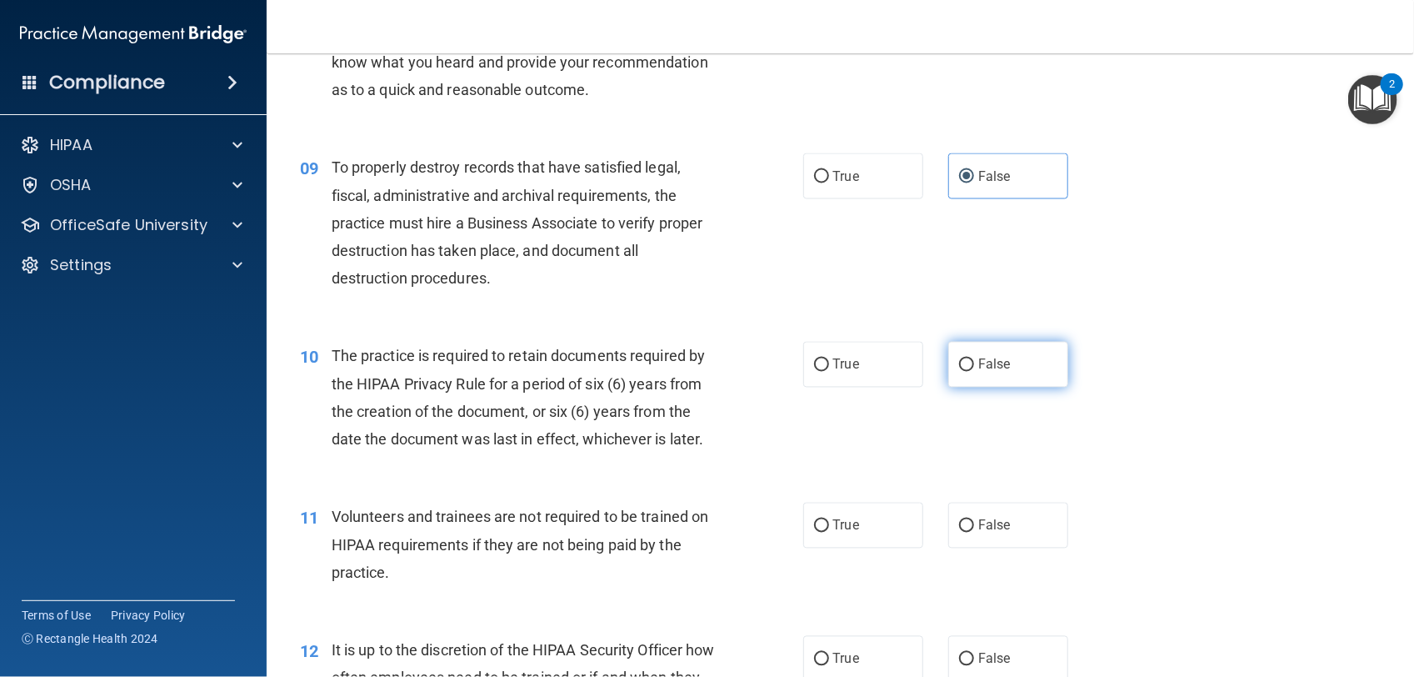
click at [984, 363] on span "False" at bounding box center [994, 365] width 33 height 16
click at [974, 363] on input "False" at bounding box center [966, 365] width 15 height 13
radio input "true"
click at [869, 373] on label "True" at bounding box center [863, 365] width 120 height 46
click at [829, 372] on input "True" at bounding box center [821, 365] width 15 height 13
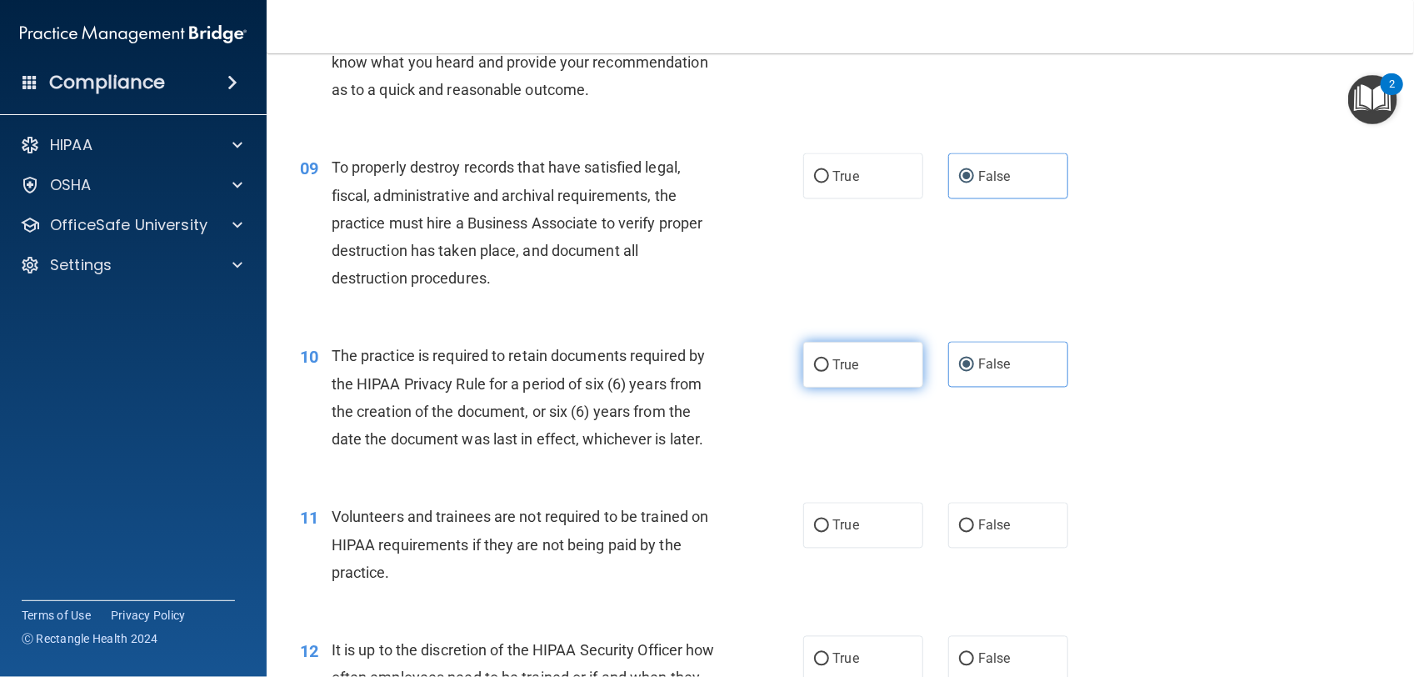
radio input "true"
radio input "false"
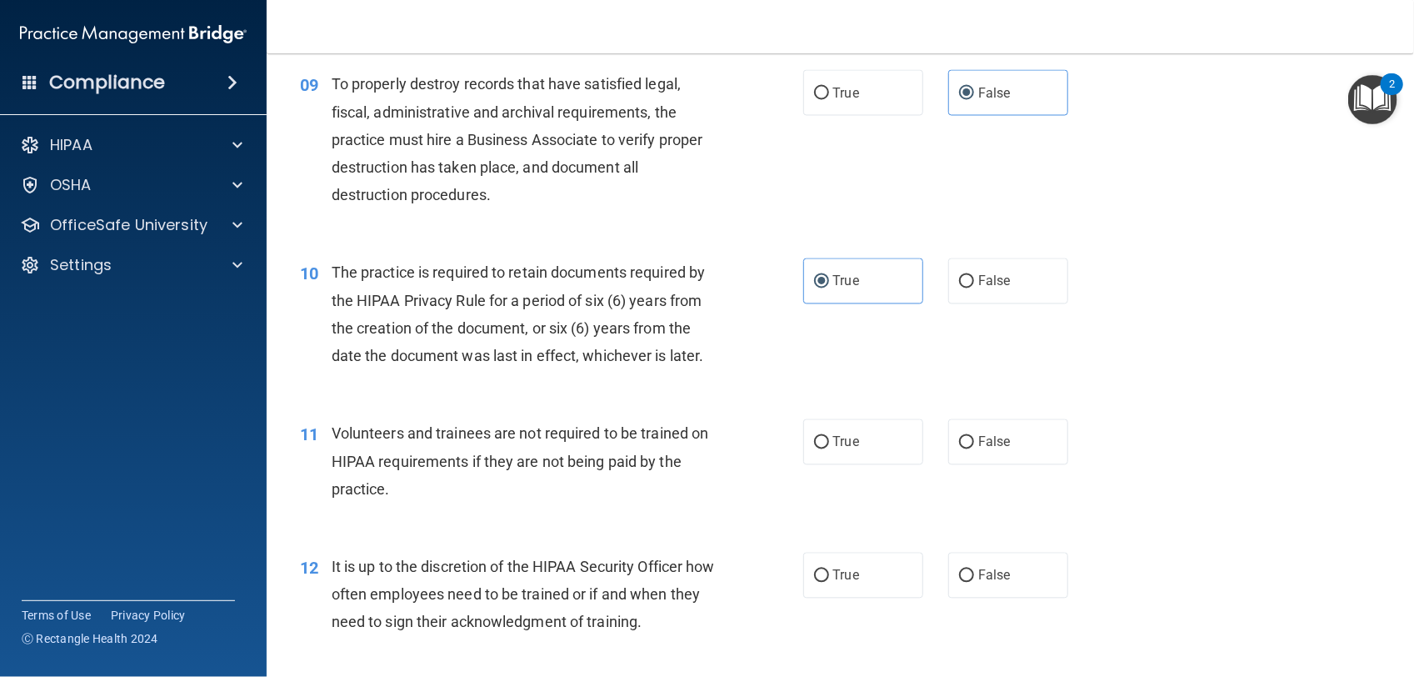
scroll to position [1389, 0]
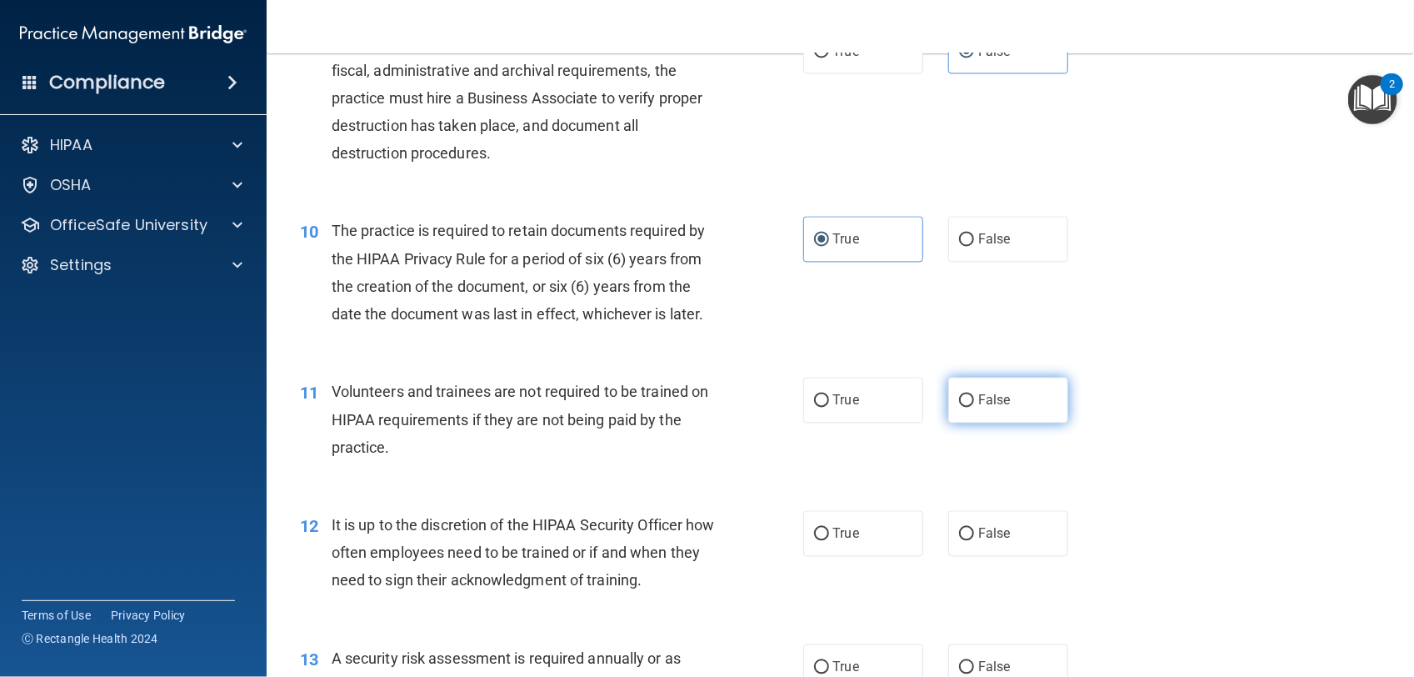
click at [992, 398] on span "False" at bounding box center [994, 401] width 33 height 16
click at [974, 398] on input "False" at bounding box center [966, 401] width 15 height 13
radio input "true"
click at [1023, 542] on label "False" at bounding box center [1008, 534] width 120 height 46
click at [974, 541] on input "False" at bounding box center [966, 534] width 15 height 13
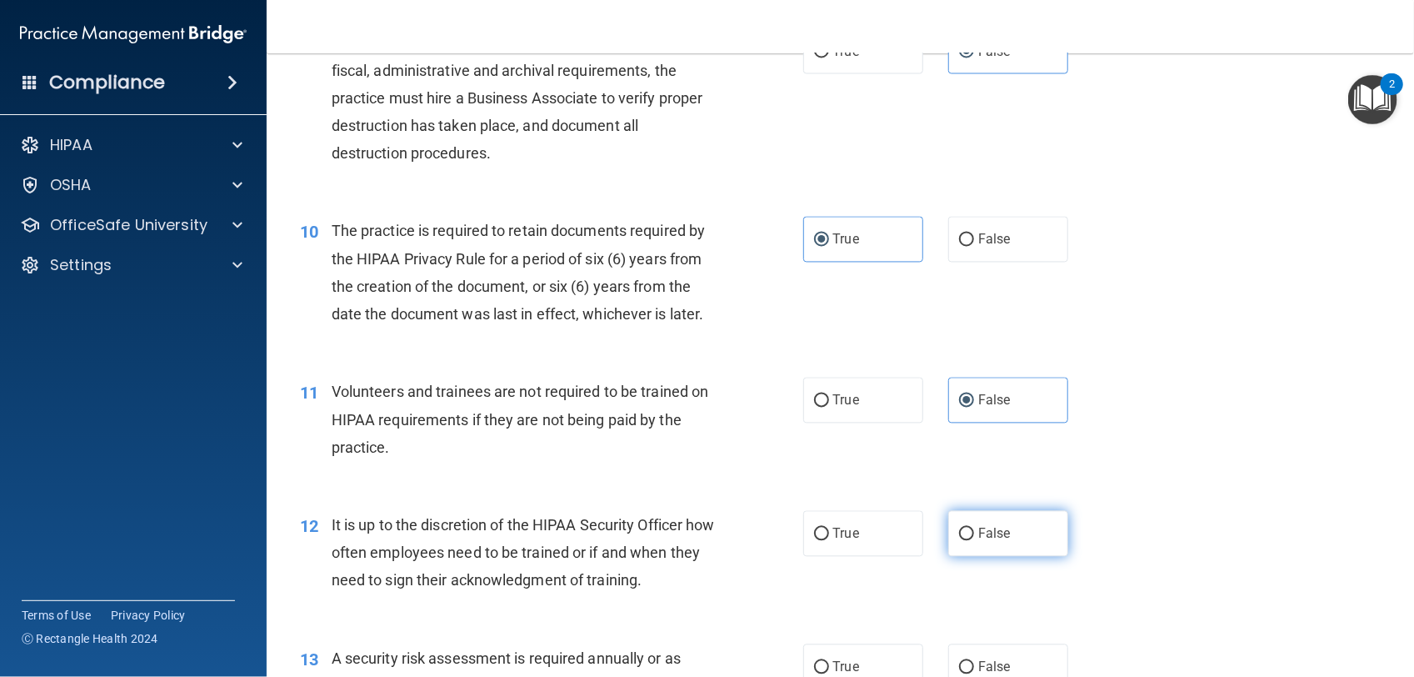
radio input "true"
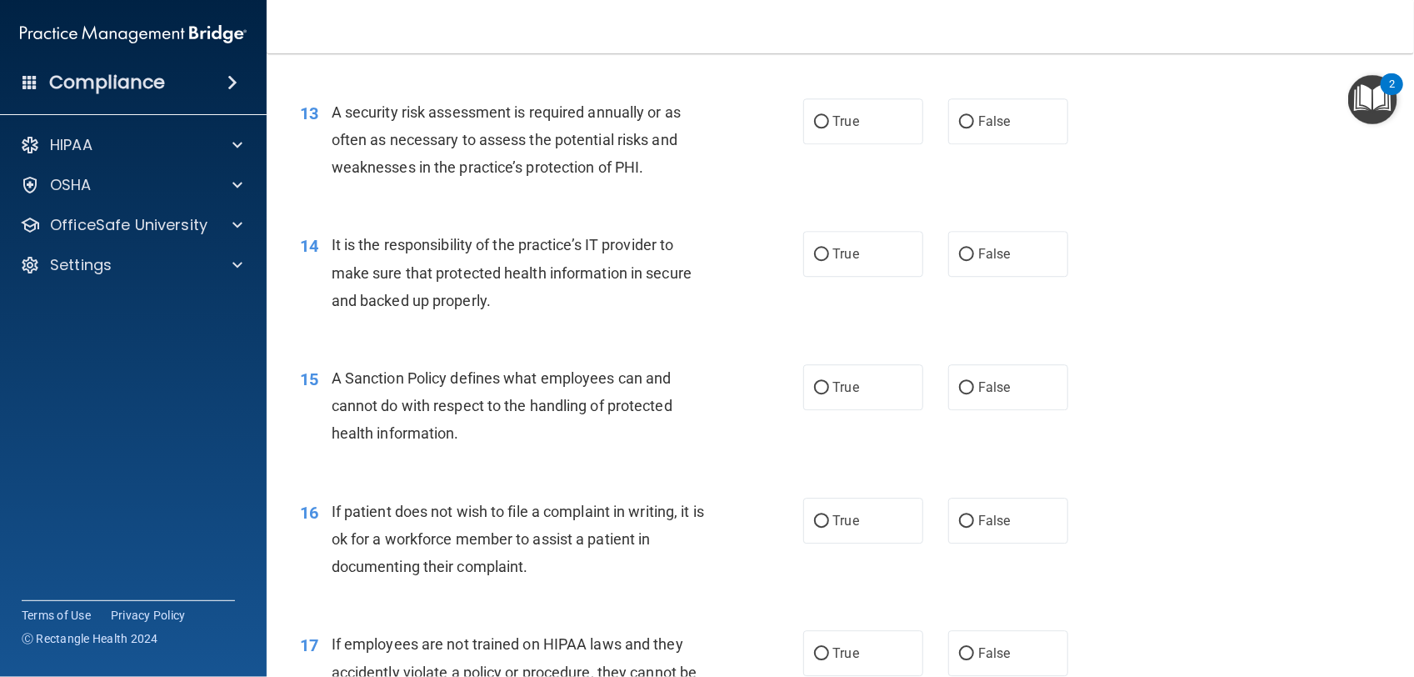
scroll to position [1931, 0]
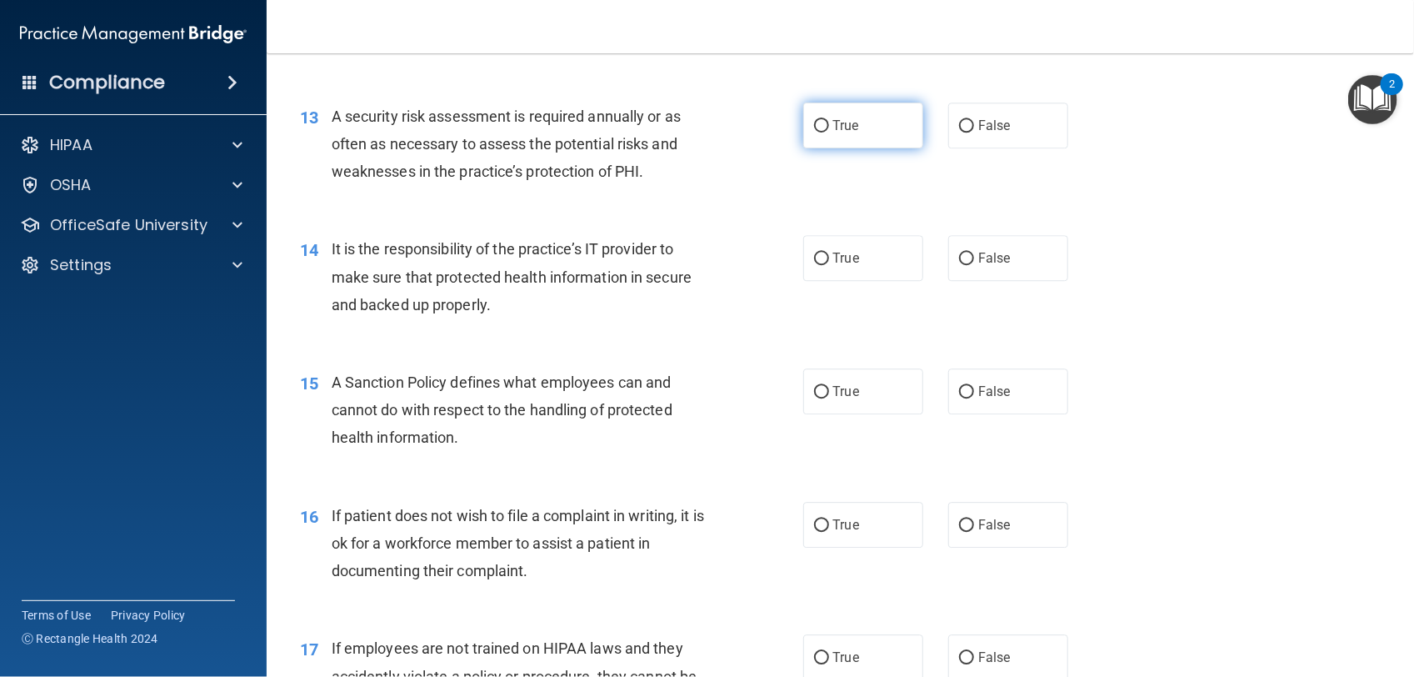
click at [897, 117] on label "True" at bounding box center [863, 126] width 120 height 46
click at [829, 120] on input "True" at bounding box center [821, 126] width 15 height 13
radio input "true"
click at [872, 248] on label "True" at bounding box center [863, 258] width 120 height 46
click at [829, 253] on input "True" at bounding box center [821, 259] width 15 height 13
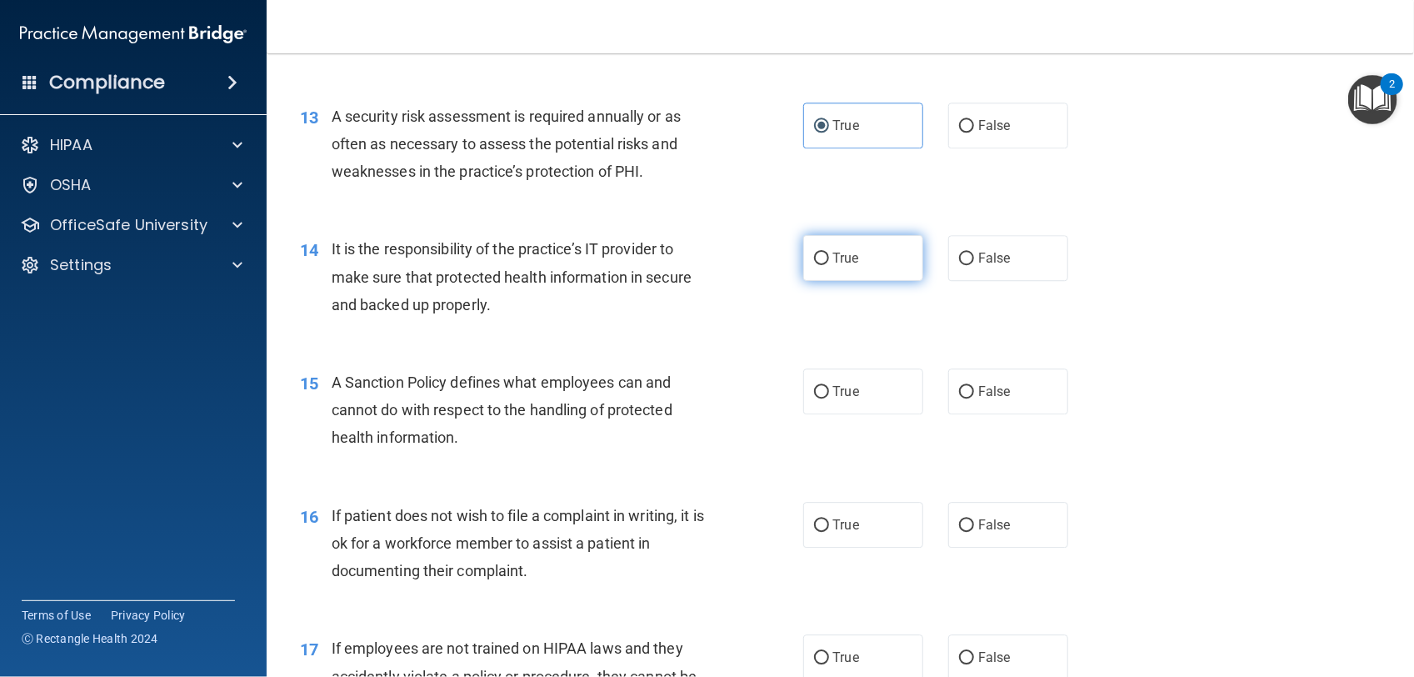
radio input "true"
click at [884, 388] on label "True" at bounding box center [863, 391] width 120 height 46
click at [829, 388] on input "True" at bounding box center [821, 392] width 15 height 13
radio input "true"
click at [894, 526] on label "True" at bounding box center [863, 525] width 120 height 46
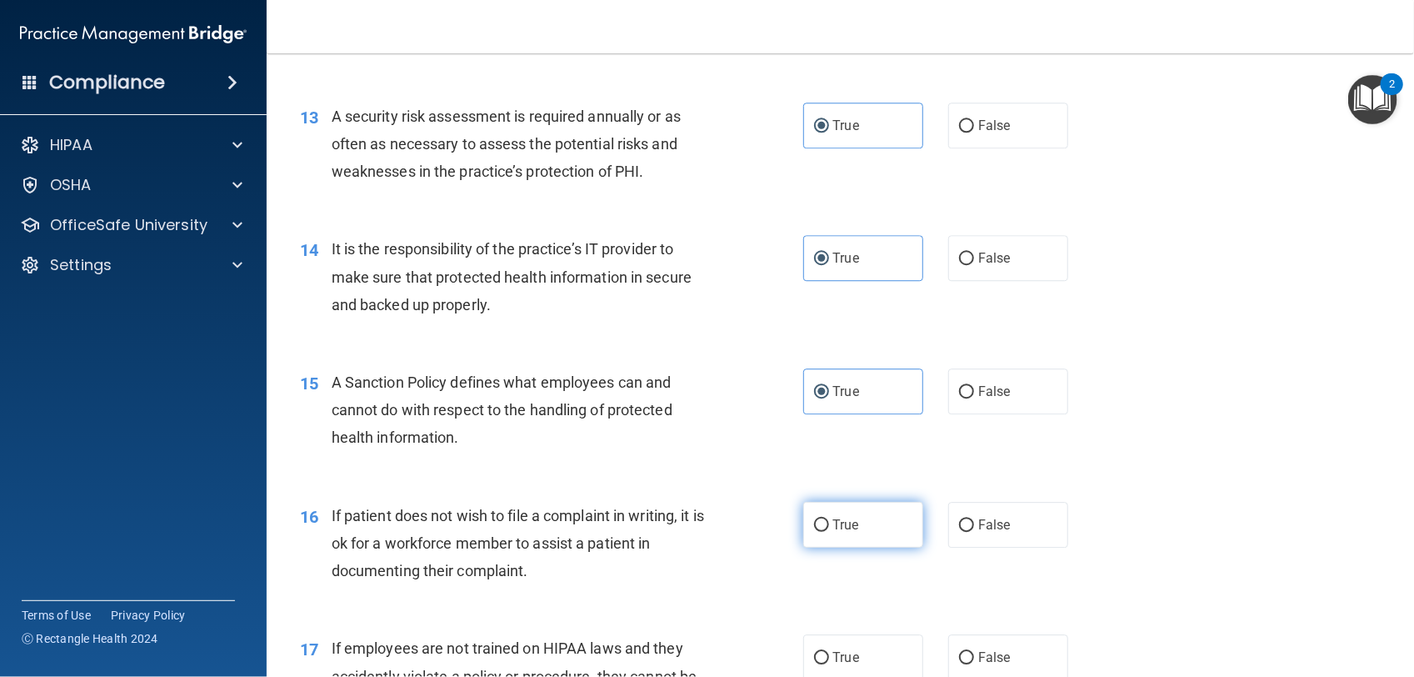
click at [829, 526] on input "True" at bounding box center [821, 525] width 15 height 13
radio input "true"
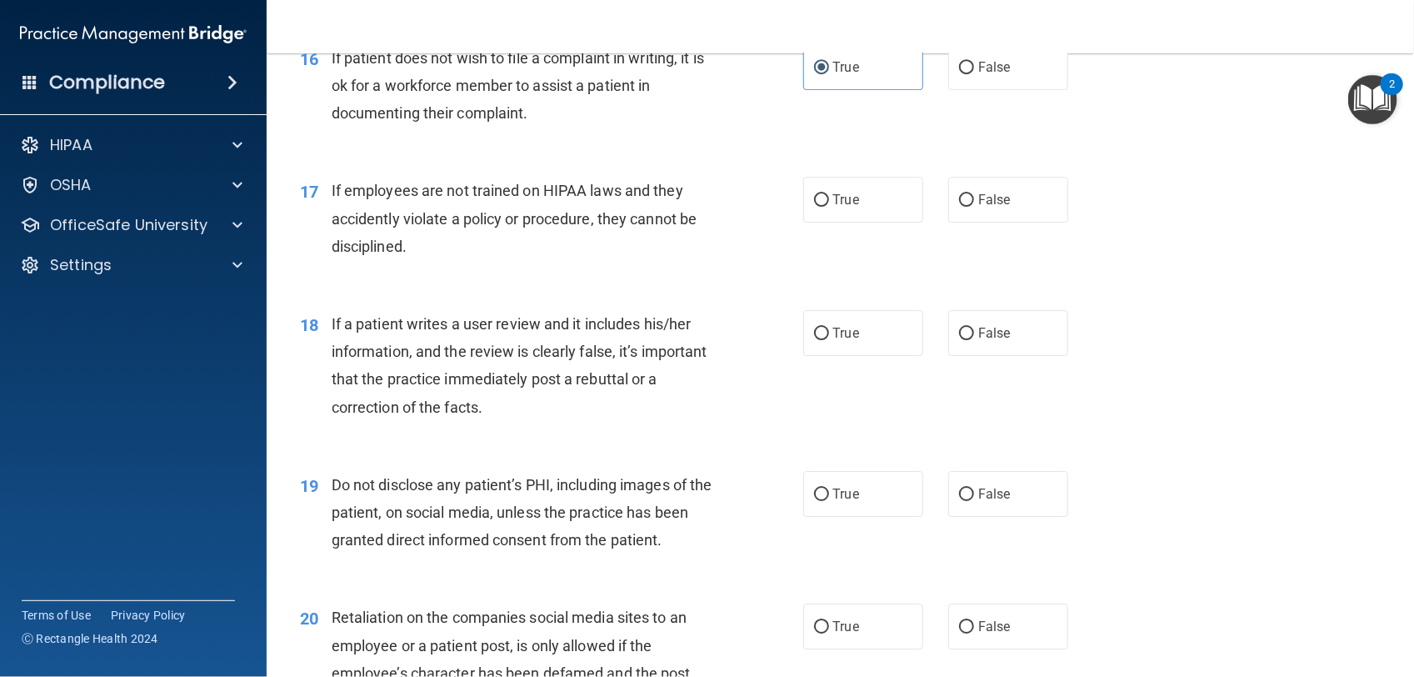
scroll to position [2389, 0]
click at [901, 203] on label "True" at bounding box center [863, 199] width 120 height 46
click at [829, 203] on input "True" at bounding box center [821, 199] width 15 height 13
radio input "true"
click at [993, 338] on span "False" at bounding box center [994, 332] width 33 height 16
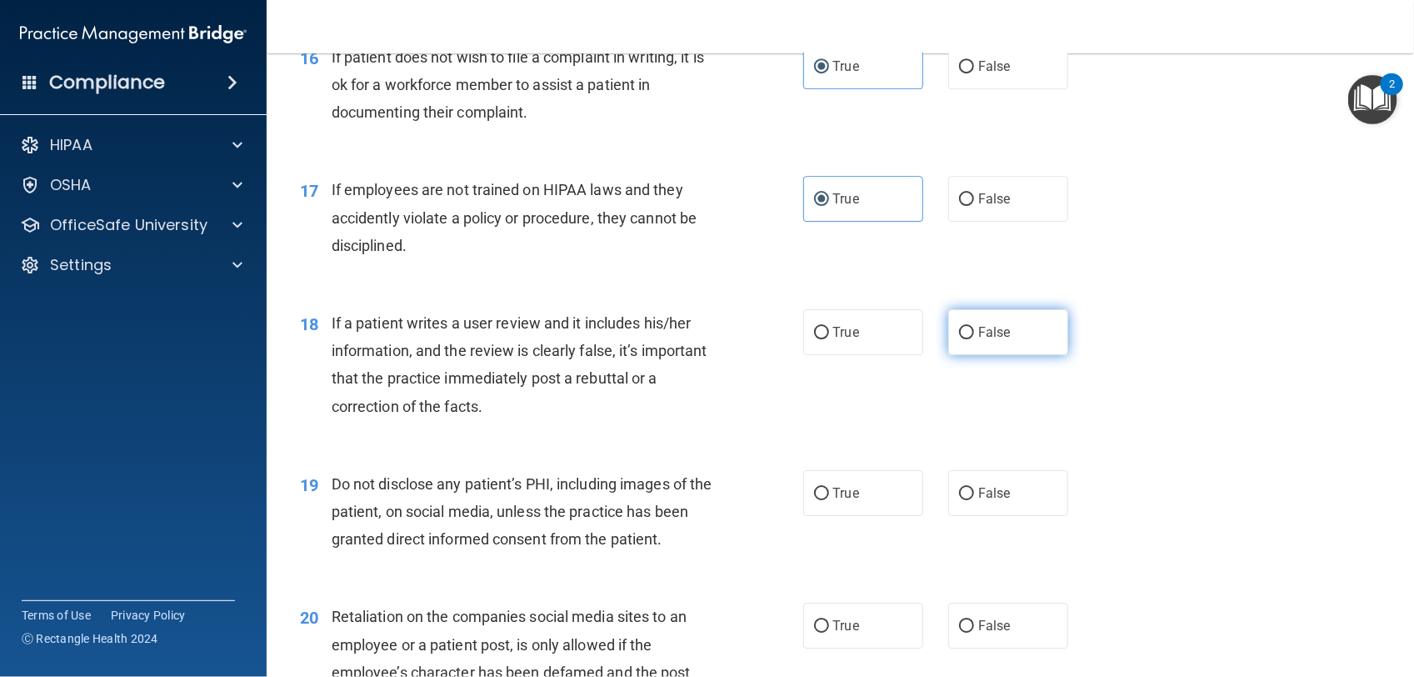
click at [974, 338] on input "False" at bounding box center [966, 333] width 15 height 13
radio input "true"
click at [881, 483] on label "True" at bounding box center [863, 493] width 120 height 46
click at [829, 488] on input "True" at bounding box center [821, 494] width 15 height 13
radio input "true"
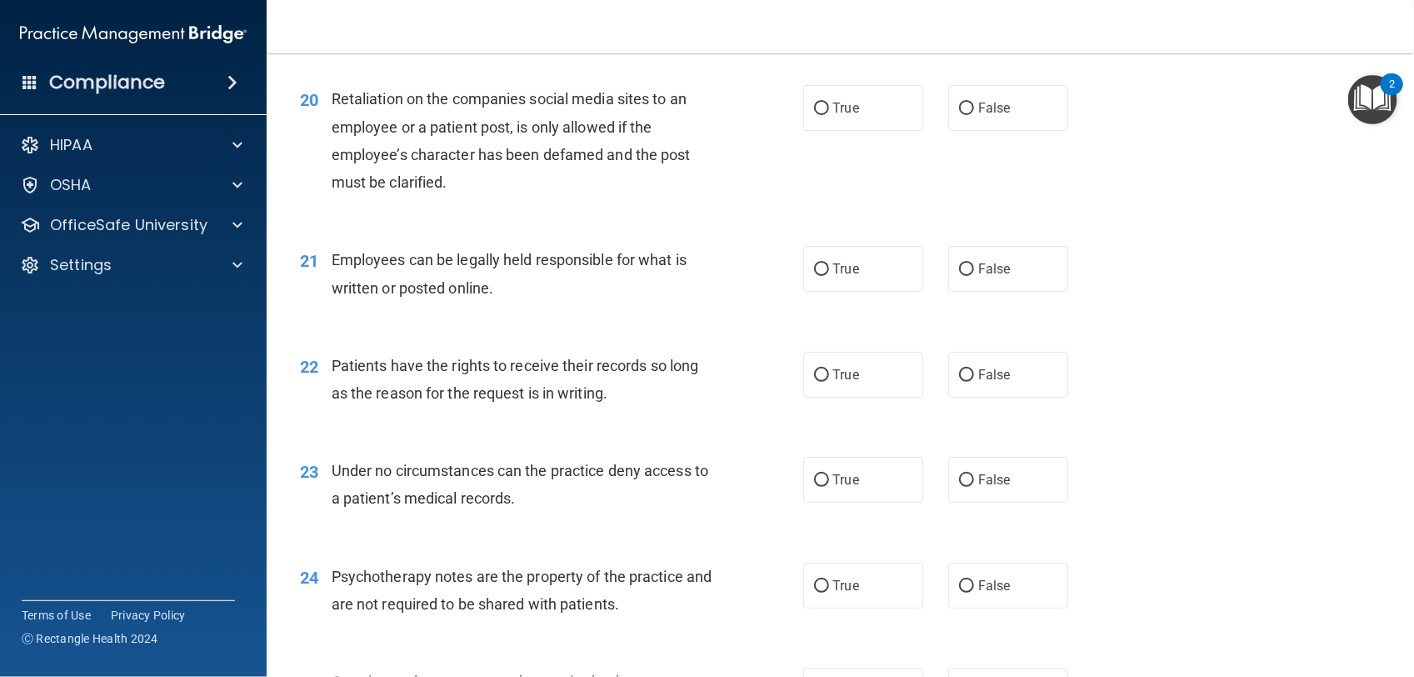
scroll to position [2946, 0]
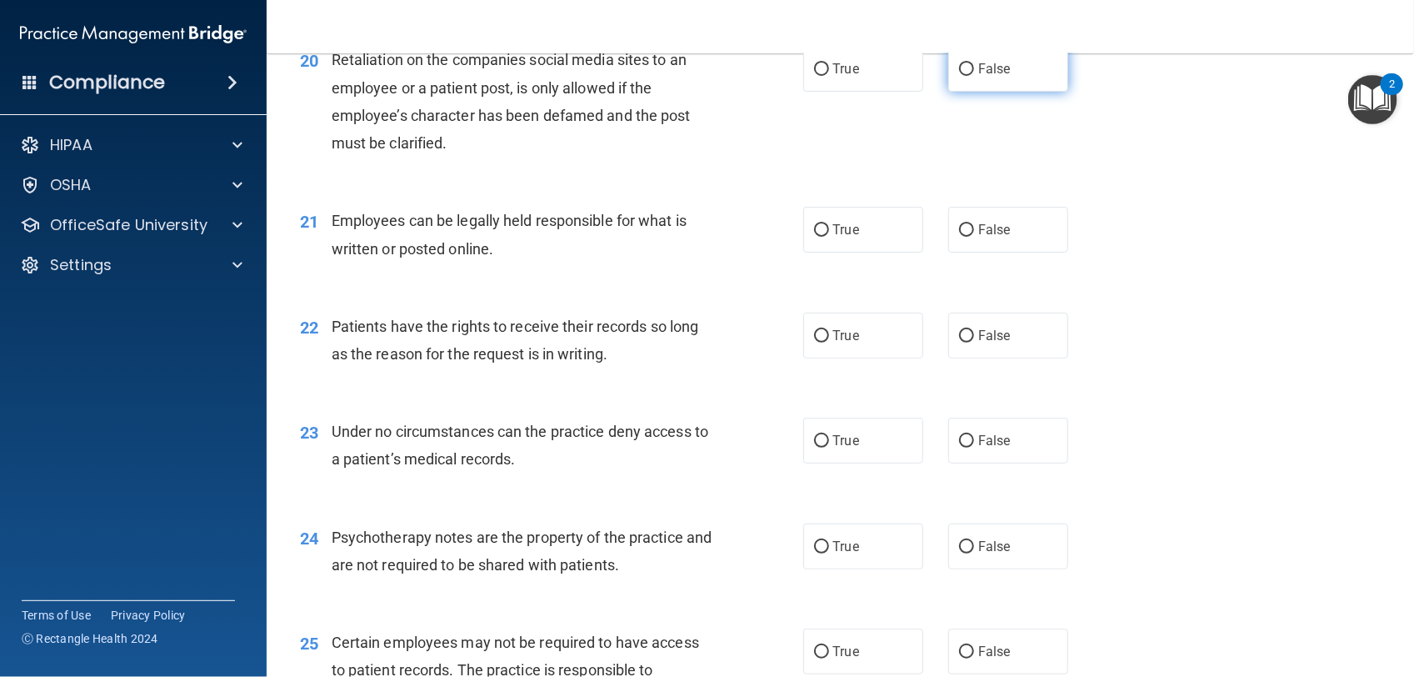
click at [968, 77] on label "False" at bounding box center [1008, 69] width 120 height 46
click at [968, 76] on input "False" at bounding box center [966, 69] width 15 height 13
radio input "true"
click at [882, 228] on label "True" at bounding box center [863, 230] width 120 height 46
click at [829, 228] on input "True" at bounding box center [821, 230] width 15 height 13
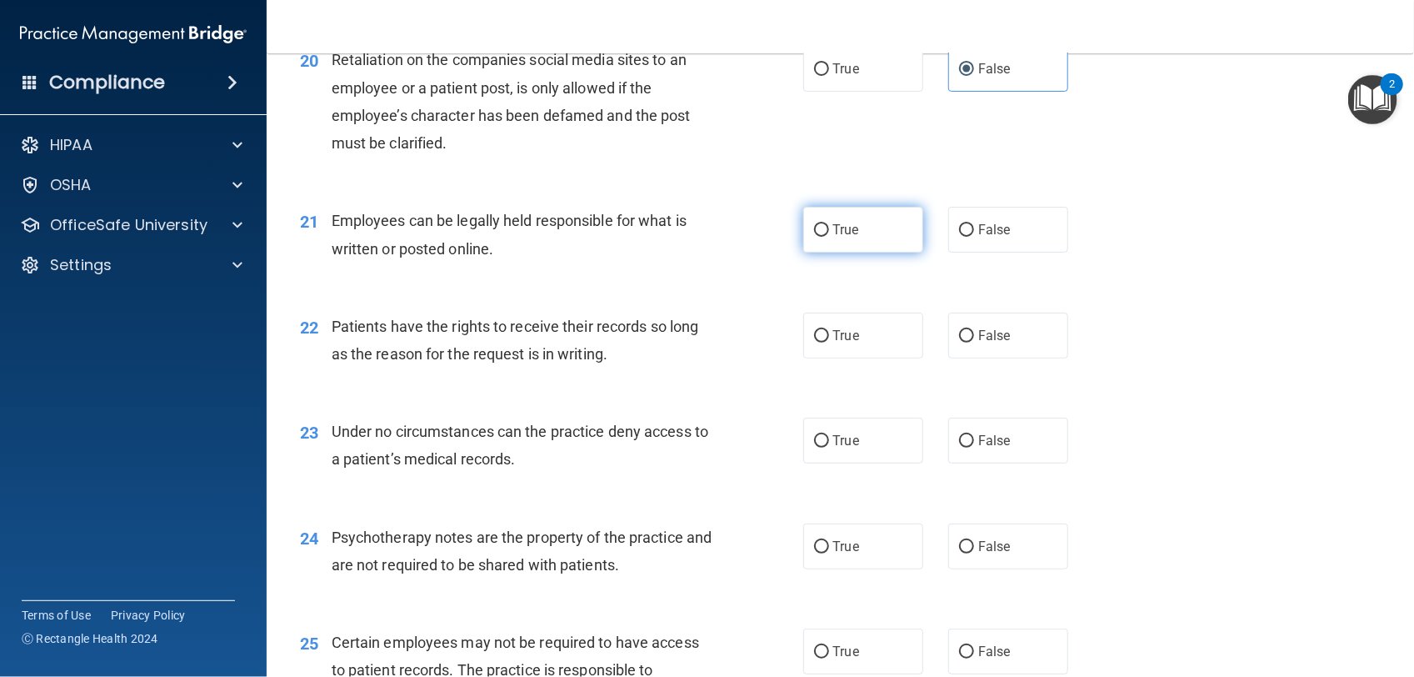
radio input "true"
click at [872, 327] on label "True" at bounding box center [863, 336] width 120 height 46
click at [829, 330] on input "True" at bounding box center [821, 336] width 15 height 13
radio input "true"
click at [998, 434] on span "False" at bounding box center [994, 441] width 33 height 16
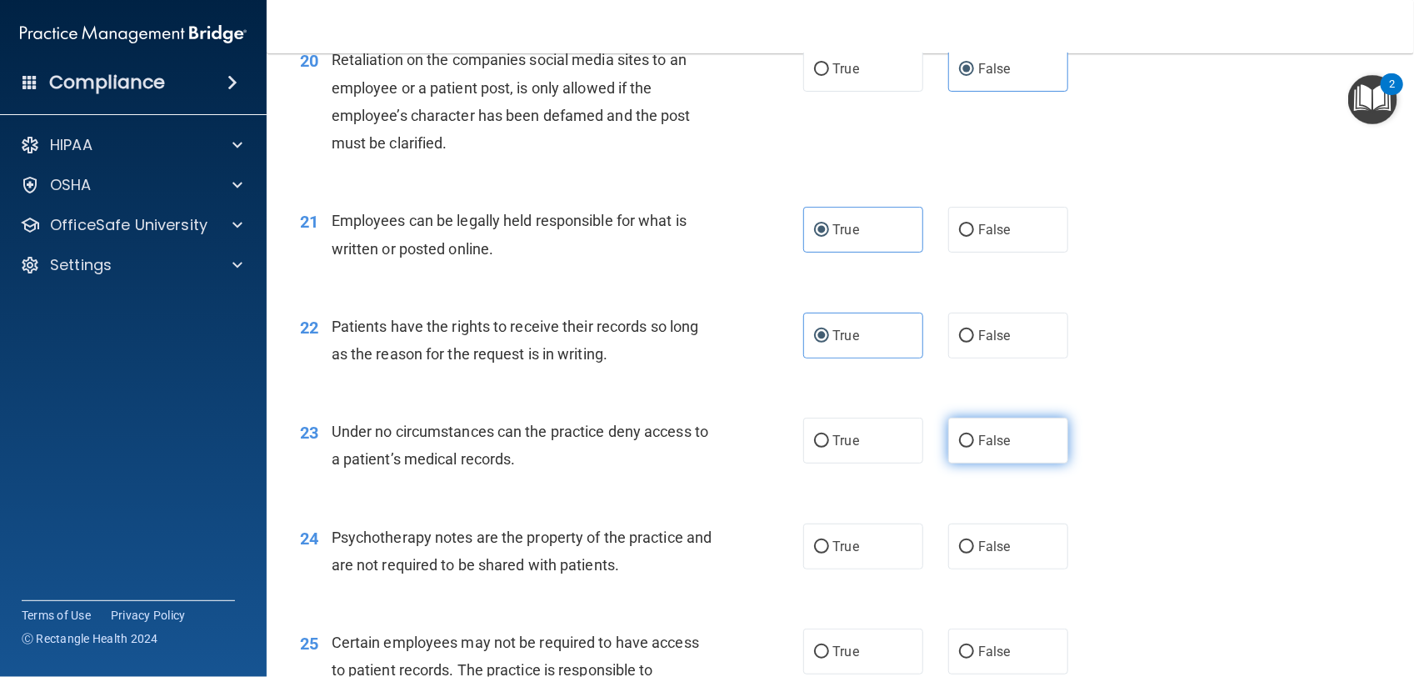
click at [974, 435] on input "False" at bounding box center [966, 441] width 15 height 13
radio input "true"
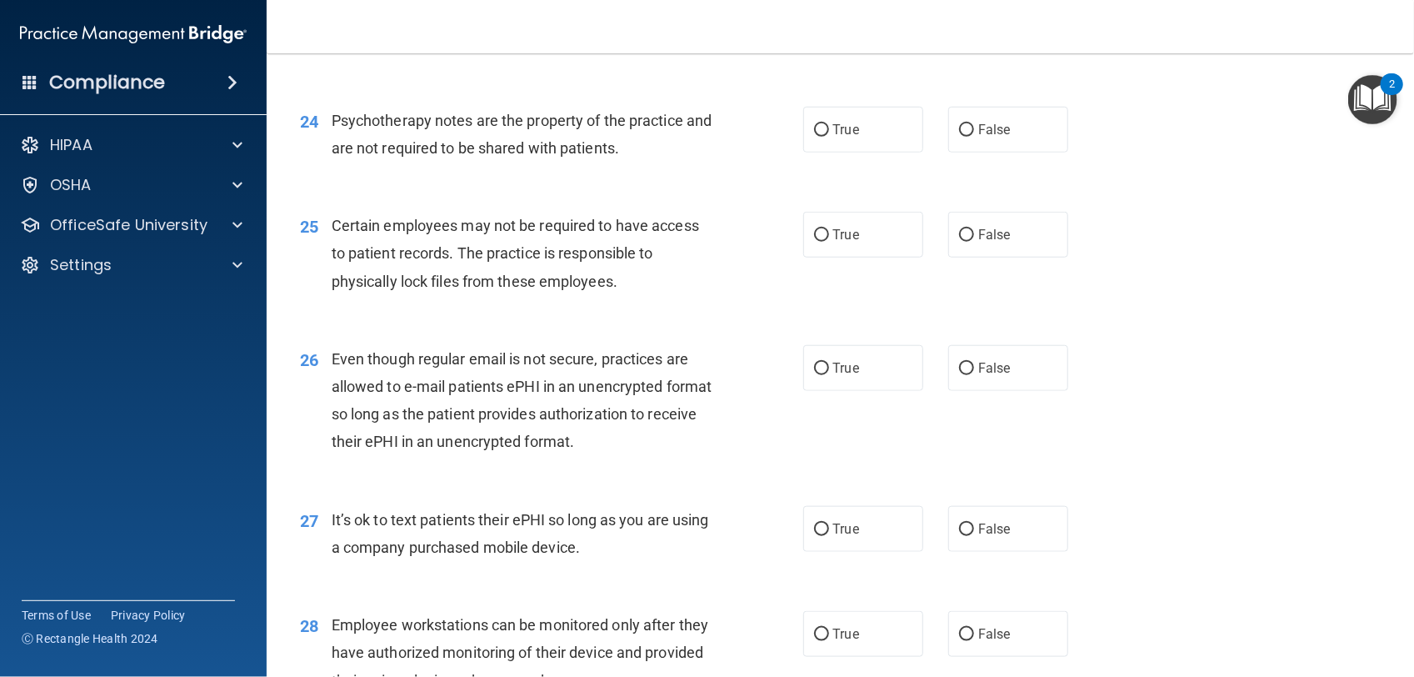
scroll to position [3404, 0]
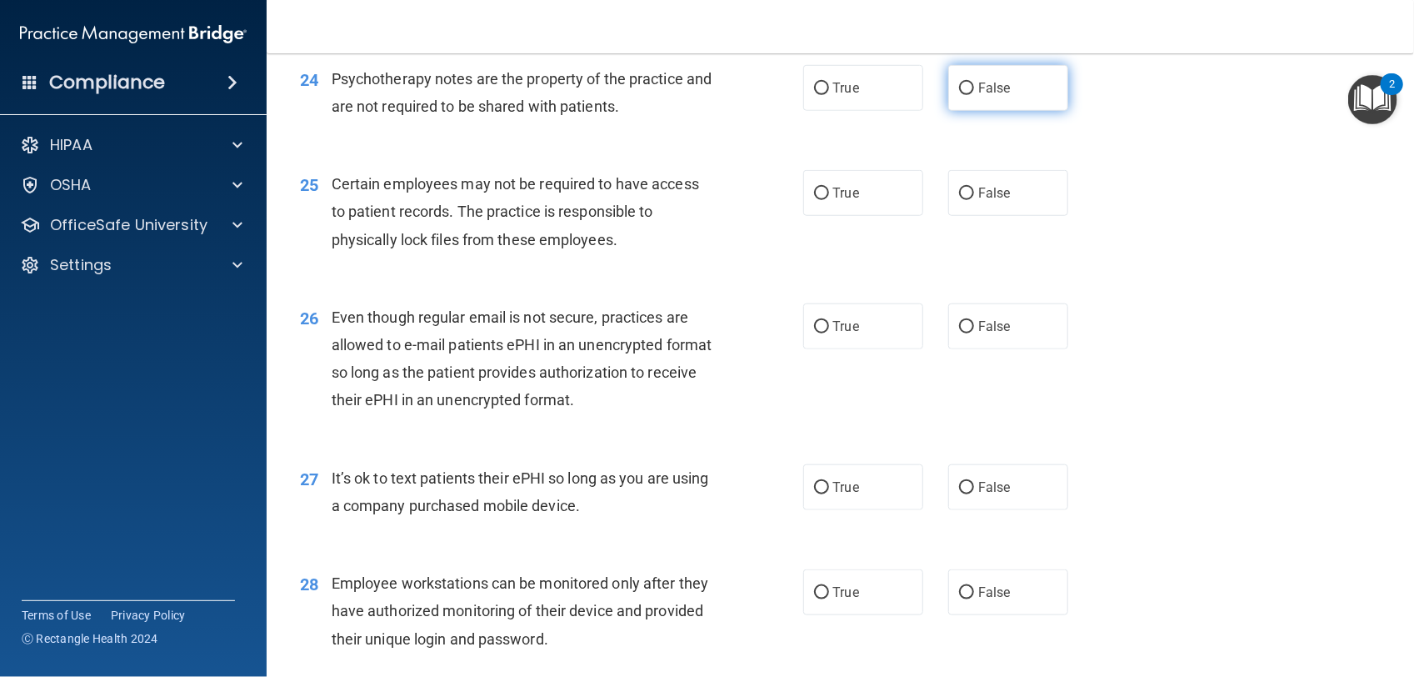
click at [1030, 81] on label "False" at bounding box center [1008, 88] width 120 height 46
click at [974, 83] on input "False" at bounding box center [966, 89] width 15 height 13
radio input "true"
click at [872, 204] on label "True" at bounding box center [863, 193] width 120 height 46
click at [829, 200] on input "True" at bounding box center [821, 194] width 15 height 13
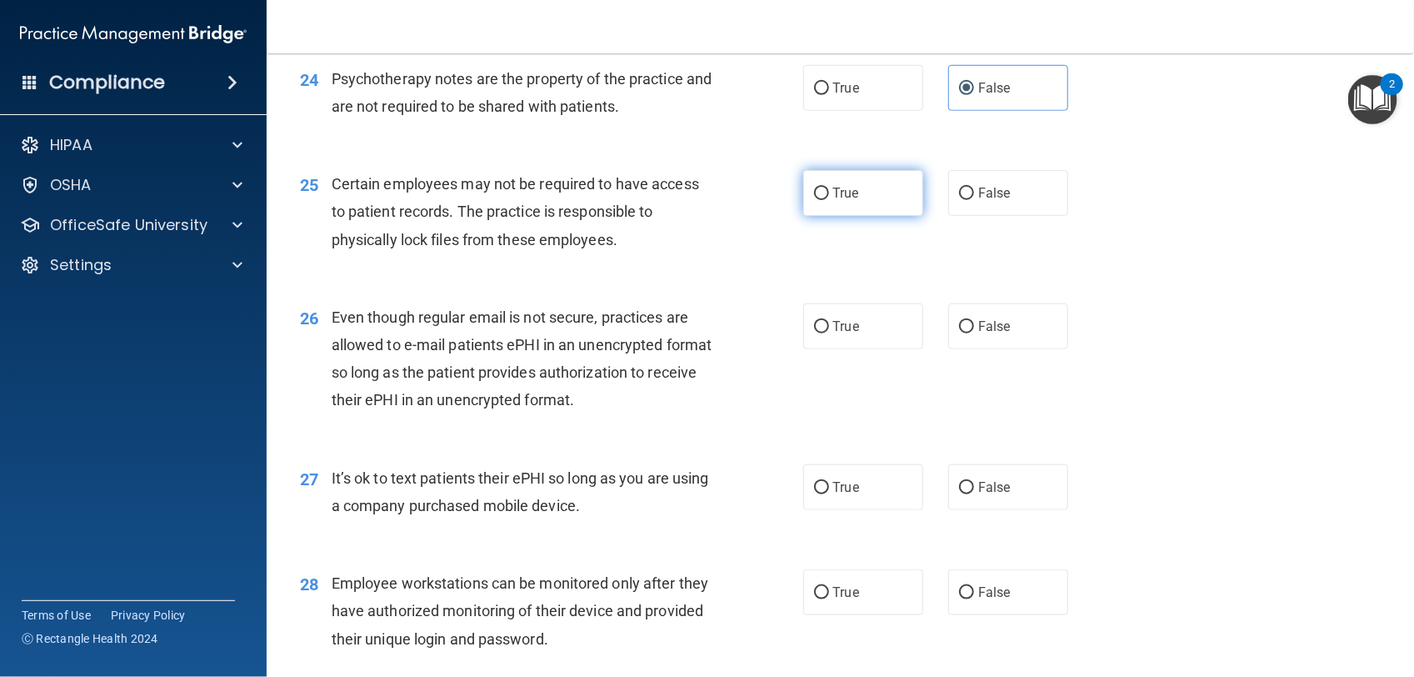
radio input "true"
click at [873, 338] on label "True" at bounding box center [863, 326] width 120 height 46
click at [829, 333] on input "True" at bounding box center [821, 327] width 15 height 13
radio input "true"
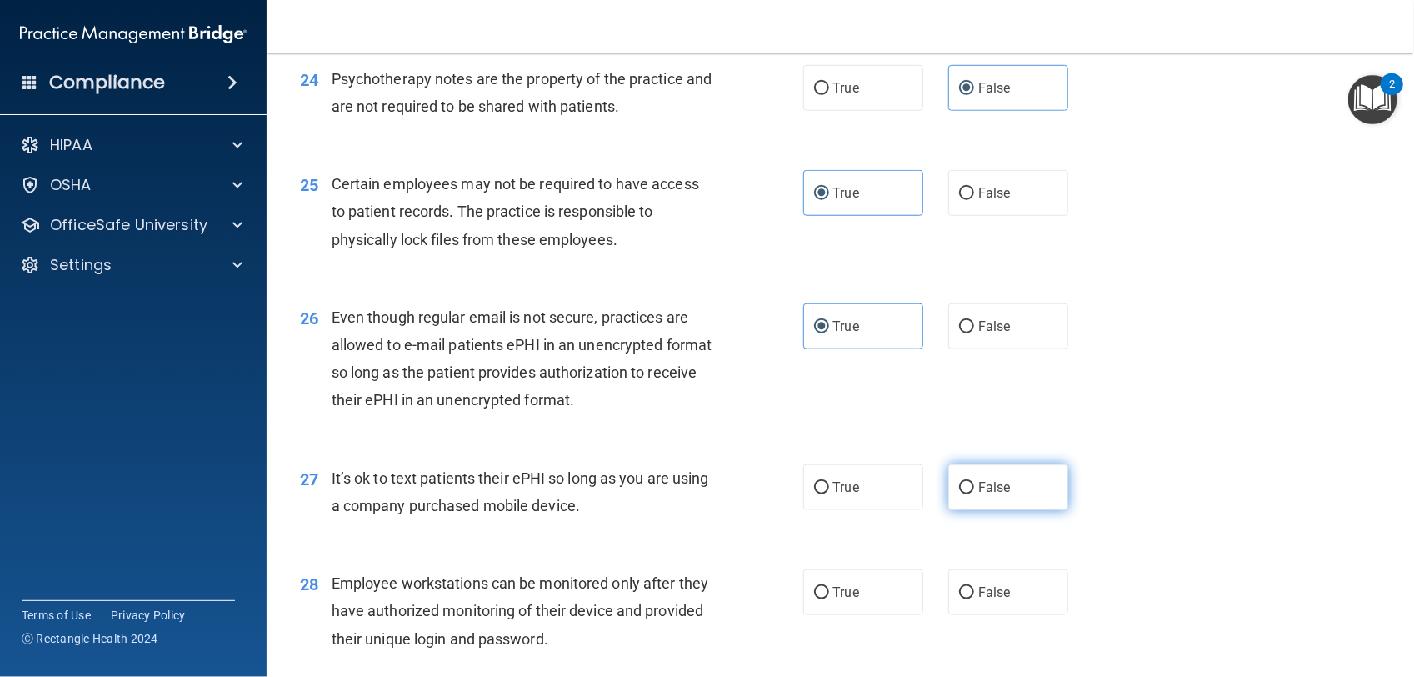
click at [1021, 476] on label "False" at bounding box center [1008, 487] width 120 height 46
click at [974, 482] on input "False" at bounding box center [966, 488] width 15 height 13
radio input "true"
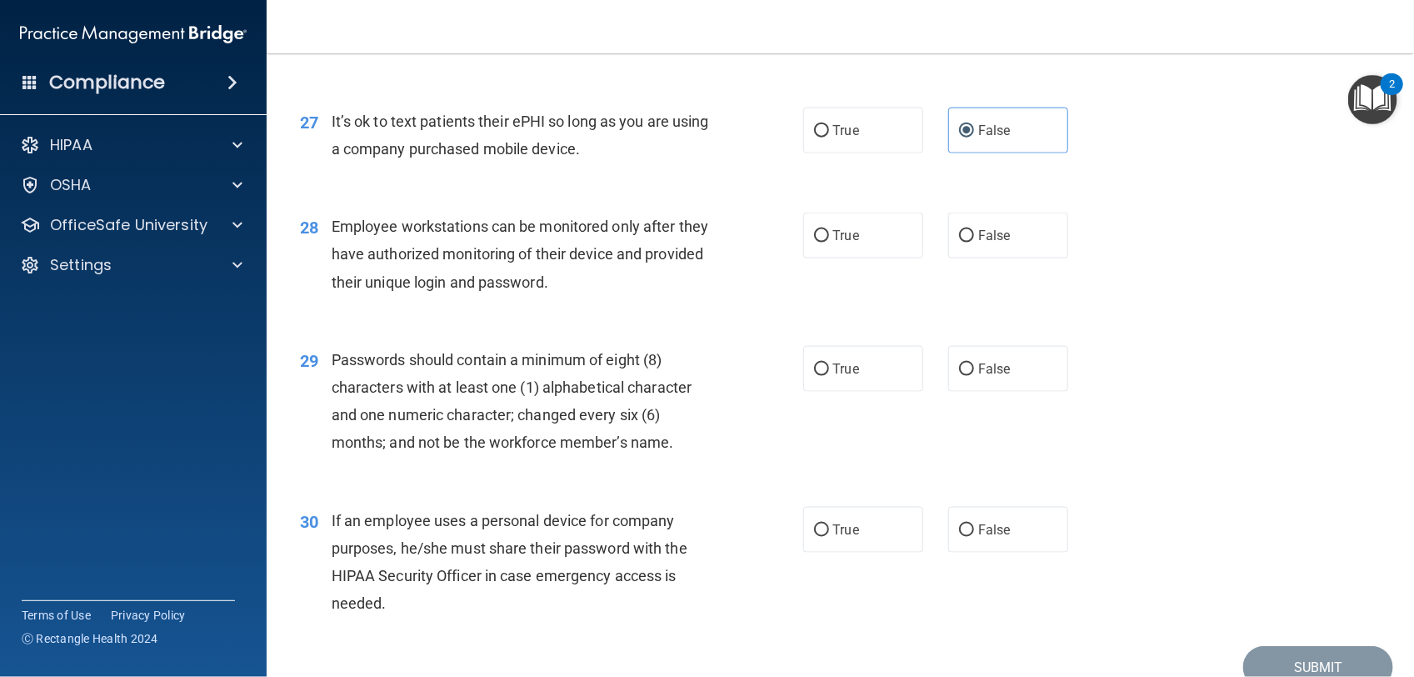
scroll to position [3779, 0]
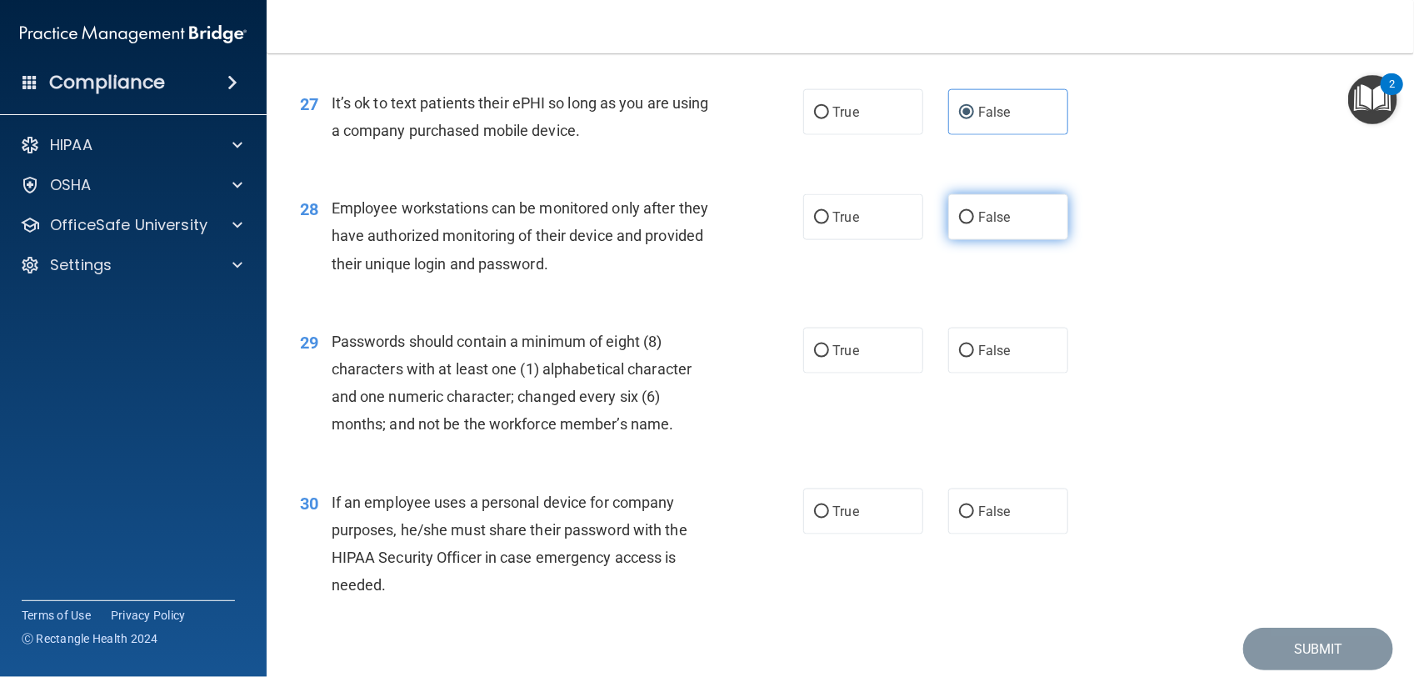
click at [1018, 219] on label "False" at bounding box center [1008, 217] width 120 height 46
click at [974, 219] on input "False" at bounding box center [966, 218] width 15 height 13
radio input "true"
click at [996, 339] on label "False" at bounding box center [1008, 351] width 120 height 46
click at [974, 345] on input "False" at bounding box center [966, 351] width 15 height 13
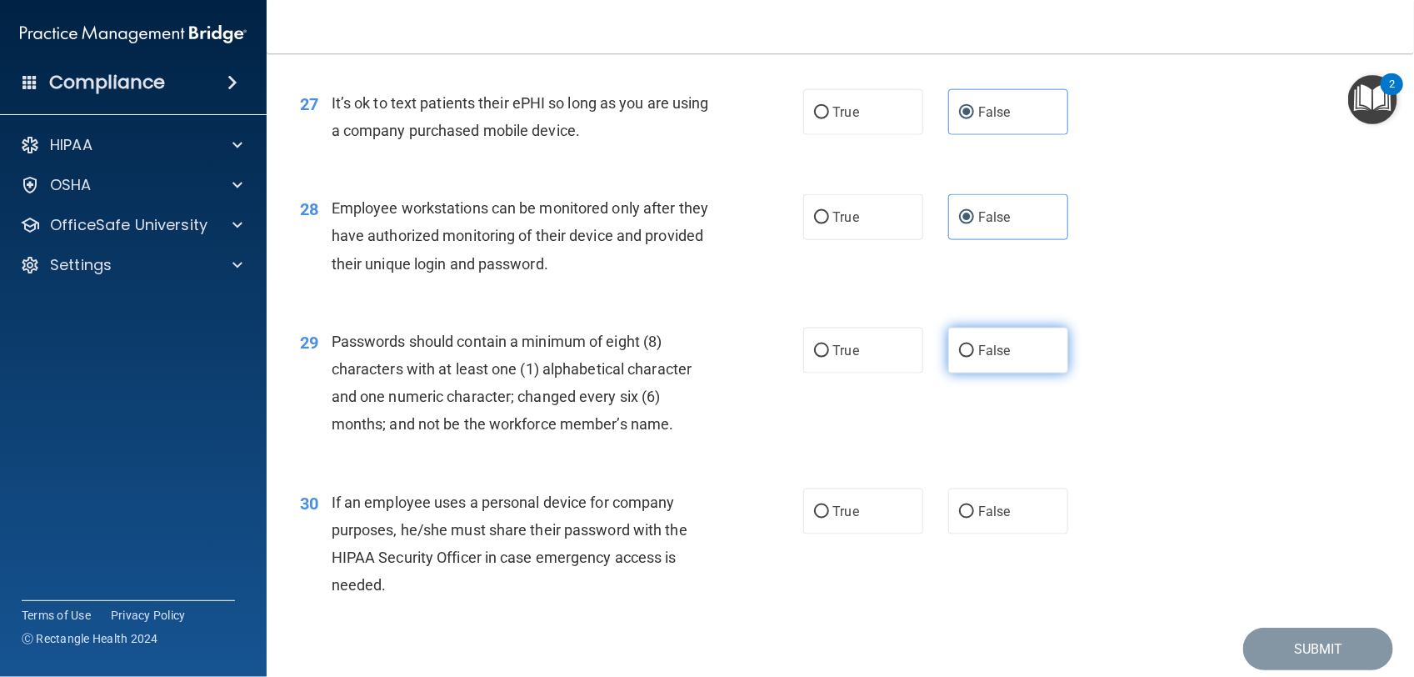
radio input "true"
click at [1003, 515] on label "False" at bounding box center [1008, 511] width 120 height 46
click at [974, 515] on input "False" at bounding box center [966, 512] width 15 height 13
radio input "true"
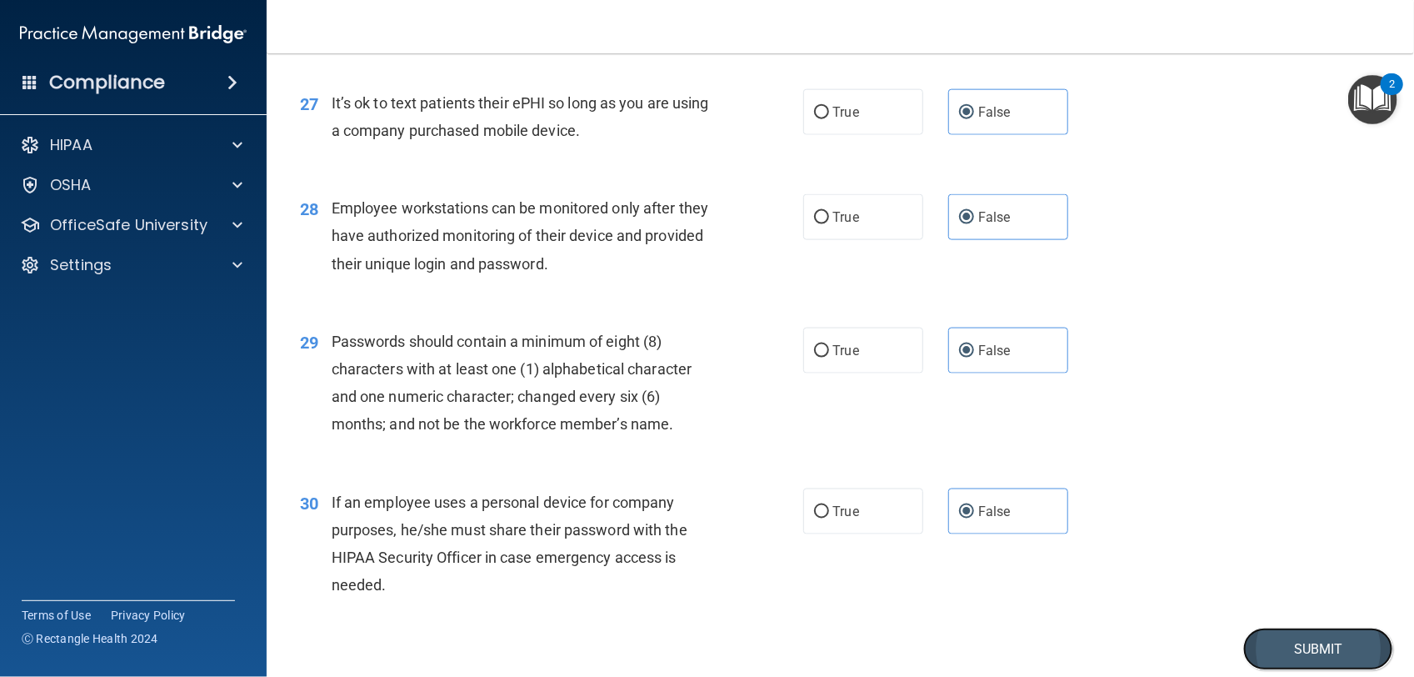
click at [1331, 653] on button "Submit" at bounding box center [1318, 649] width 150 height 43
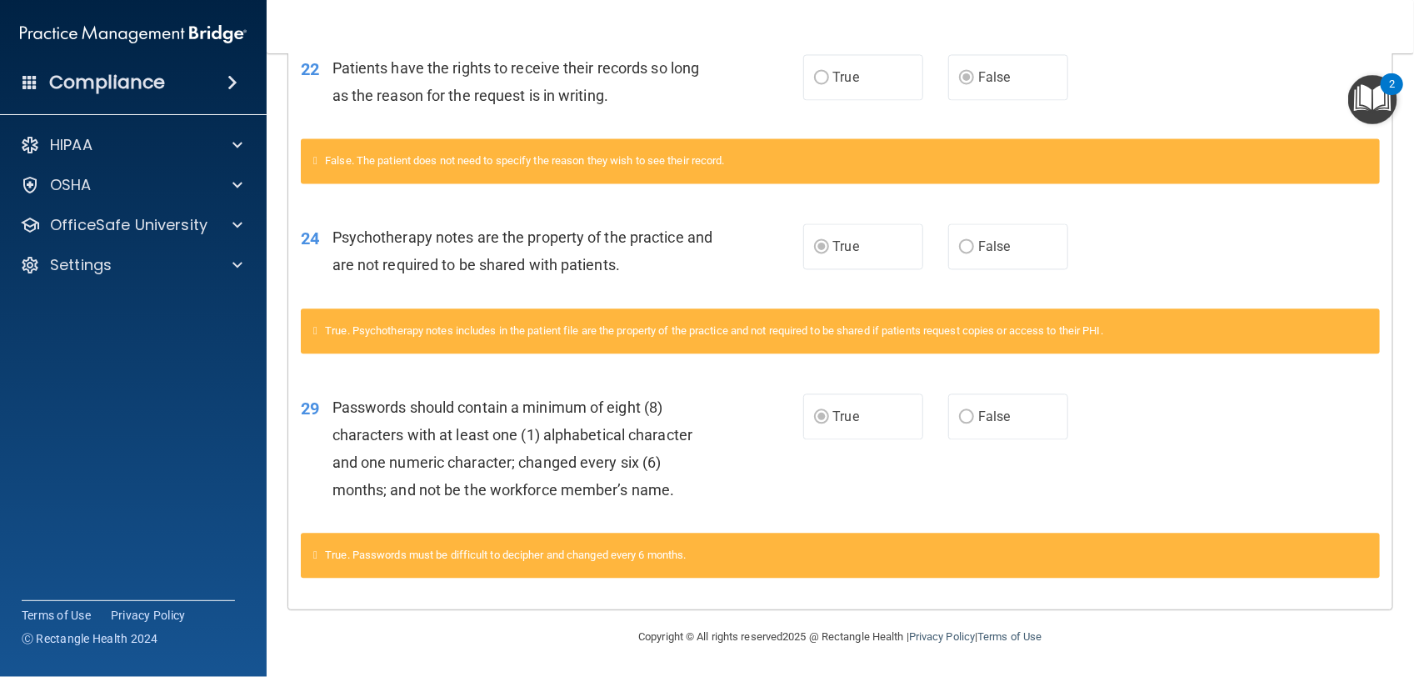
scroll to position [1572, 0]
click at [200, 215] on p "OfficeSafe University" at bounding box center [129, 225] width 158 height 20
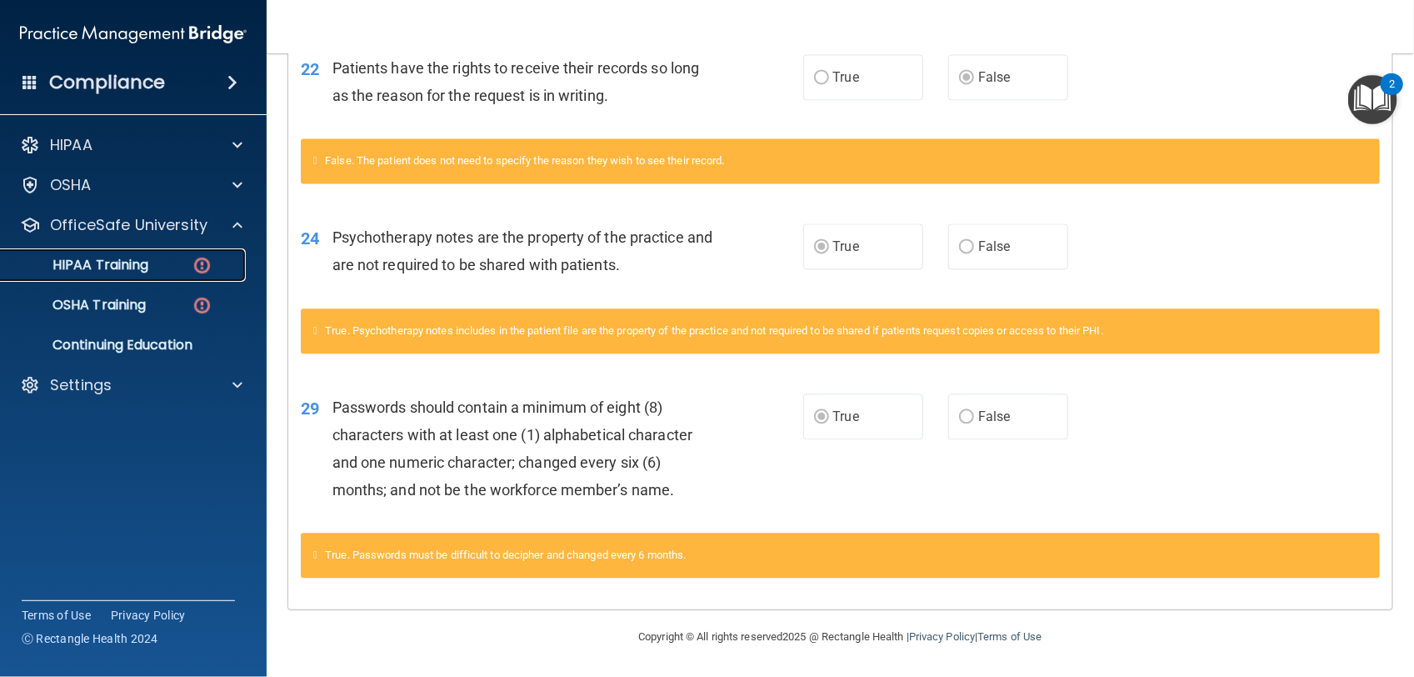
click at [202, 261] on img at bounding box center [202, 265] width 21 height 21
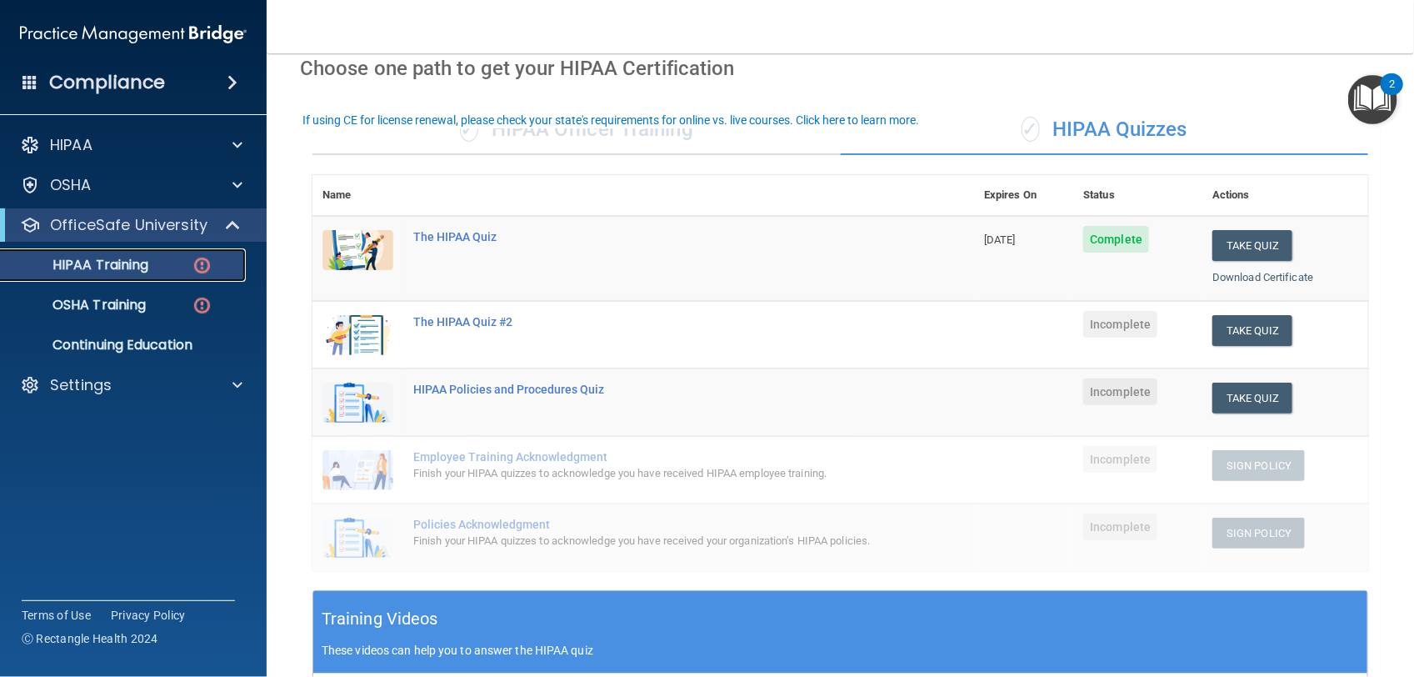
scroll to position [50, 0]
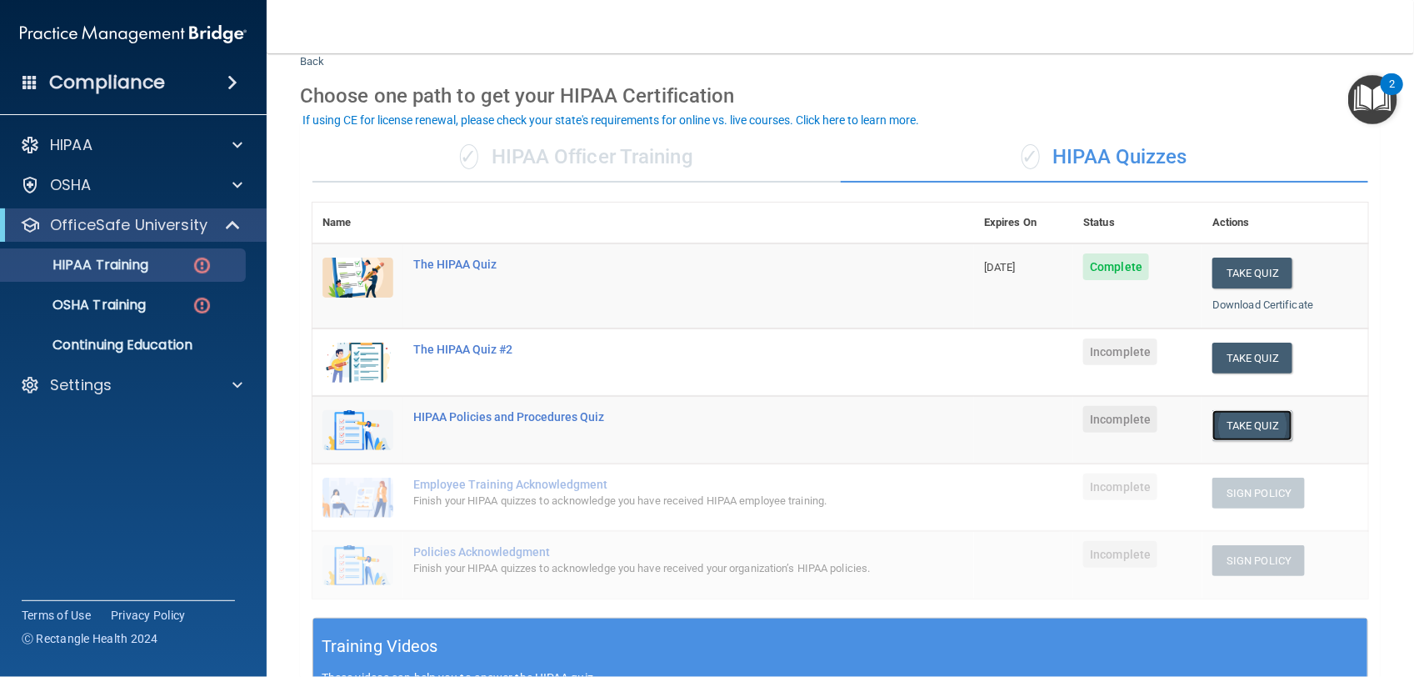
click at [1213, 432] on button "Take Quiz" at bounding box center [1253, 425] width 80 height 31
